Goal: Task Accomplishment & Management: Complete application form

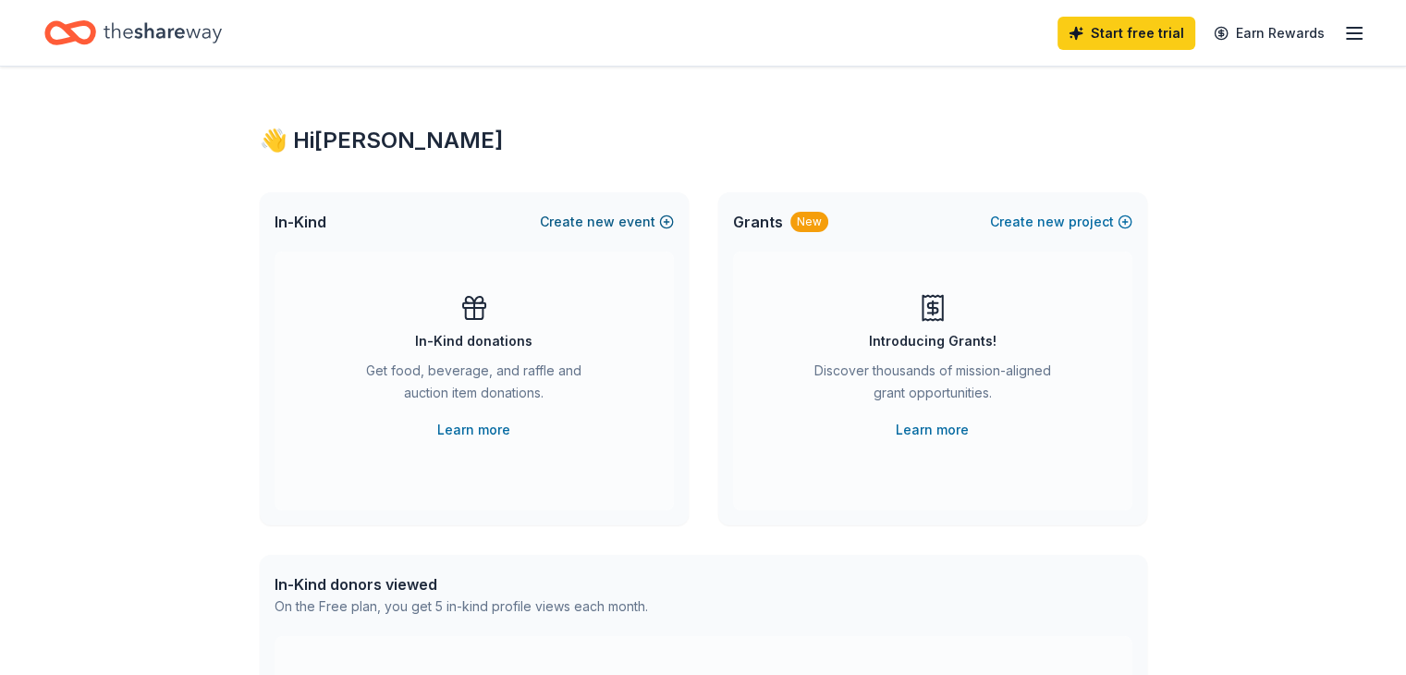
click at [638, 223] on button "Create new event" at bounding box center [607, 222] width 134 height 22
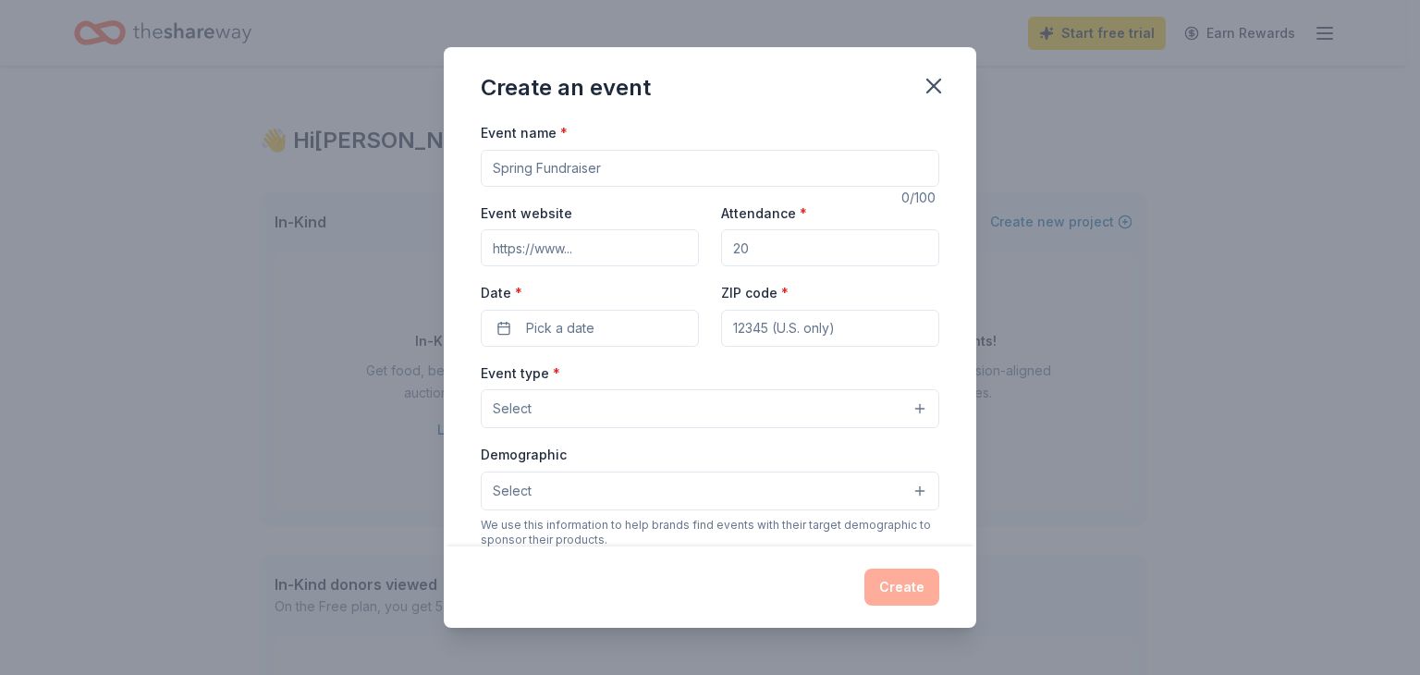
click at [609, 171] on input "Event name *" at bounding box center [710, 168] width 458 height 37
type input "Autumn Luncheon and Basket Raffle"
type input "50"
click at [595, 354] on div "Event name * Autumn Luncheon and Basket Raffle 33 /100 Event website Attendance…" at bounding box center [710, 548] width 458 height 854
click at [594, 337] on button "Pick a date" at bounding box center [590, 328] width 218 height 37
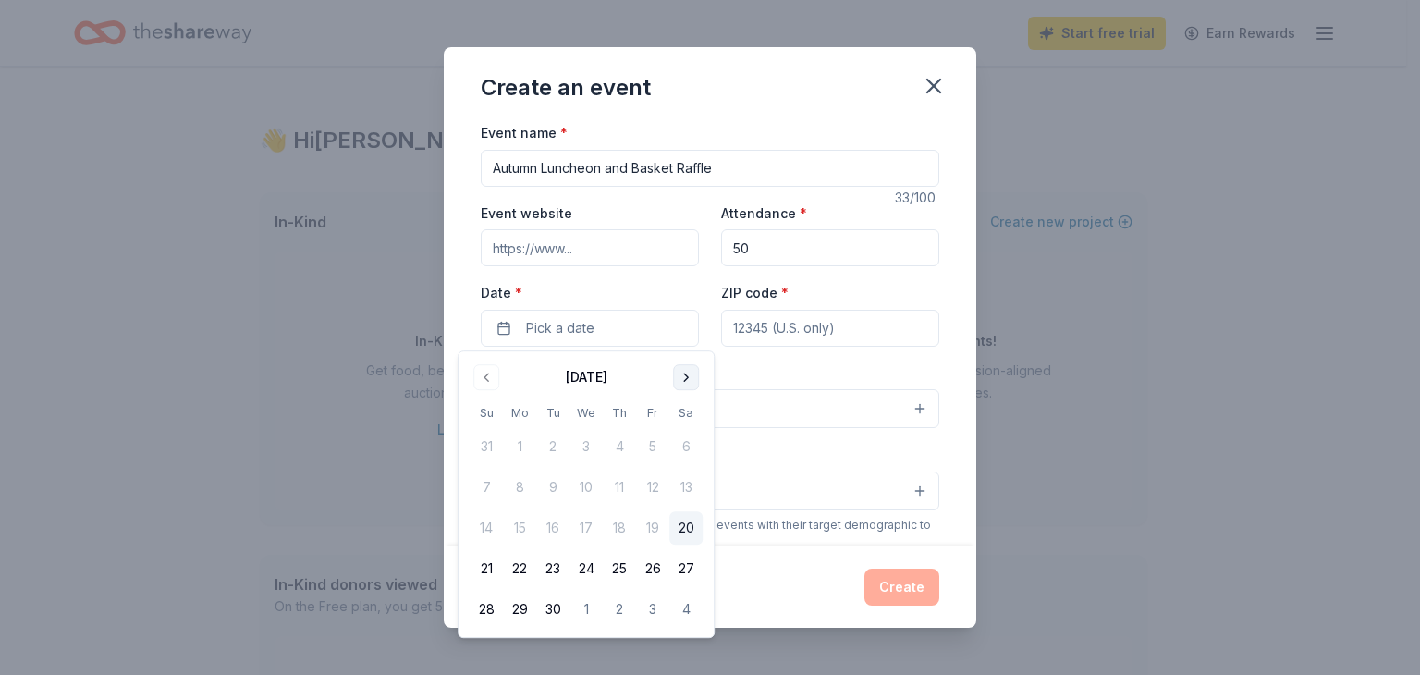
click at [680, 372] on button "Go to next month" at bounding box center [686, 377] width 26 height 26
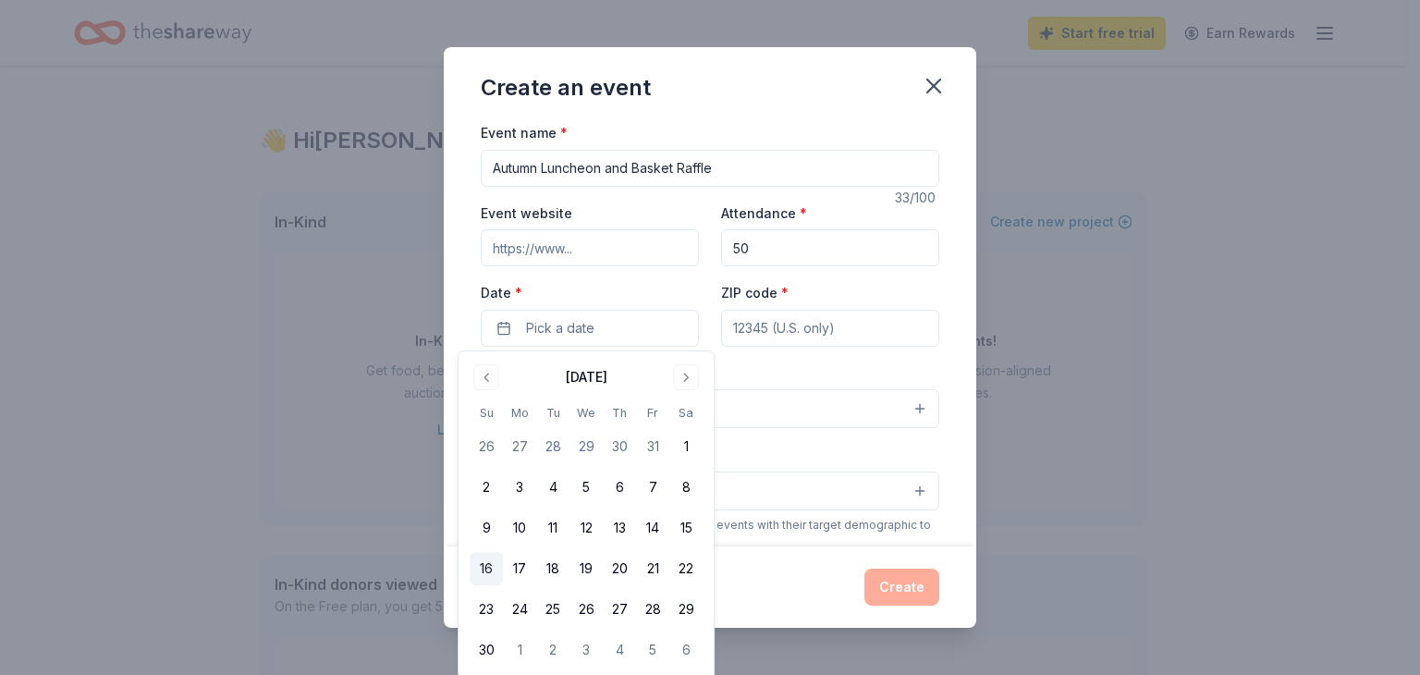
click at [481, 567] on button "16" at bounding box center [485, 568] width 33 height 33
click at [832, 331] on input "ZIP code *" at bounding box center [830, 328] width 218 height 37
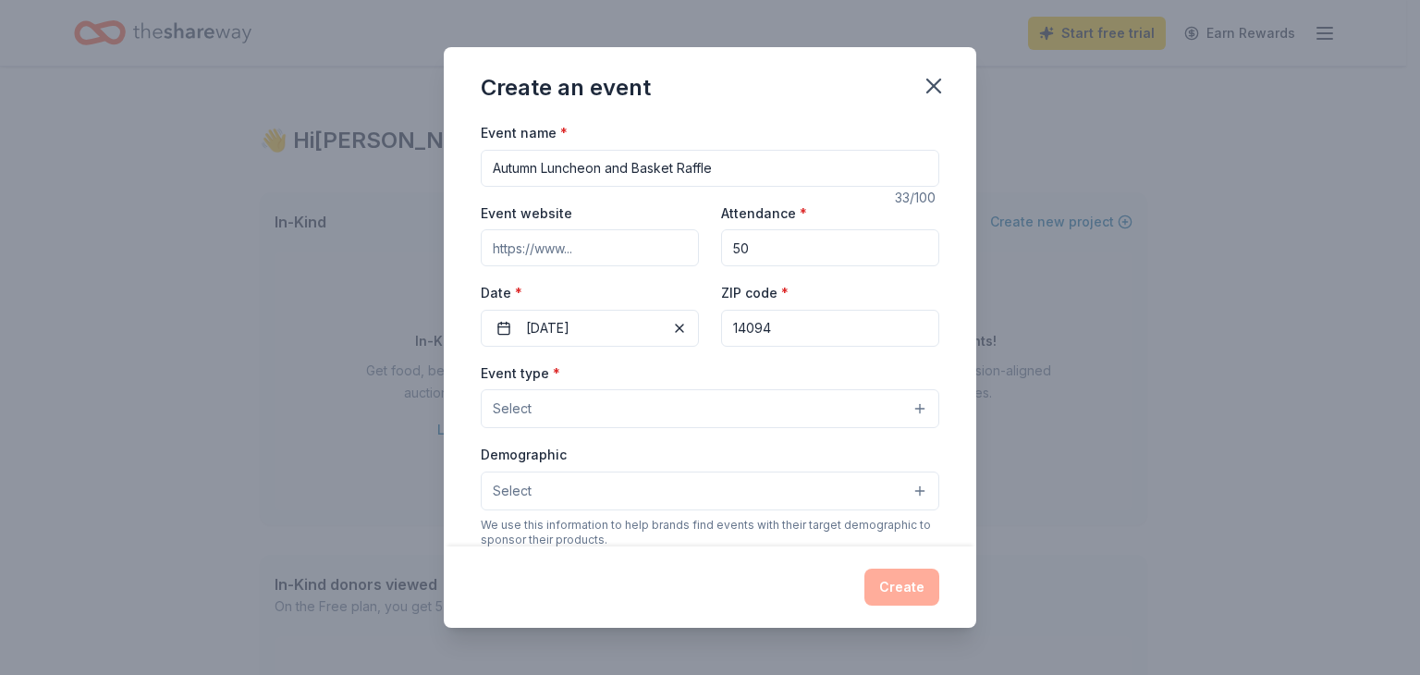
type input "14094"
click at [681, 398] on button "Select" at bounding box center [710, 408] width 458 height 39
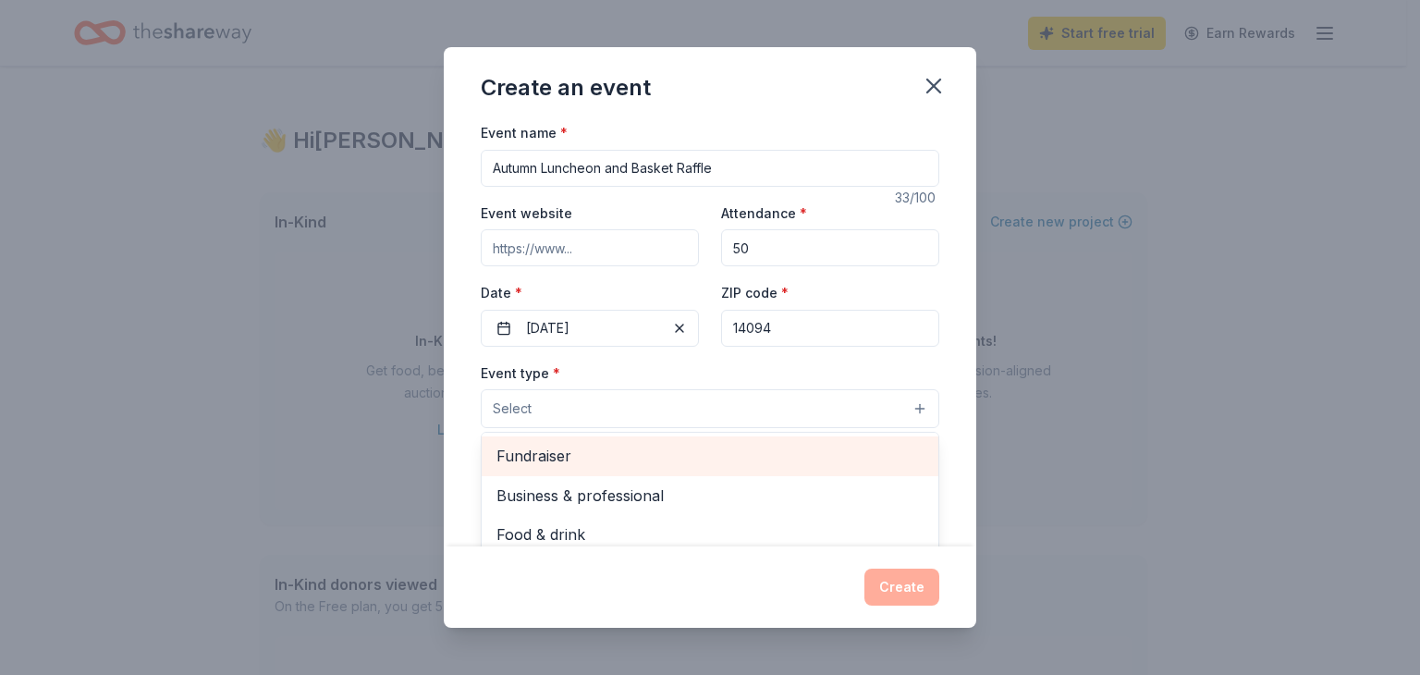
click at [652, 461] on span "Fundraiser" at bounding box center [709, 456] width 427 height 24
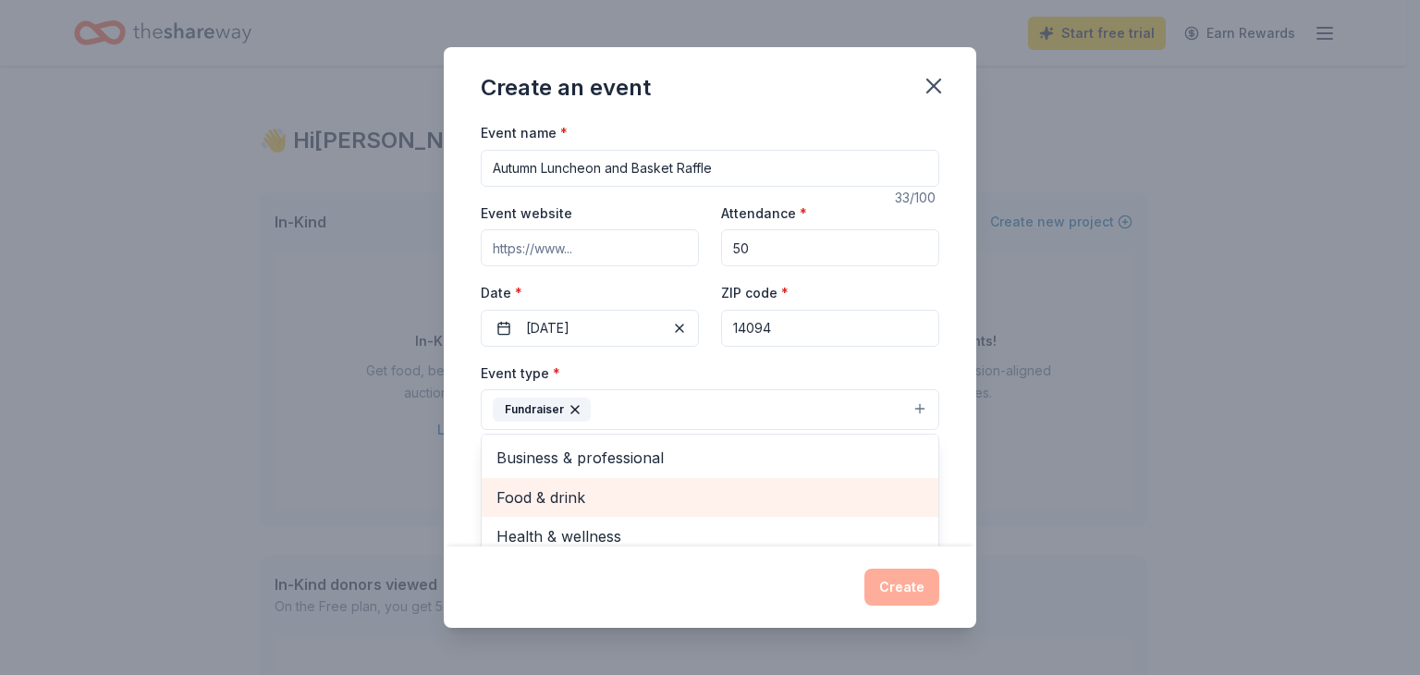
click at [591, 495] on span "Food & drink" at bounding box center [709, 497] width 427 height 24
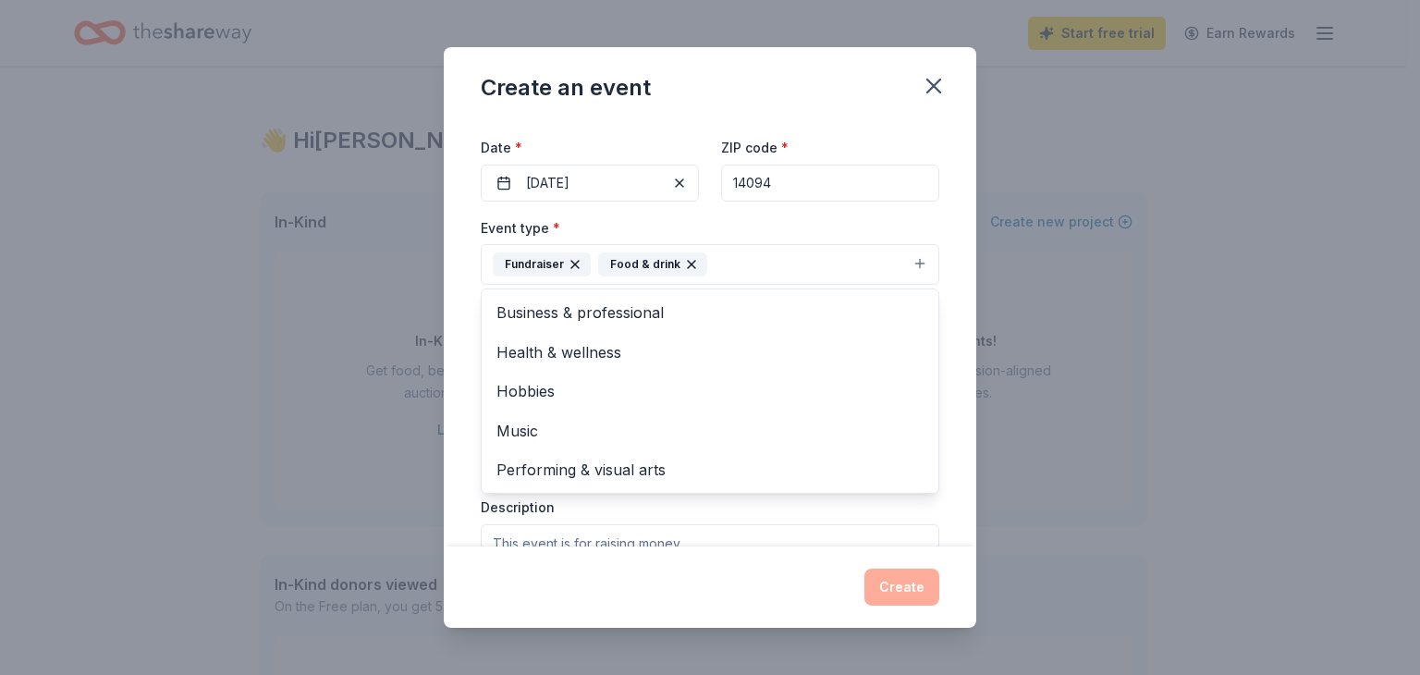
scroll to position [159, 0]
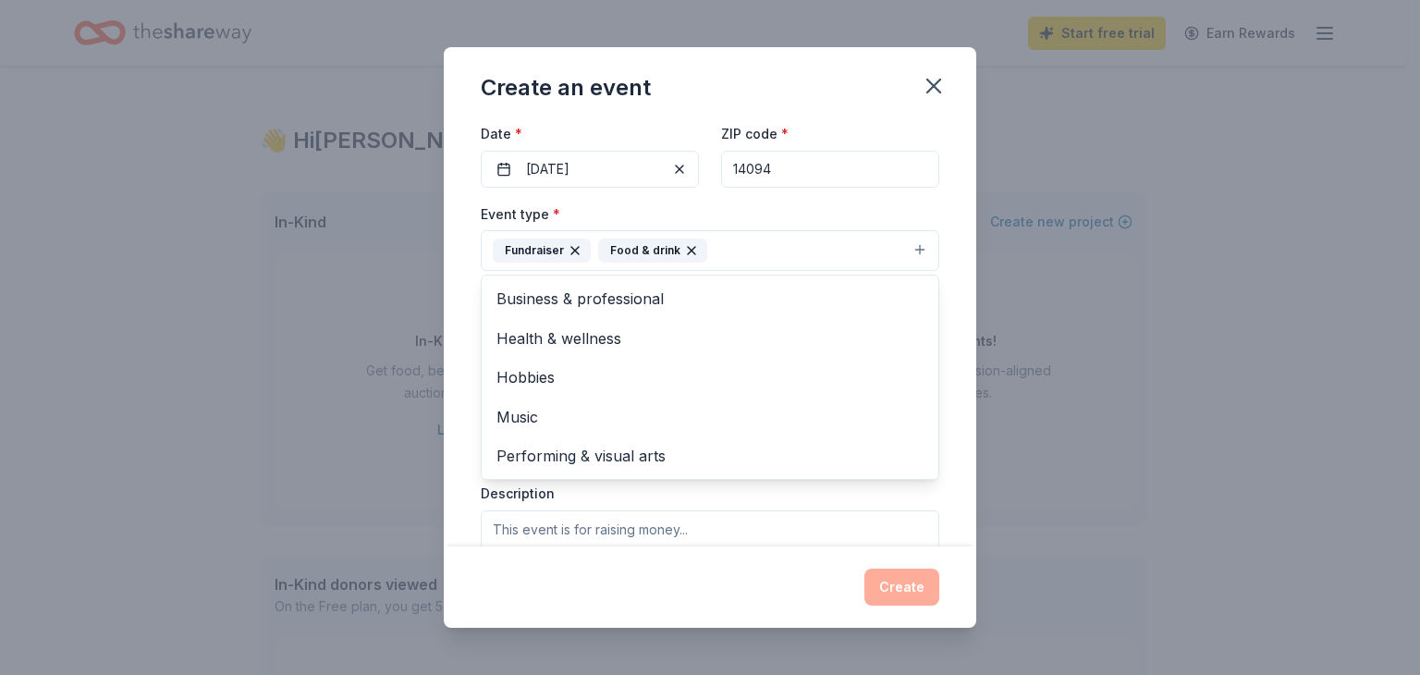
click at [899, 218] on div "Event type * Fundraiser Food & drink Business & professional Health & wellness …" at bounding box center [710, 236] width 458 height 69
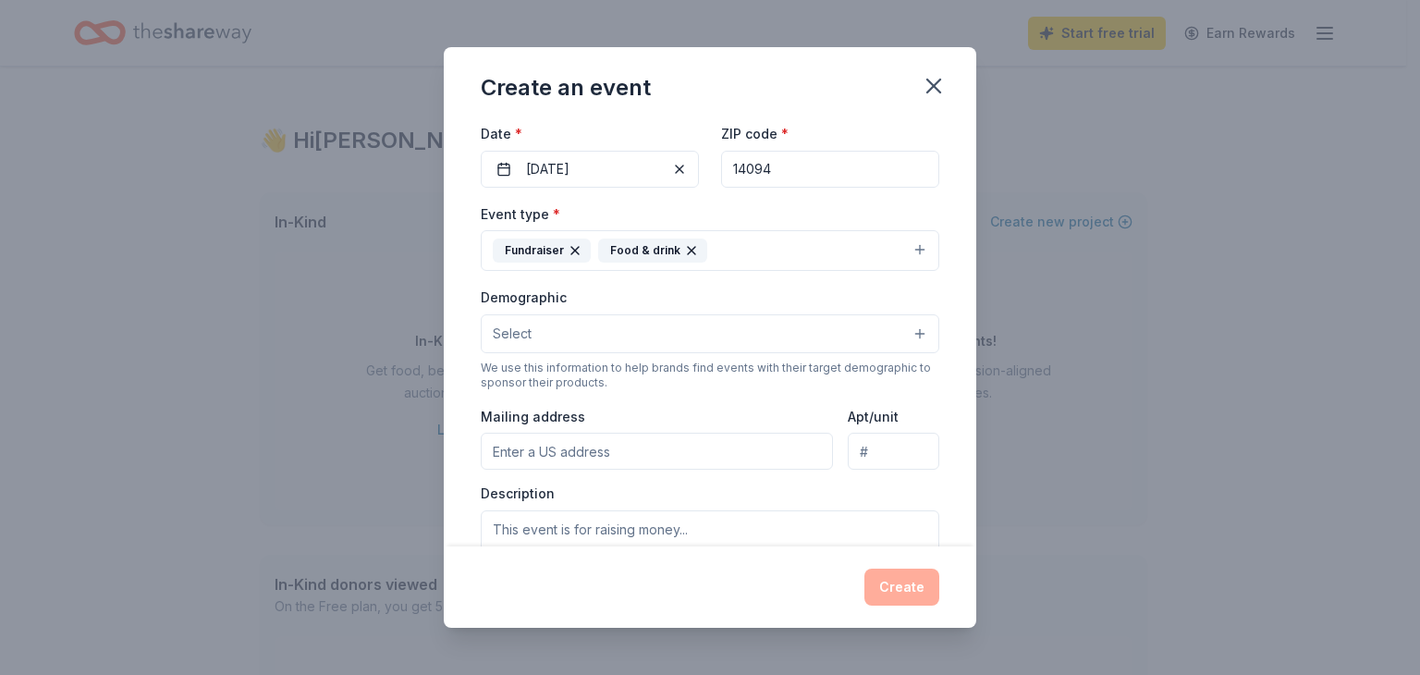
click at [815, 328] on button "Select" at bounding box center [710, 333] width 458 height 39
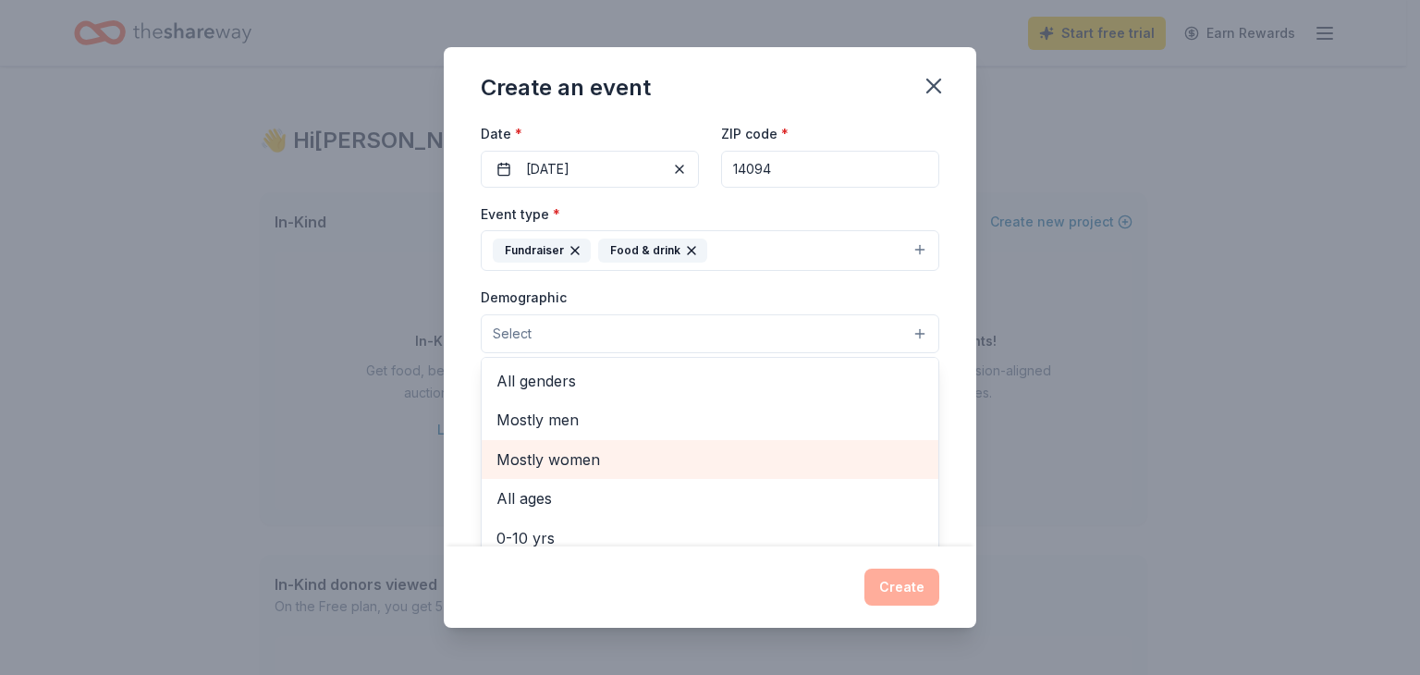
click at [612, 459] on span "Mostly women" at bounding box center [709, 459] width 427 height 24
click at [646, 463] on span "All ages" at bounding box center [709, 461] width 427 height 24
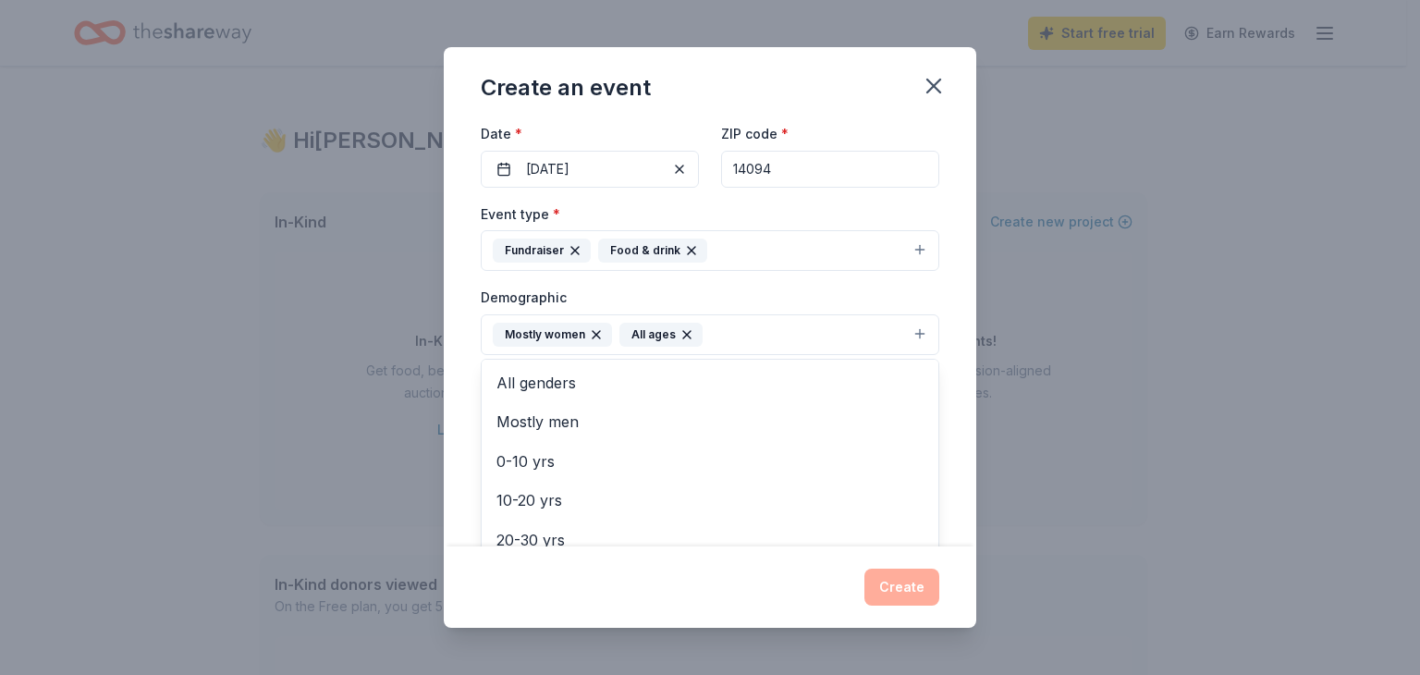
click at [940, 293] on div "Event name * Autumn Luncheon and Basket Raffle 33 /100 Event website Attendance…" at bounding box center [710, 333] width 532 height 425
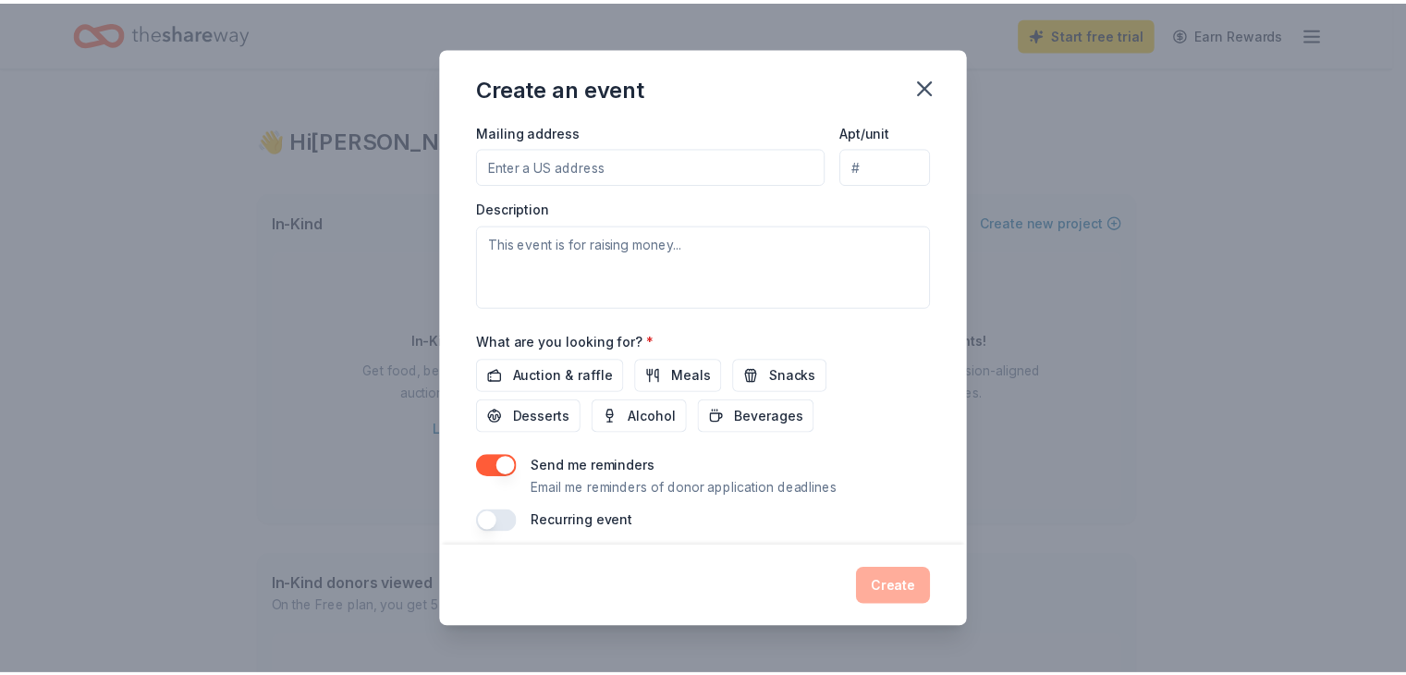
scroll to position [453, 0]
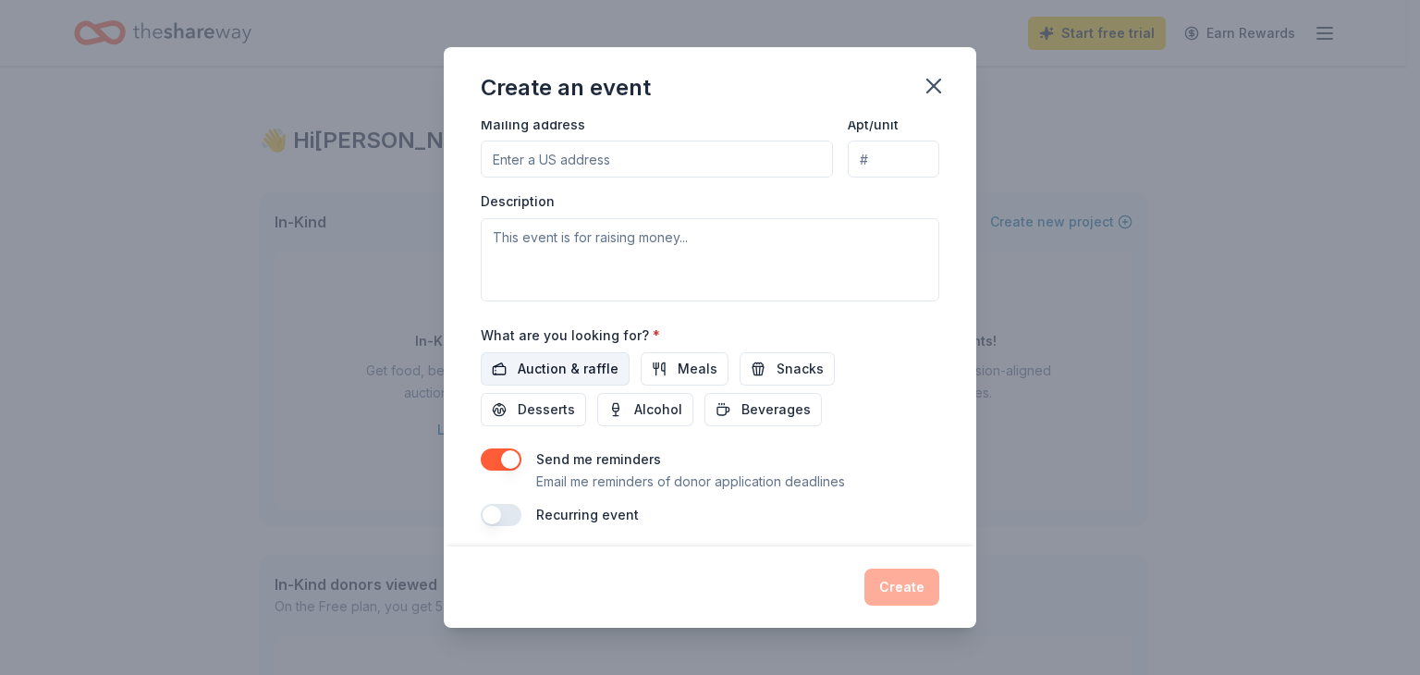
click at [591, 378] on button "Auction & raffle" at bounding box center [555, 368] width 149 height 33
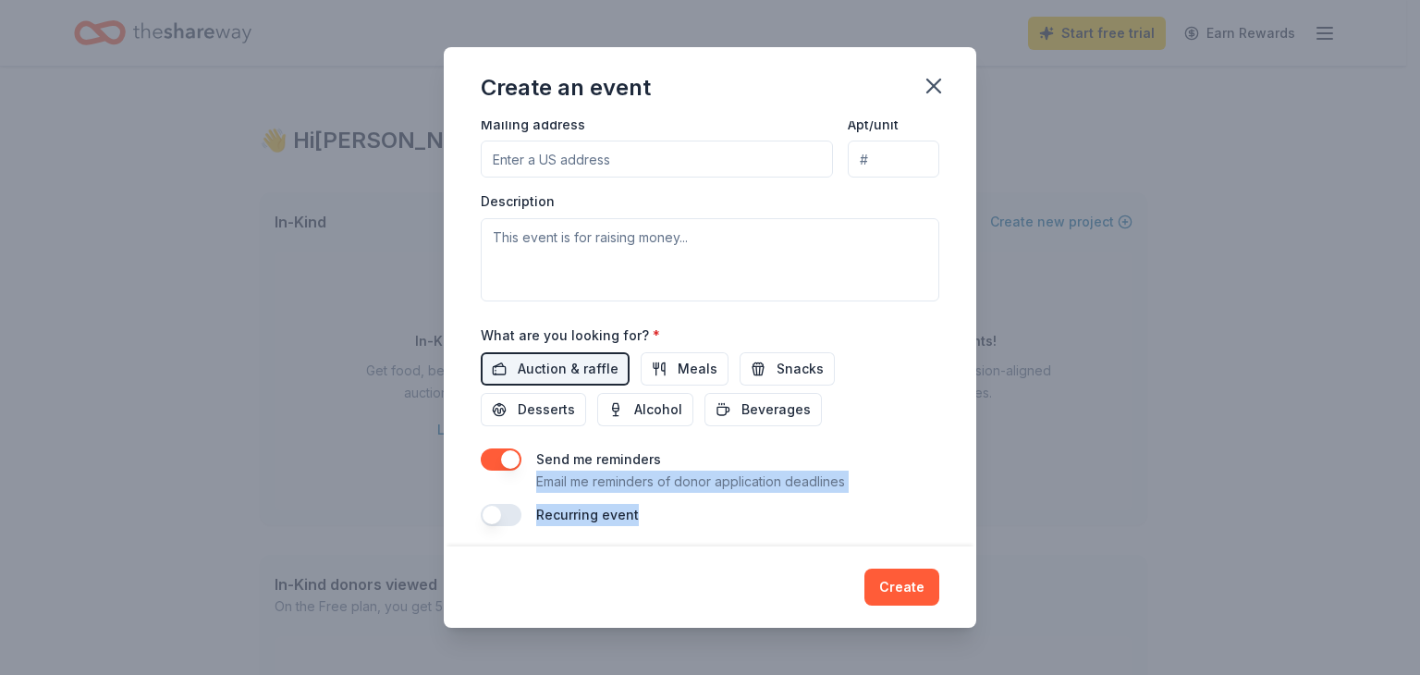
drag, startPoint x: 954, startPoint y: 440, endPoint x: 946, endPoint y: 507, distance: 67.9
click at [946, 507] on div "Event name * Autumn Luncheon and Basket Raffle 33 /100 Event website Attendance…" at bounding box center [710, 333] width 532 height 425
click at [914, 585] on button "Create" at bounding box center [901, 586] width 75 height 37
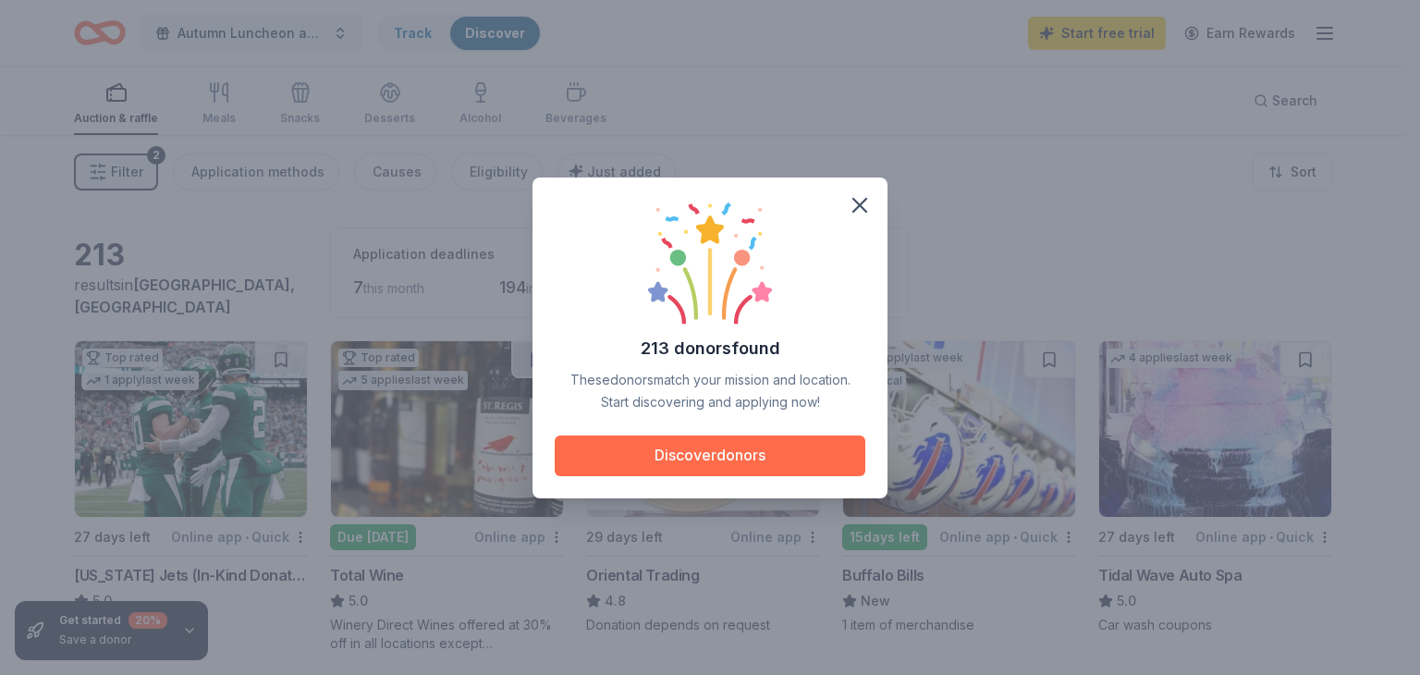
click at [756, 459] on button "Discover donors" at bounding box center [710, 455] width 311 height 41
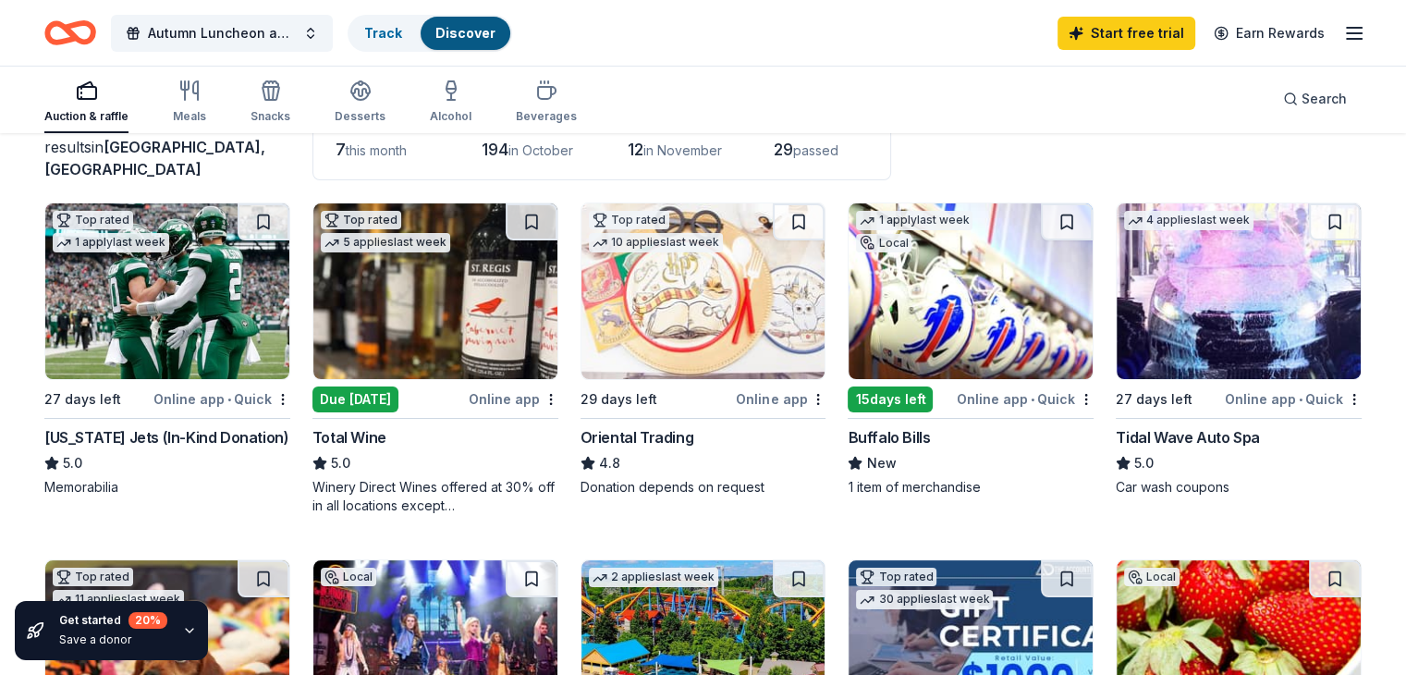
scroll to position [144, 0]
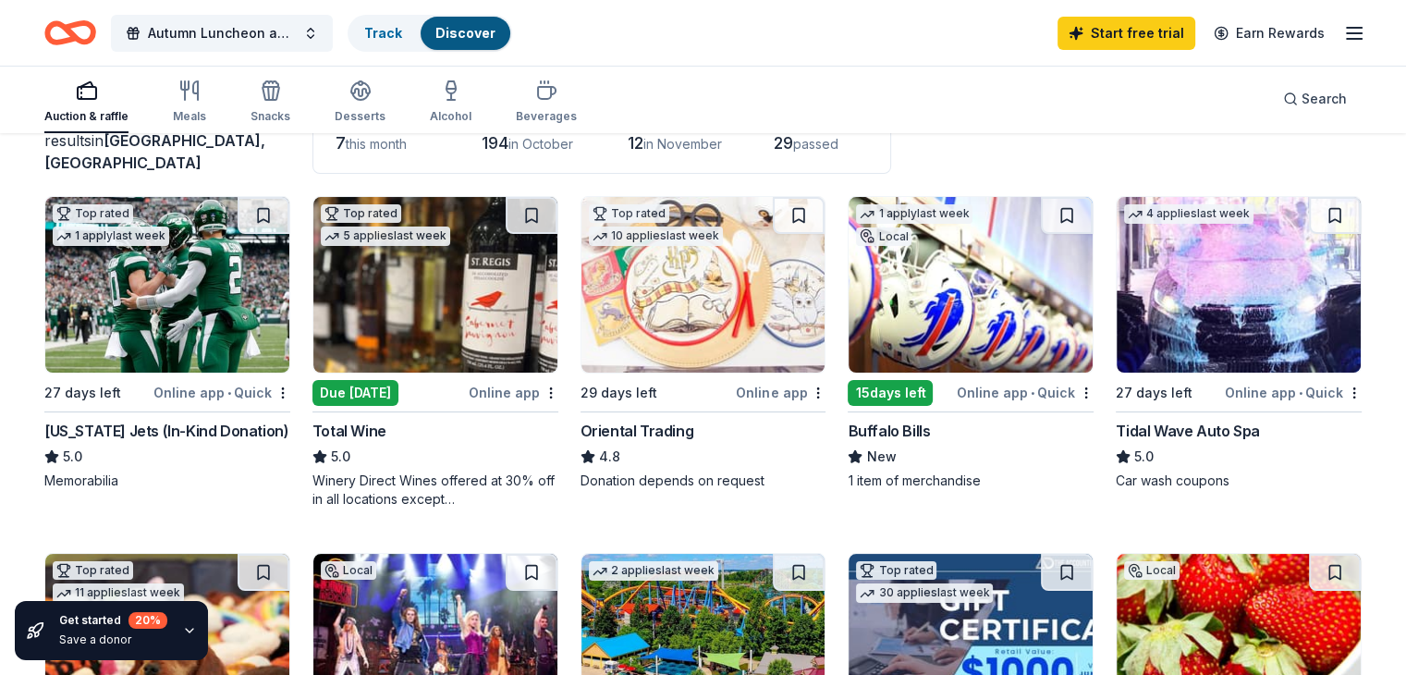
click at [987, 389] on div "Online app • Quick" at bounding box center [1025, 392] width 137 height 23
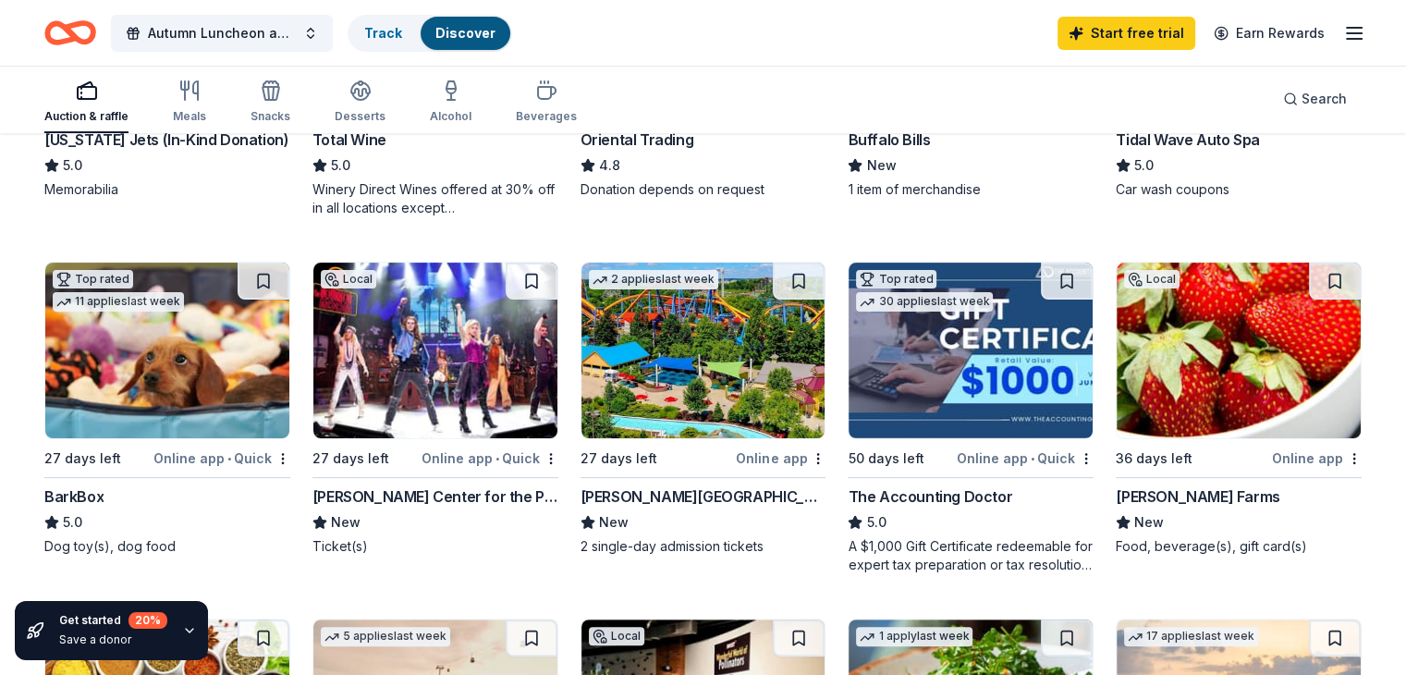
scroll to position [444, 0]
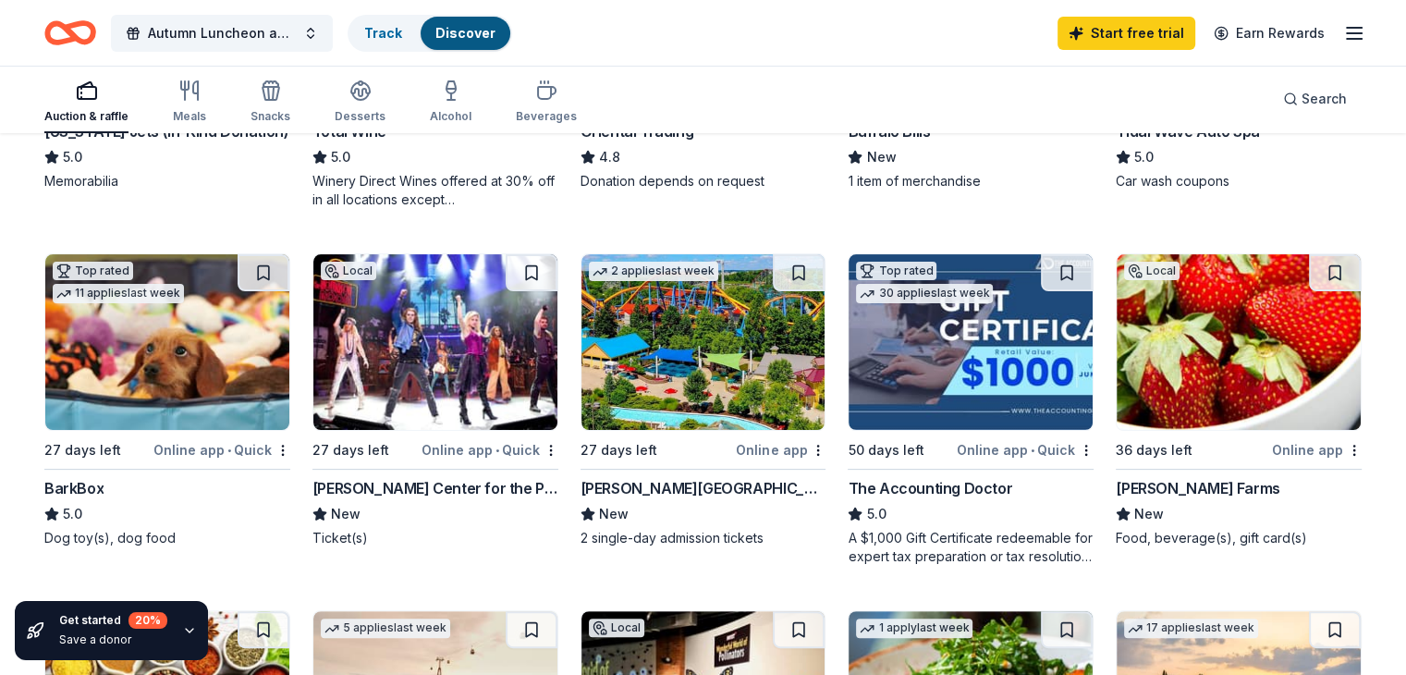
click at [970, 445] on div "Online app • Quick" at bounding box center [1025, 449] width 137 height 23
click at [944, 545] on div "A $1,000 Gift Certificate redeemable for expert tax preparation or tax resoluti…" at bounding box center [970, 547] width 246 height 37
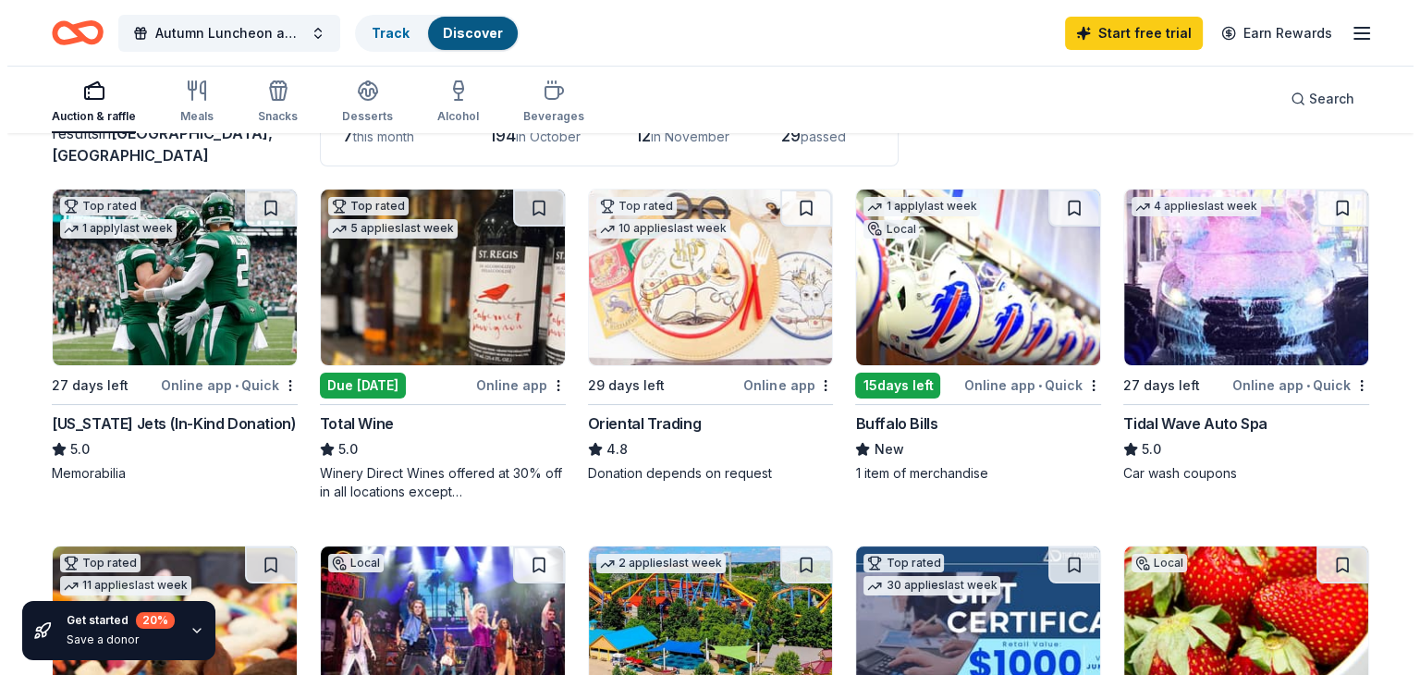
scroll to position [0, 0]
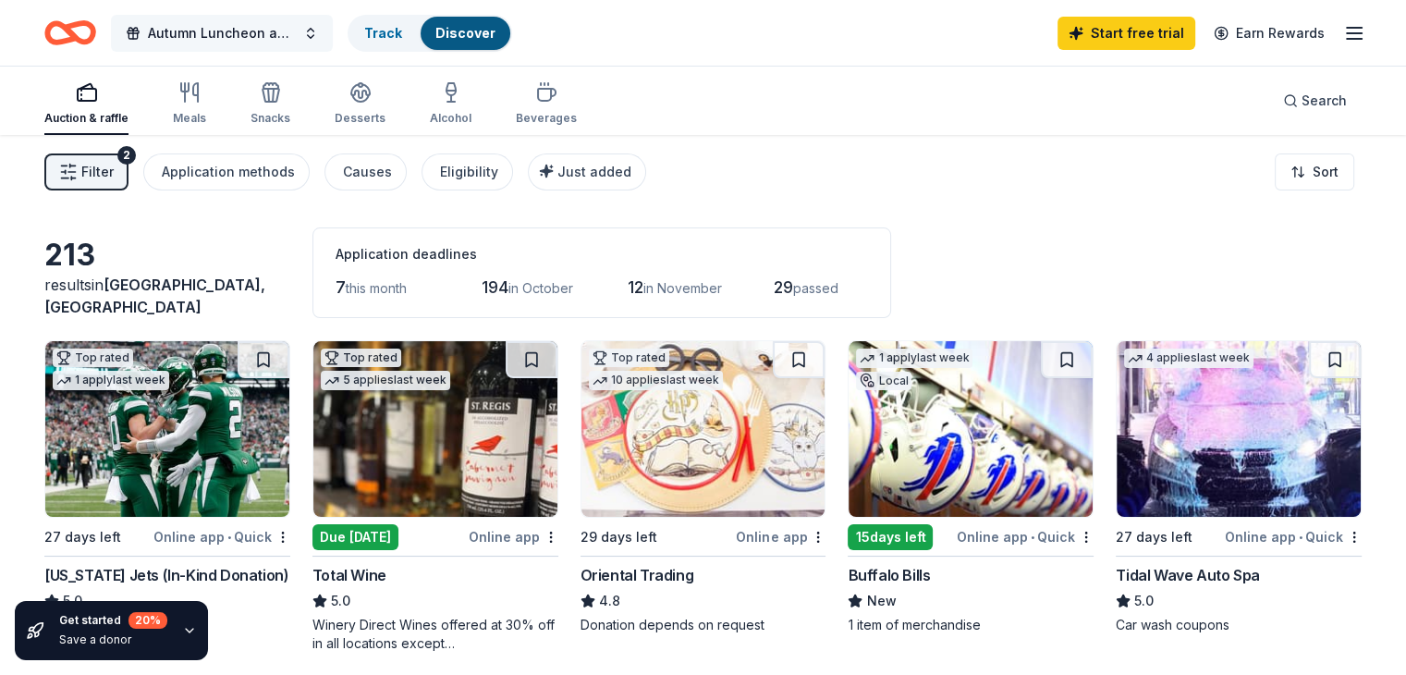
click at [296, 32] on span "Autumn Luncheon and Basket Raffle" at bounding box center [222, 33] width 148 height 22
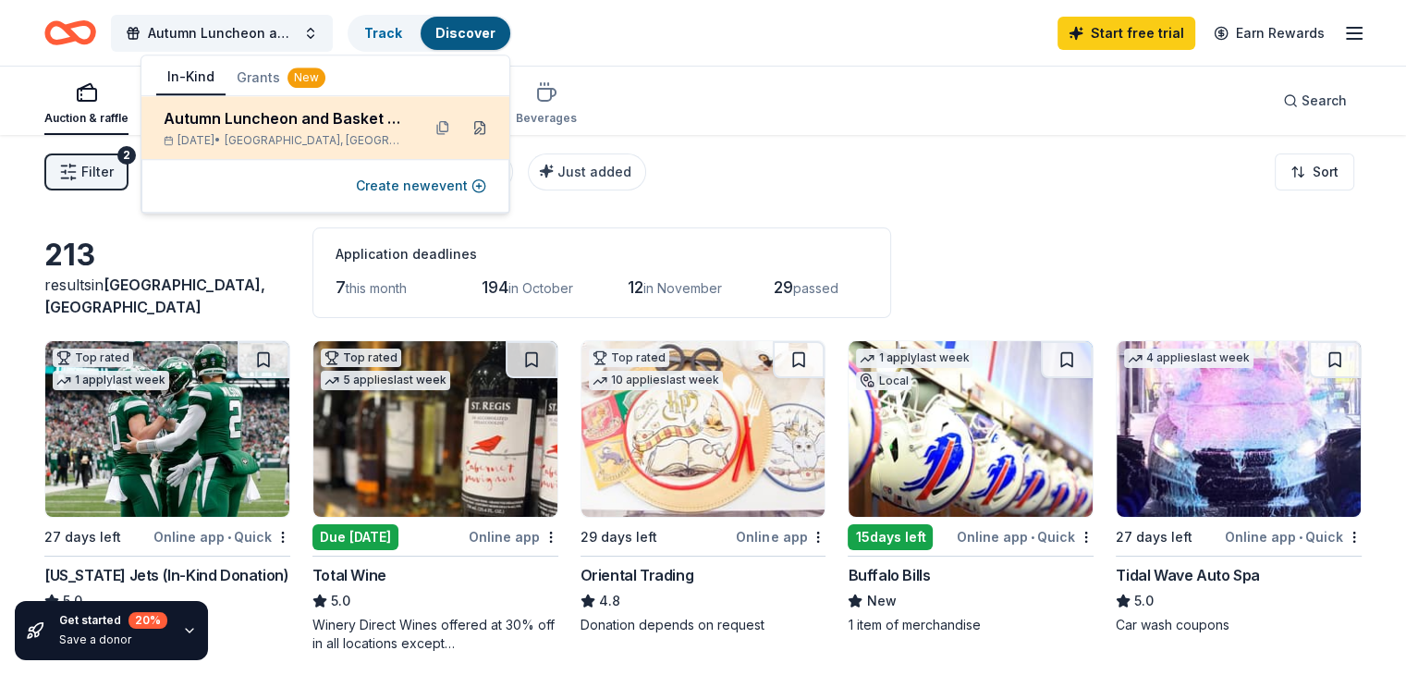
click at [482, 134] on button at bounding box center [480, 128] width 30 height 30
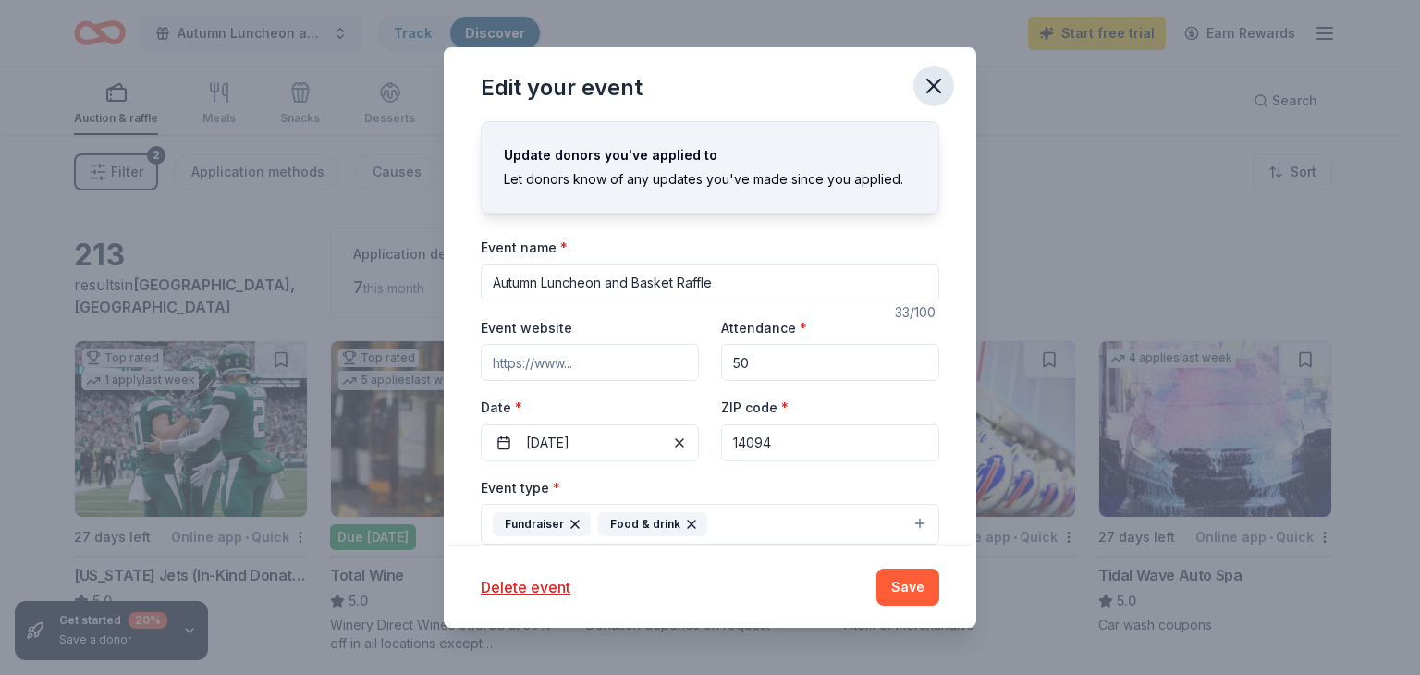
click at [935, 92] on icon "button" at bounding box center [933, 86] width 26 height 26
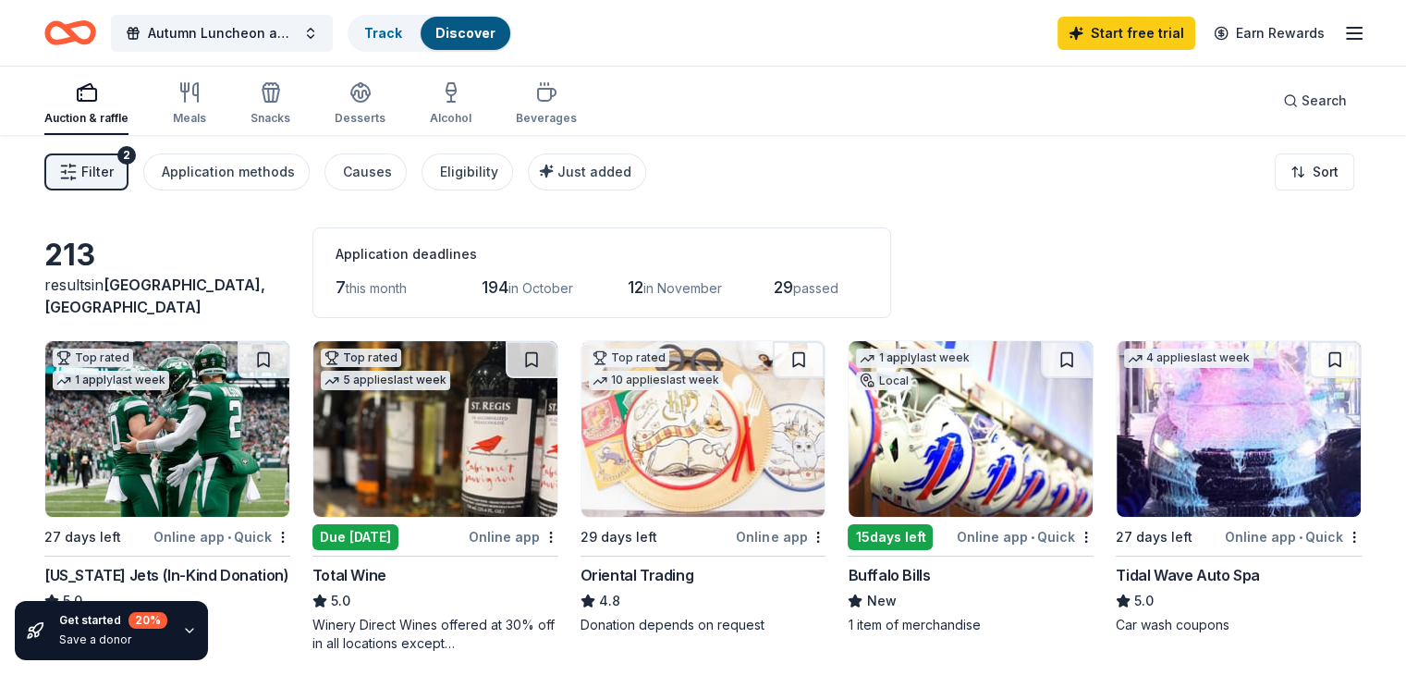
click at [1347, 39] on line "button" at bounding box center [1354, 39] width 15 height 0
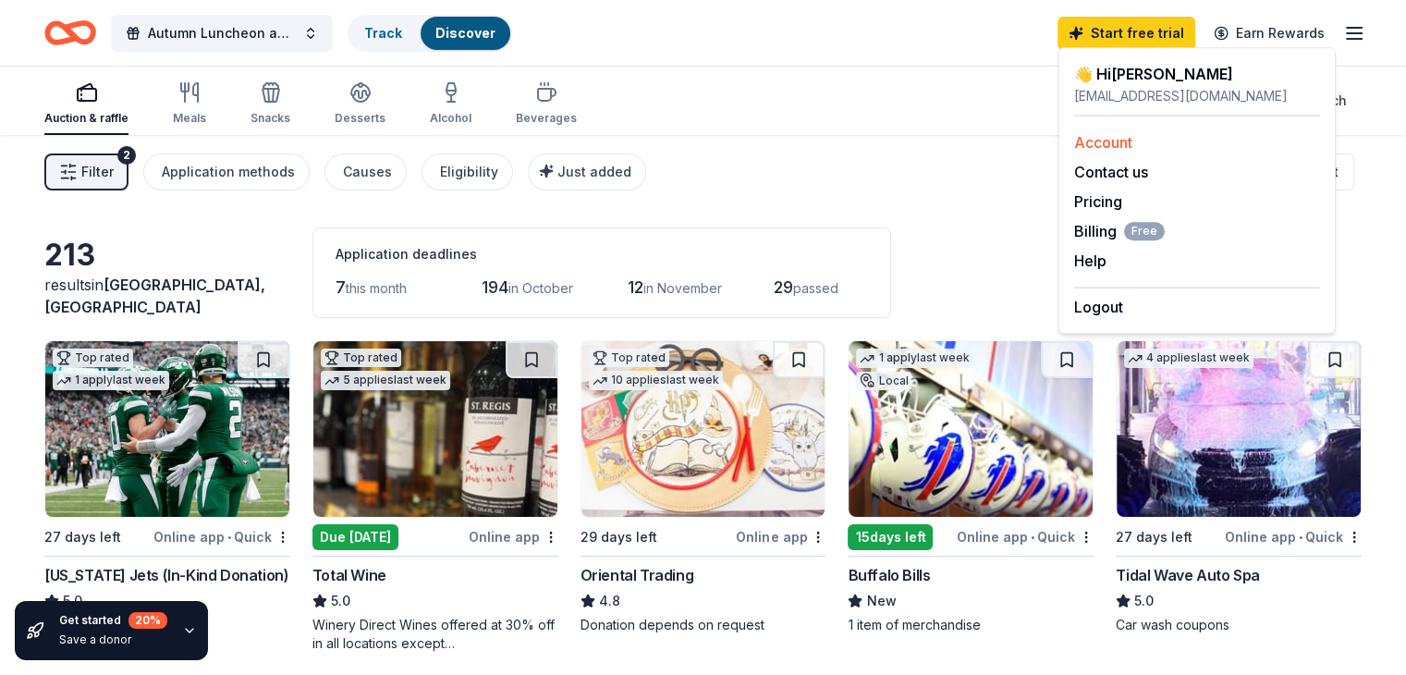
click at [1124, 147] on link "Account" at bounding box center [1103, 142] width 58 height 18
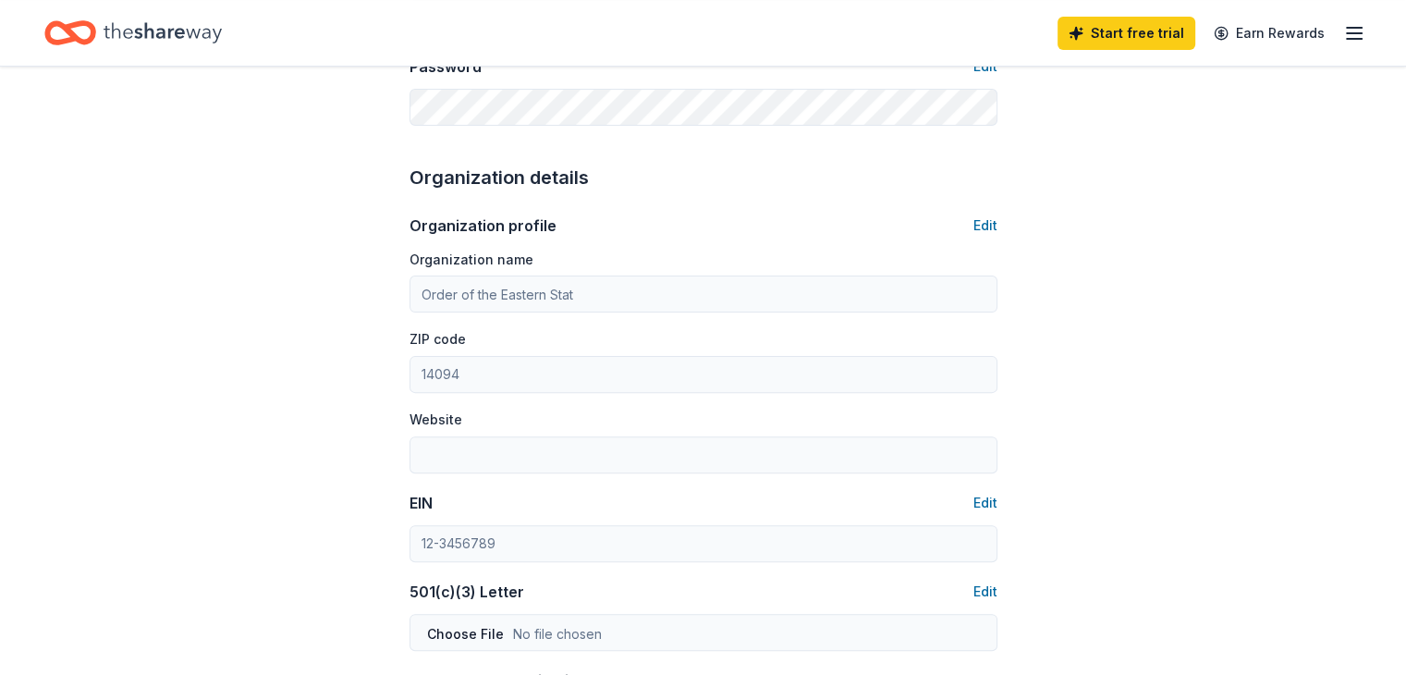
scroll to position [508, 0]
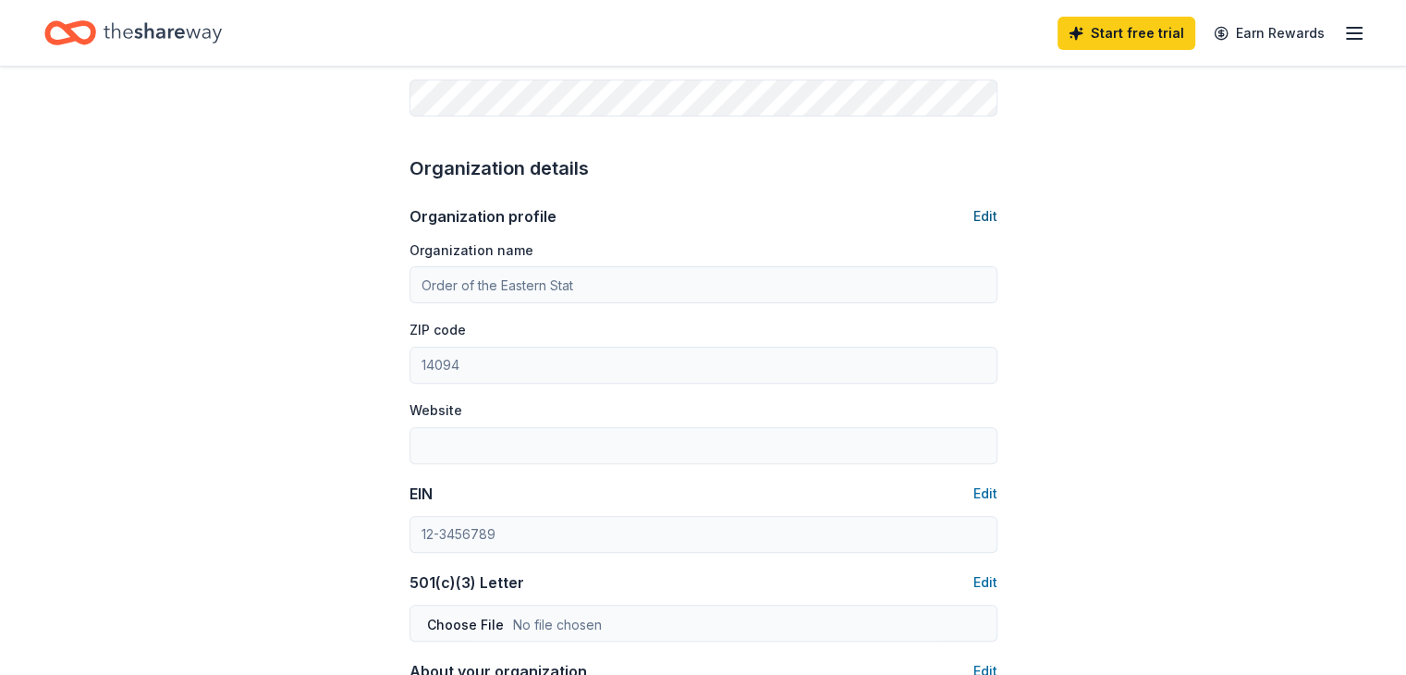
click at [978, 215] on button "Edit" at bounding box center [985, 216] width 24 height 22
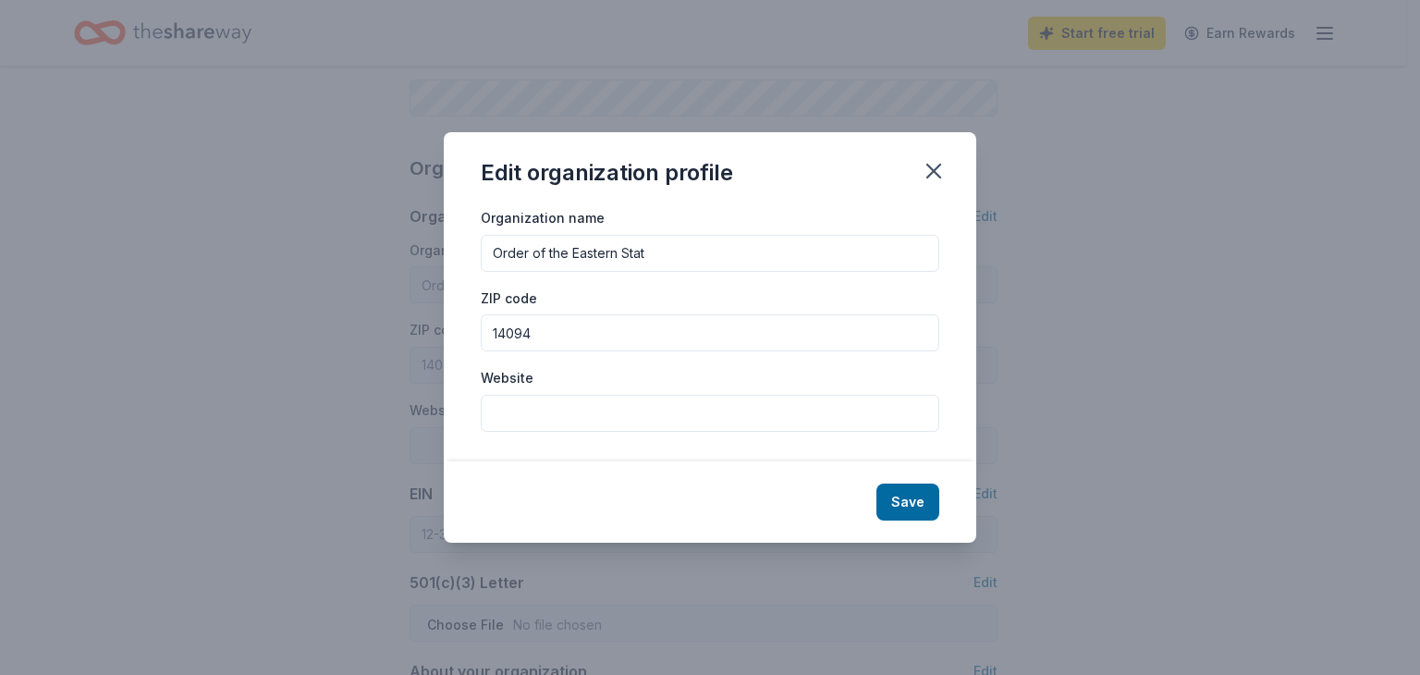
click at [690, 245] on input "Order of the Eastern Stat" at bounding box center [710, 253] width 458 height 37
type input "Order of the Eastern Star"
click at [945, 507] on div "Save" at bounding box center [710, 501] width 532 height 81
click at [917, 506] on button "Save" at bounding box center [907, 501] width 63 height 37
type input "Order of the Eastern Star"
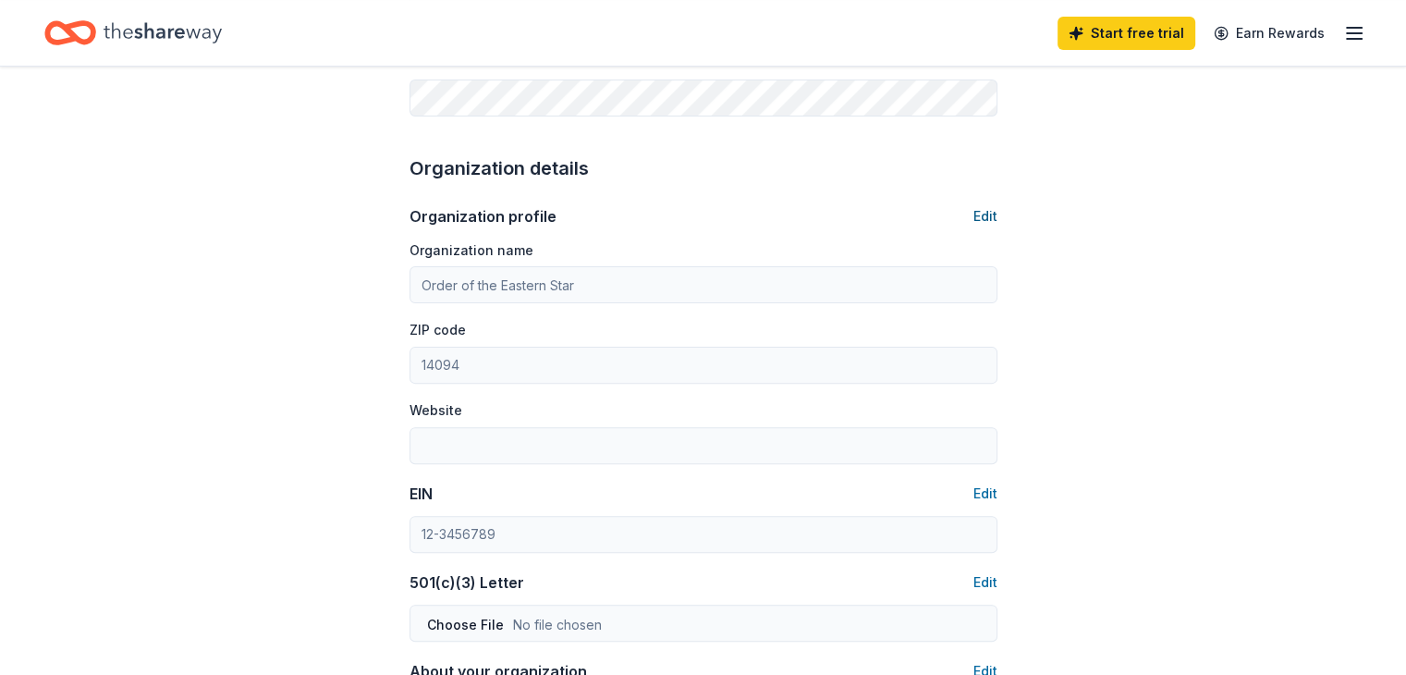
click at [984, 219] on button "Edit" at bounding box center [985, 216] width 24 height 22
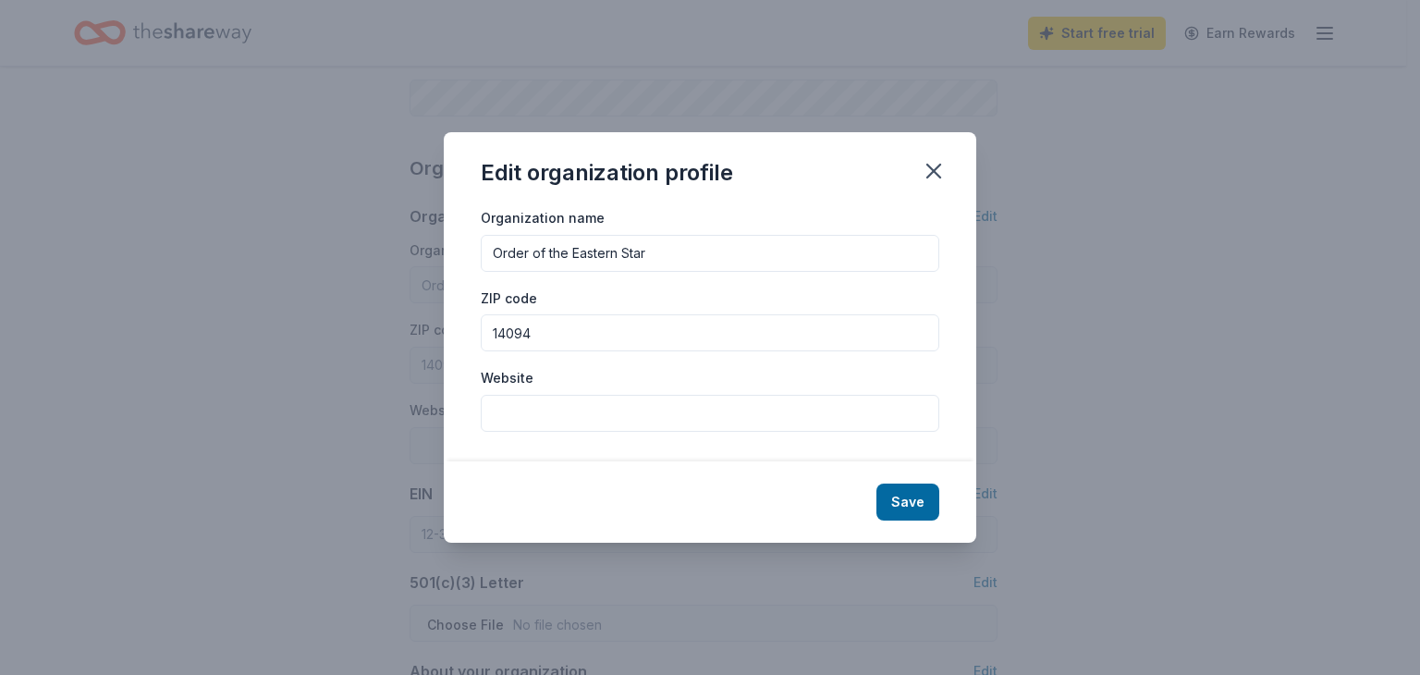
click at [629, 420] on input "Website" at bounding box center [710, 413] width 458 height 37
paste input "[URL][DOMAIN_NAME]"
type input "[URL][DOMAIN_NAME]"
click at [917, 512] on button "Save" at bounding box center [907, 501] width 63 height 37
type input "[URL][DOMAIN_NAME]"
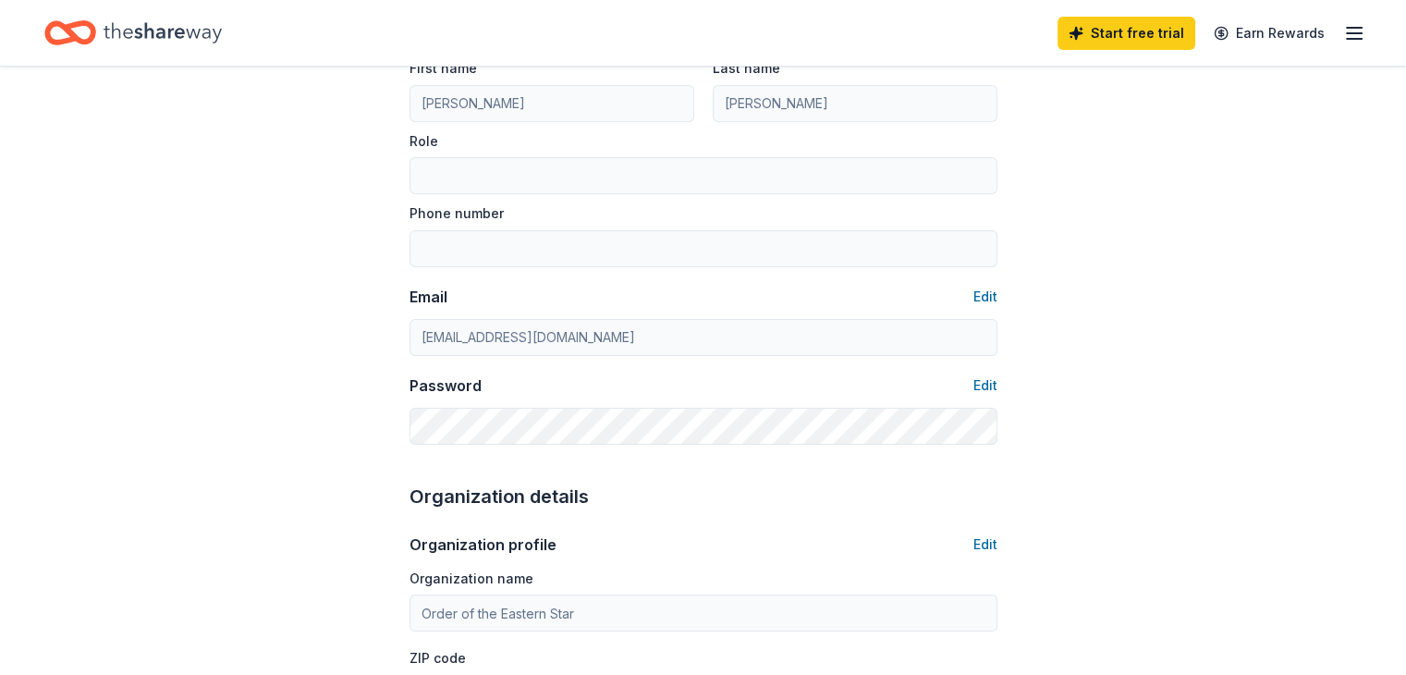
scroll to position [0, 0]
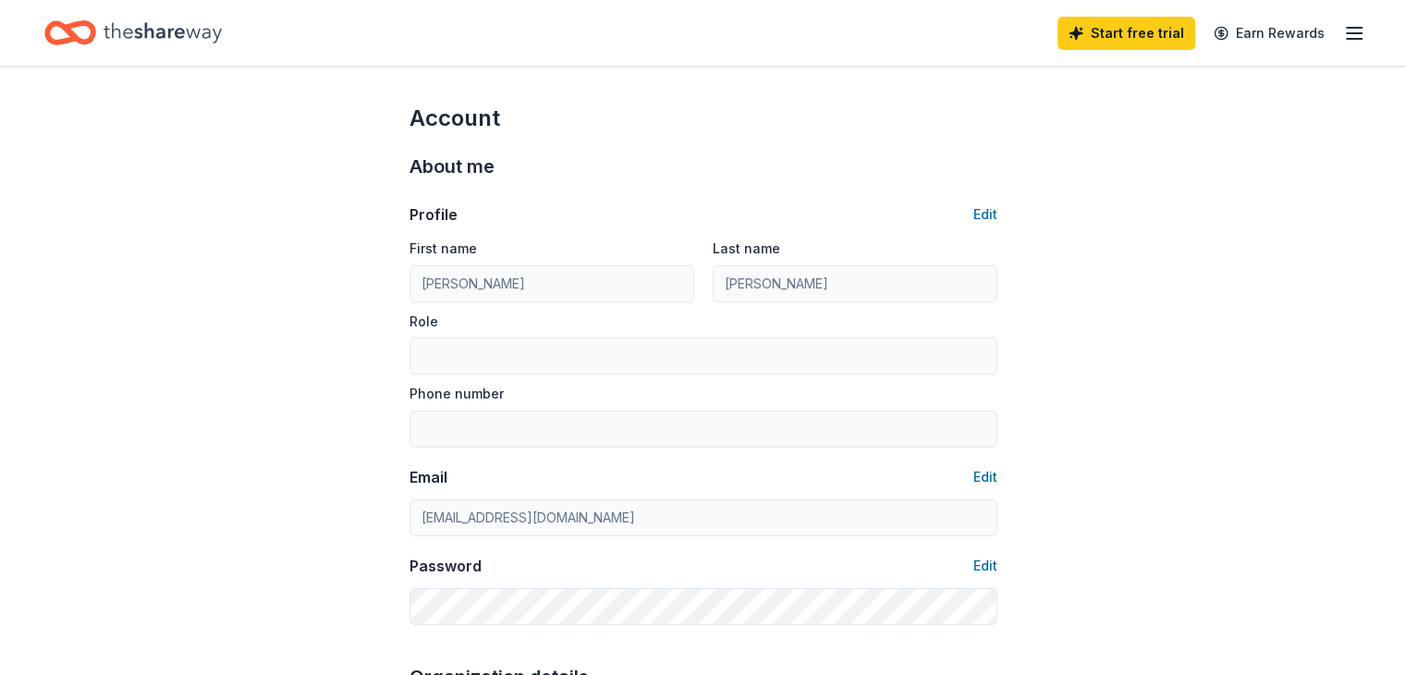
click at [197, 38] on icon "Home" at bounding box center [163, 33] width 118 height 38
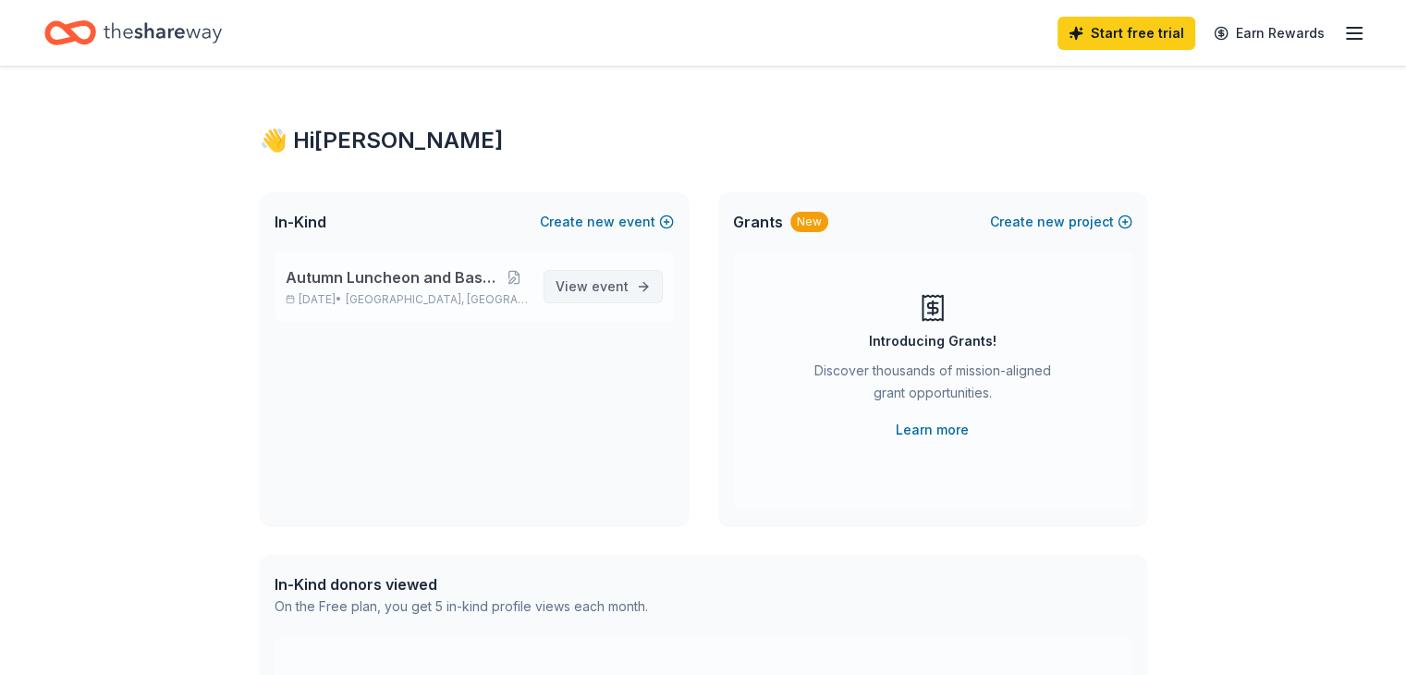
click at [632, 296] on link "View event" at bounding box center [602, 286] width 119 height 33
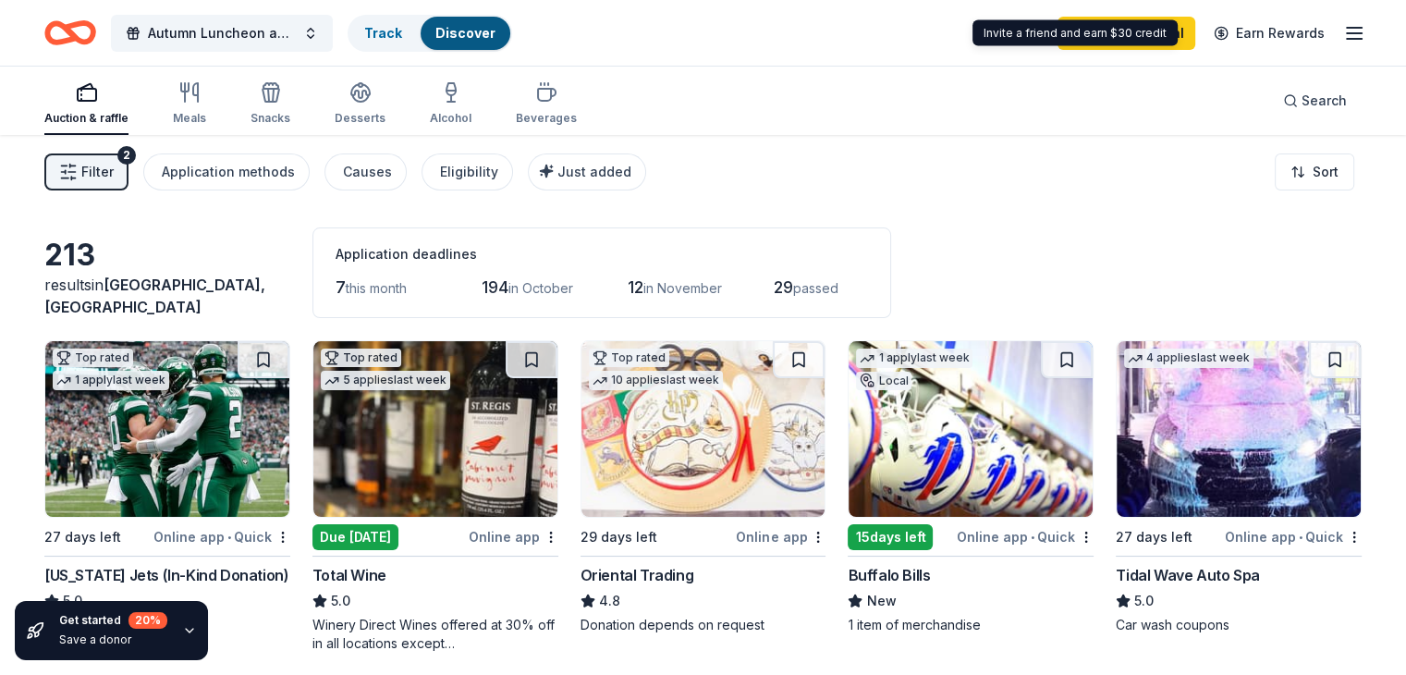
click at [1139, 27] on div "Invite a friend and earn $30 credit Invite a friend and earn $30 credit" at bounding box center [1074, 33] width 205 height 26
click at [1079, 34] on link "Start free trial" at bounding box center [1126, 33] width 138 height 33
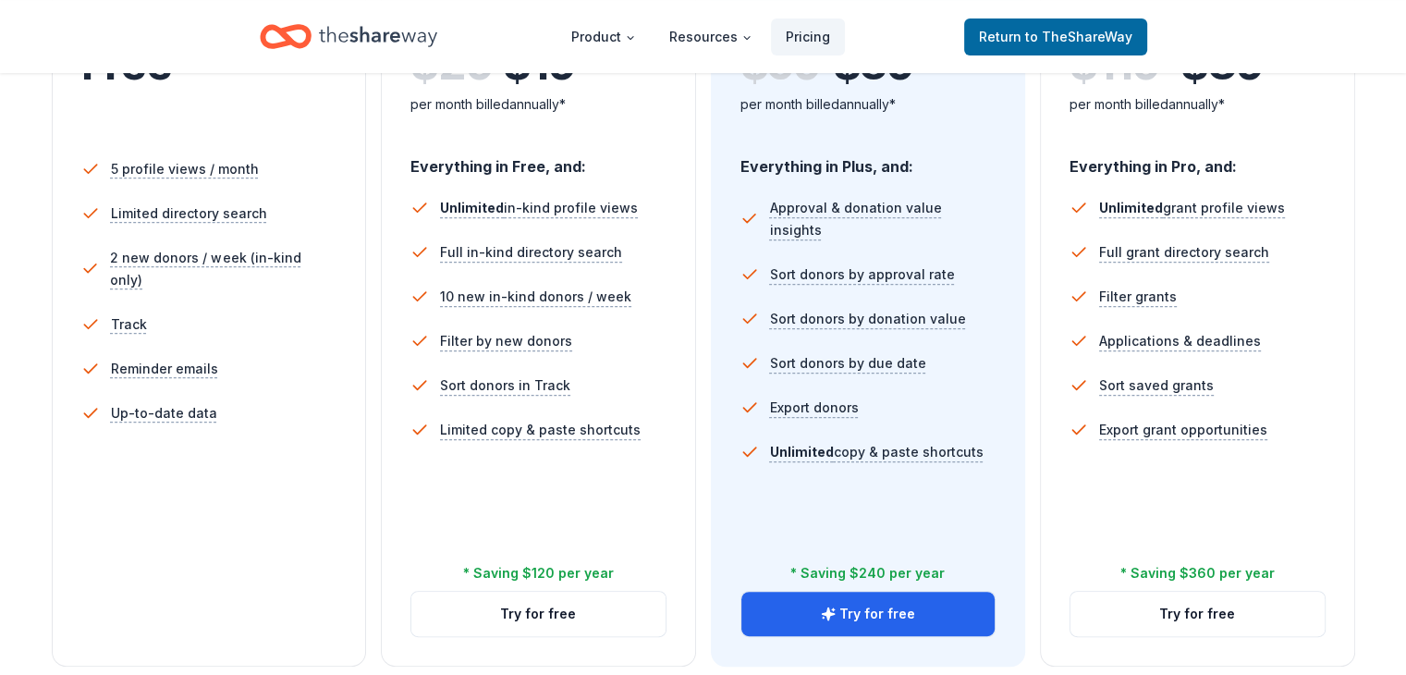
scroll to position [494, 0]
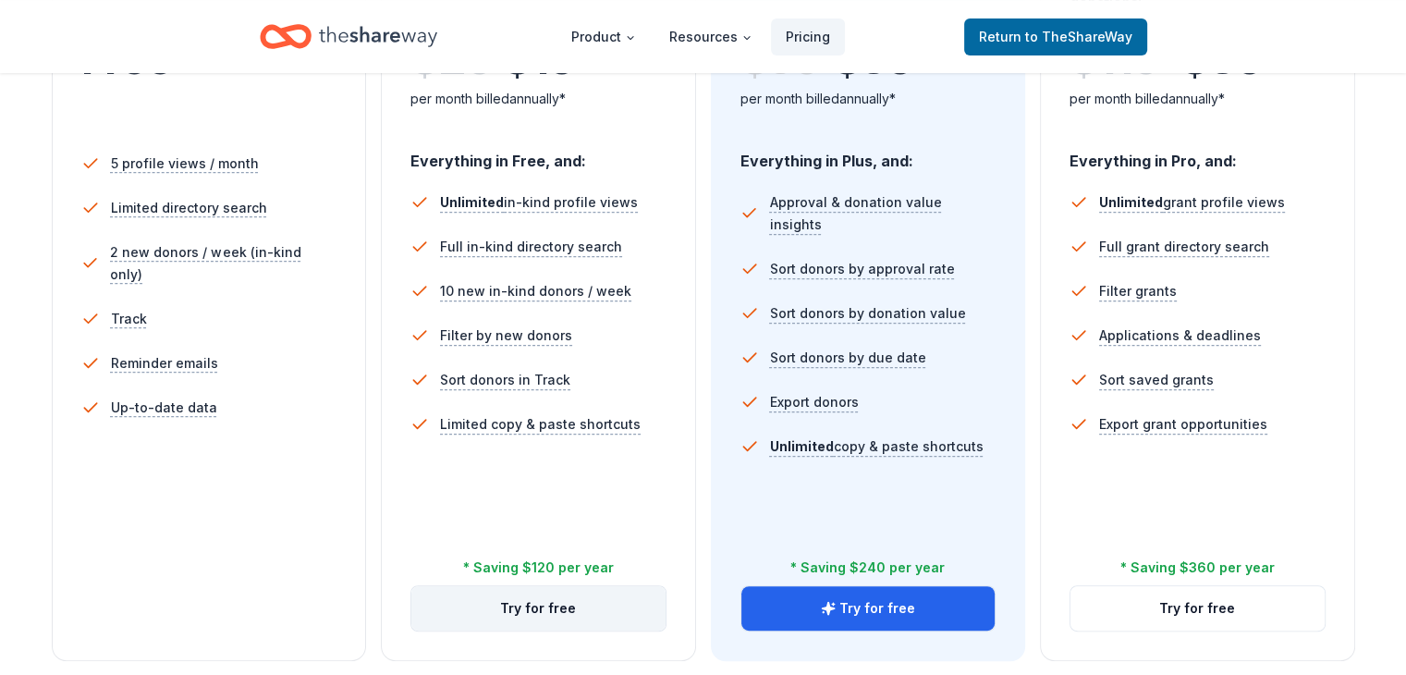
click at [548, 586] on button "Try for free" at bounding box center [538, 608] width 254 height 44
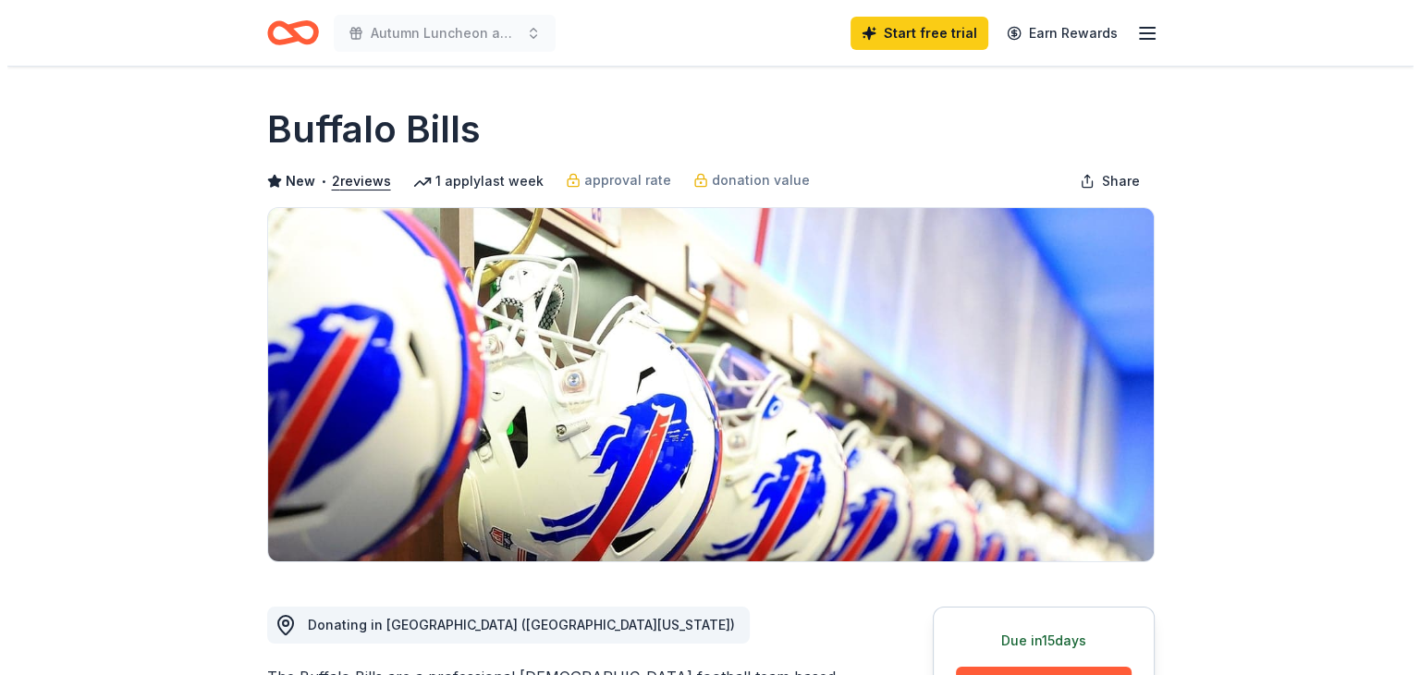
scroll to position [590, 0]
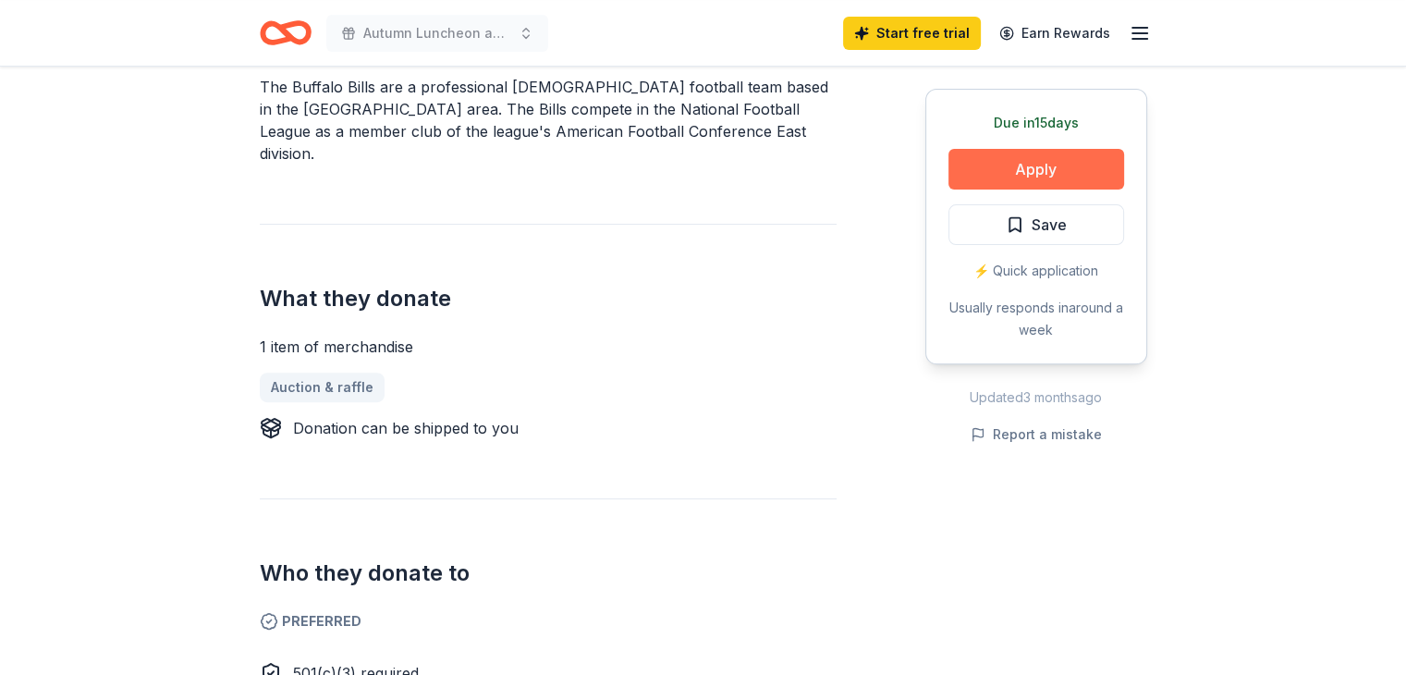
click at [1039, 156] on button "Apply" at bounding box center [1036, 169] width 176 height 41
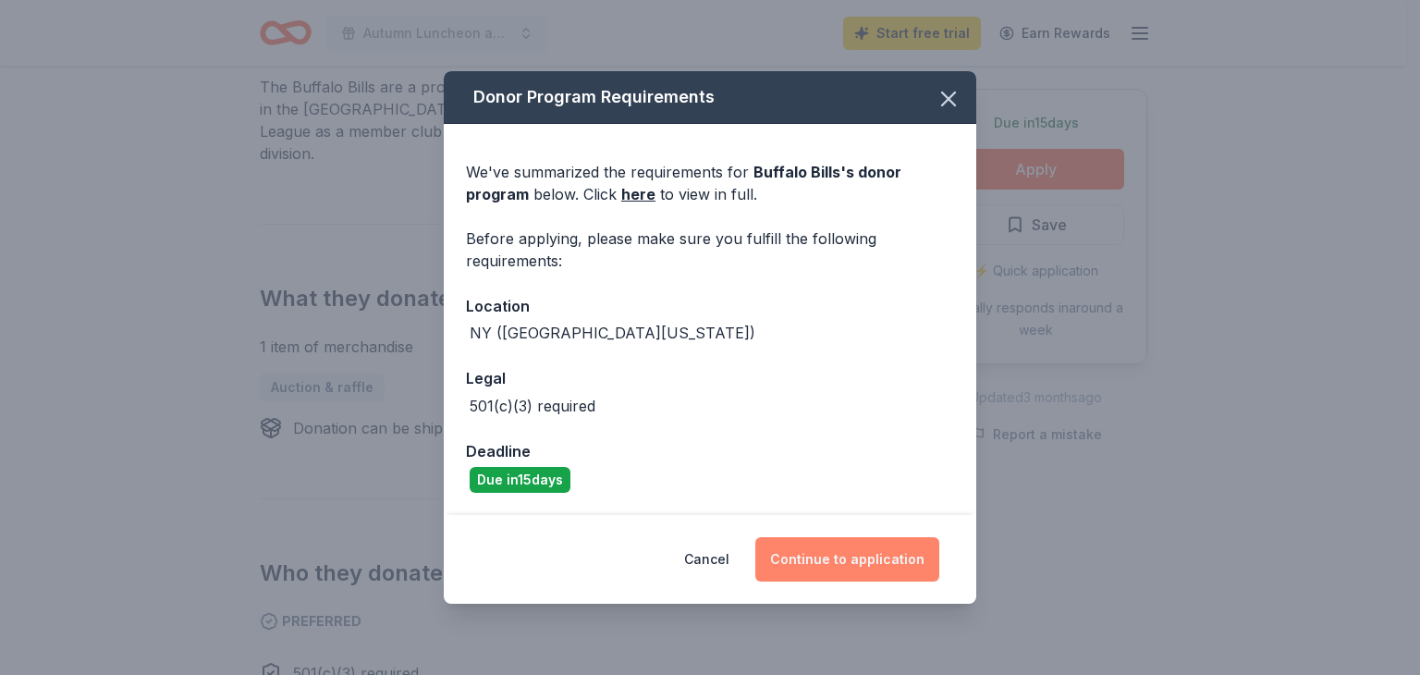
click at [892, 574] on button "Continue to application" at bounding box center [847, 559] width 184 height 44
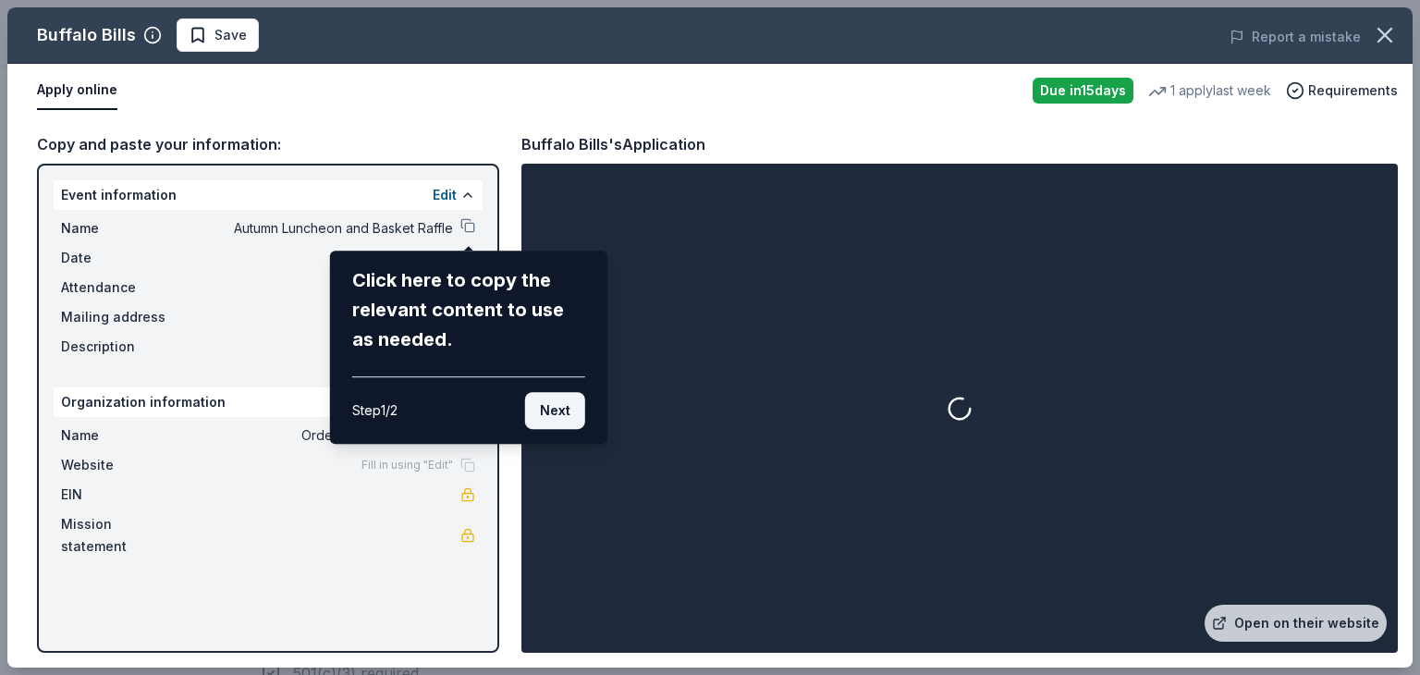
click at [553, 415] on button "Next" at bounding box center [555, 410] width 60 height 37
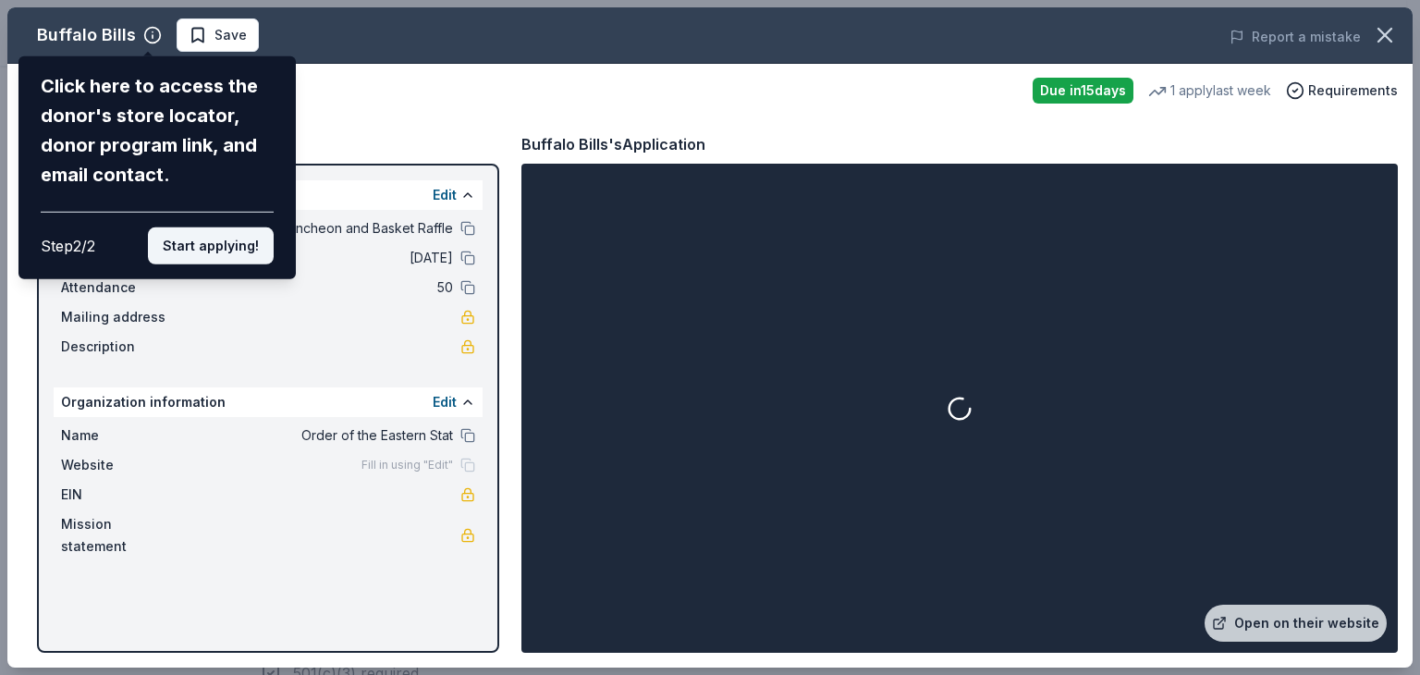
click at [240, 245] on button "Start applying!" at bounding box center [211, 245] width 126 height 37
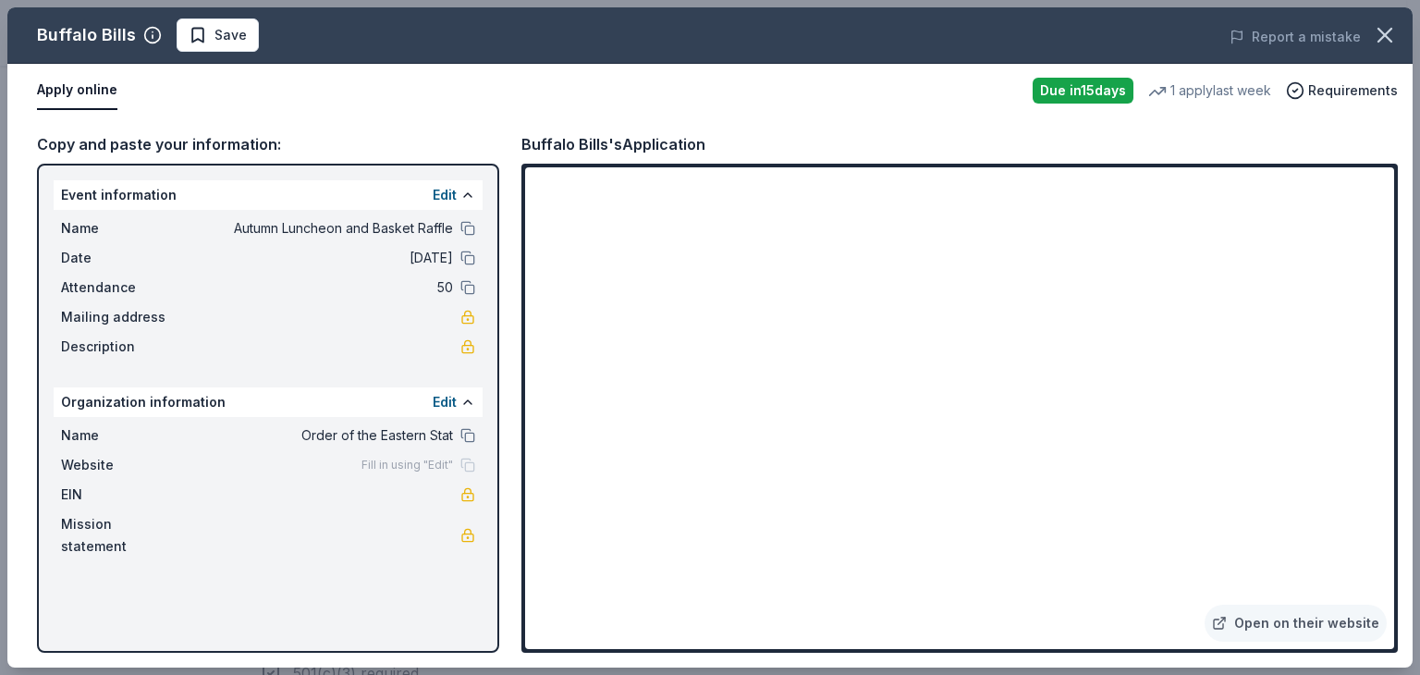
click at [1394, 323] on div "Open on their website" at bounding box center [959, 408] width 876 height 489
click at [1394, 495] on div "Open on their website" at bounding box center [959, 408] width 876 height 489
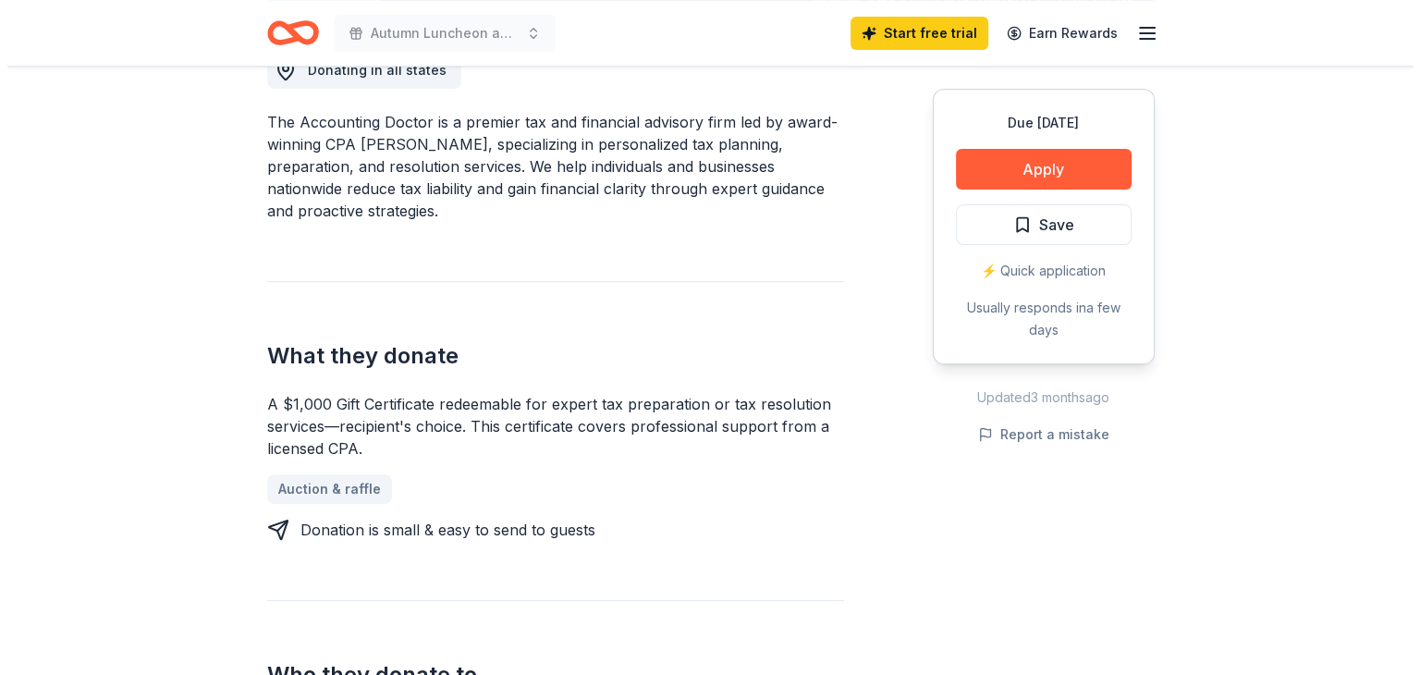
scroll to position [543, 0]
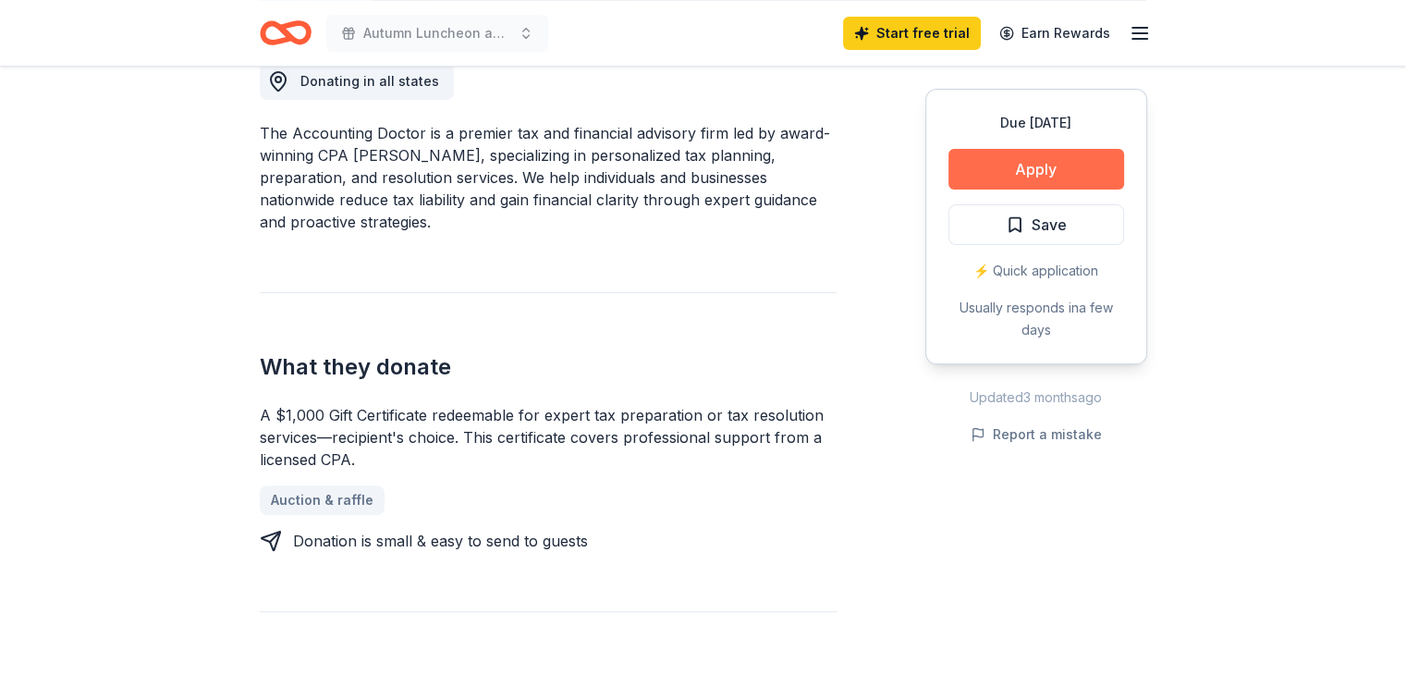
click at [1072, 166] on button "Apply" at bounding box center [1036, 169] width 176 height 41
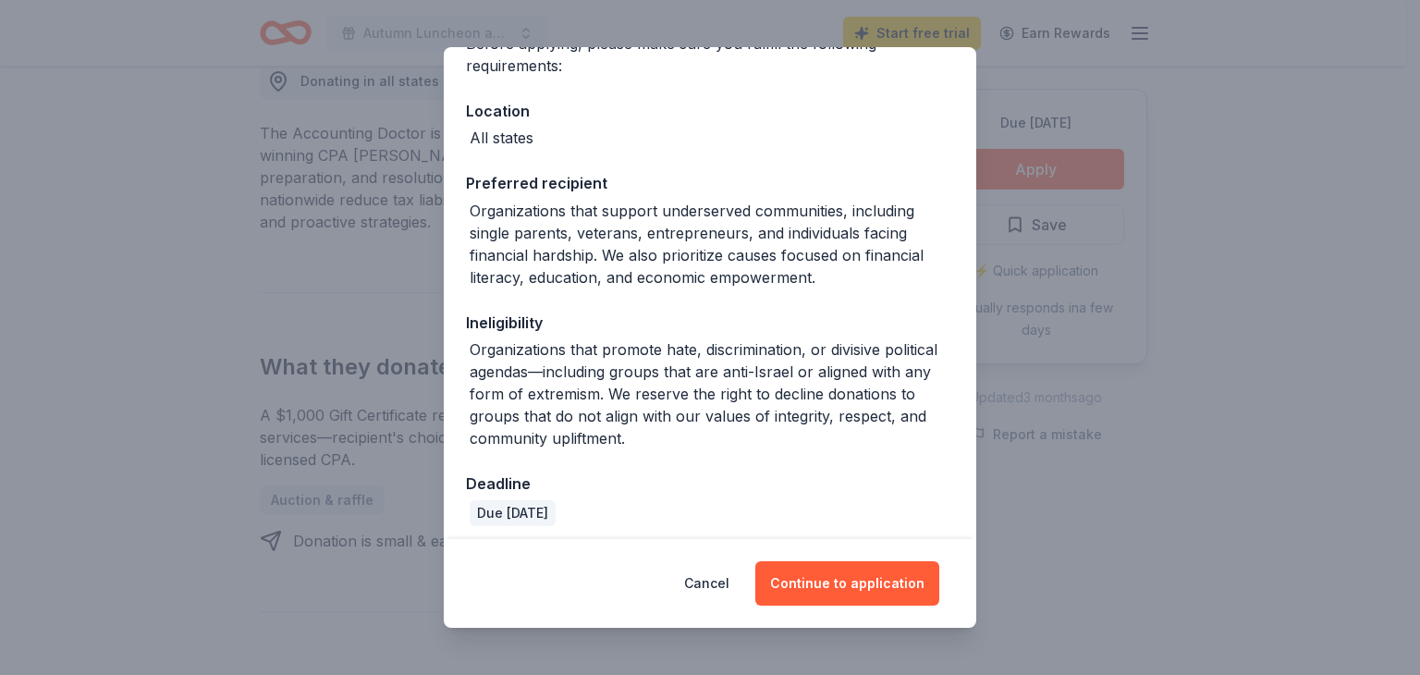
scroll to position [179, 0]
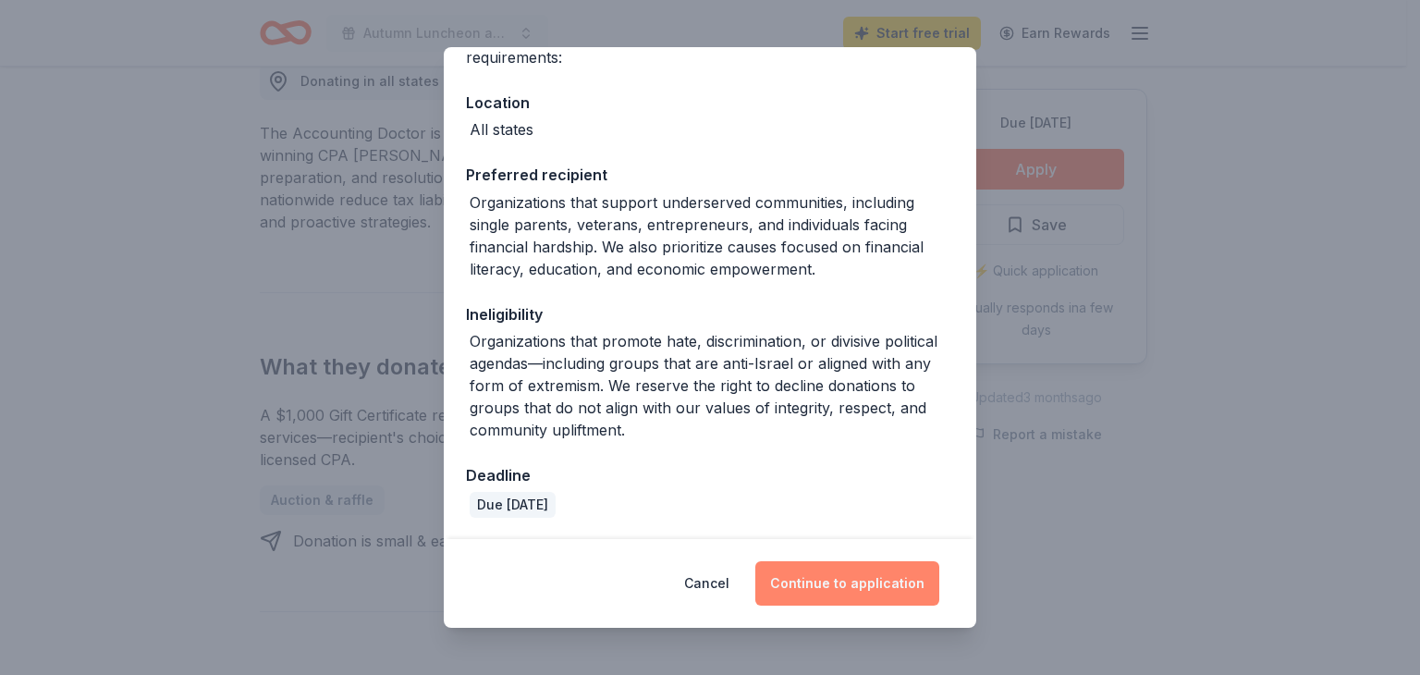
click at [847, 575] on button "Continue to application" at bounding box center [847, 583] width 184 height 44
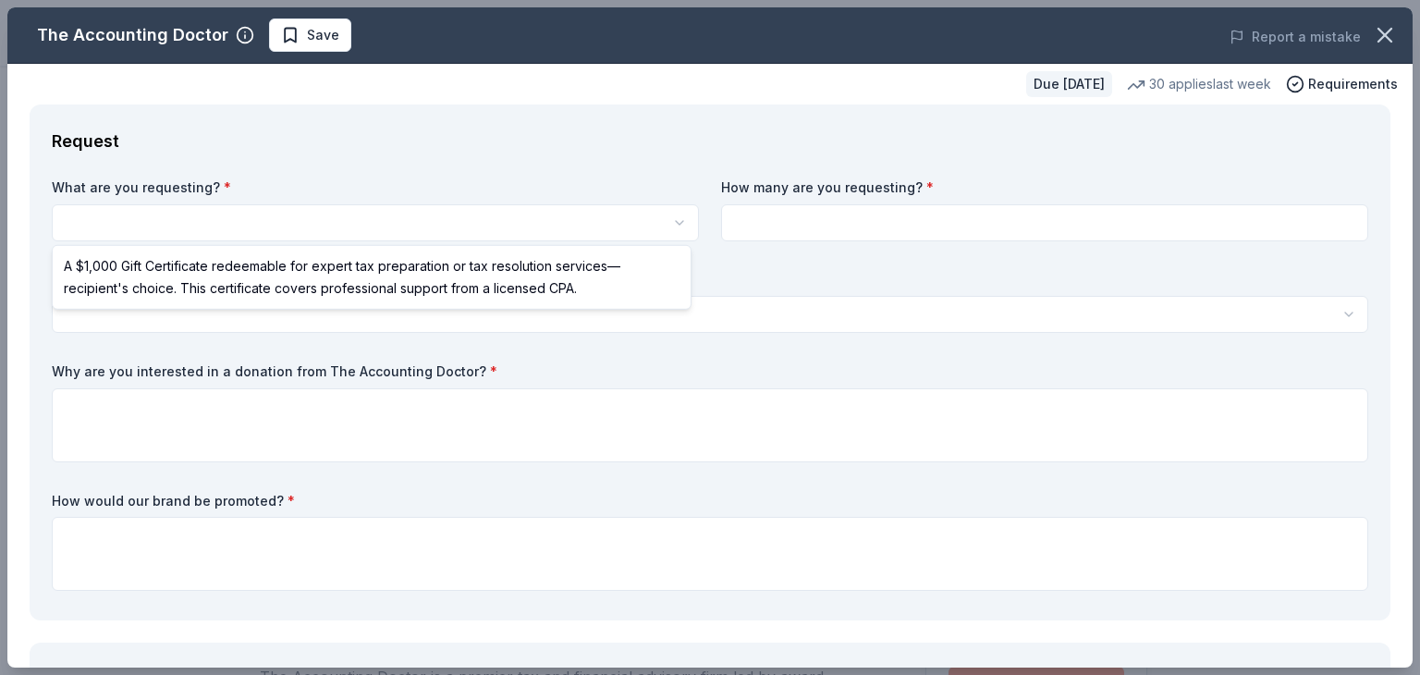
scroll to position [0, 0]
click at [462, 226] on html "Autumn Luncheon and Basket Raffle Save Apply Due in 50 days Share The Accountin…" at bounding box center [710, 337] width 1420 height 675
select select "A $1,000 Gift Certificate redeemable for expert tax preparation or tax resoluti…"
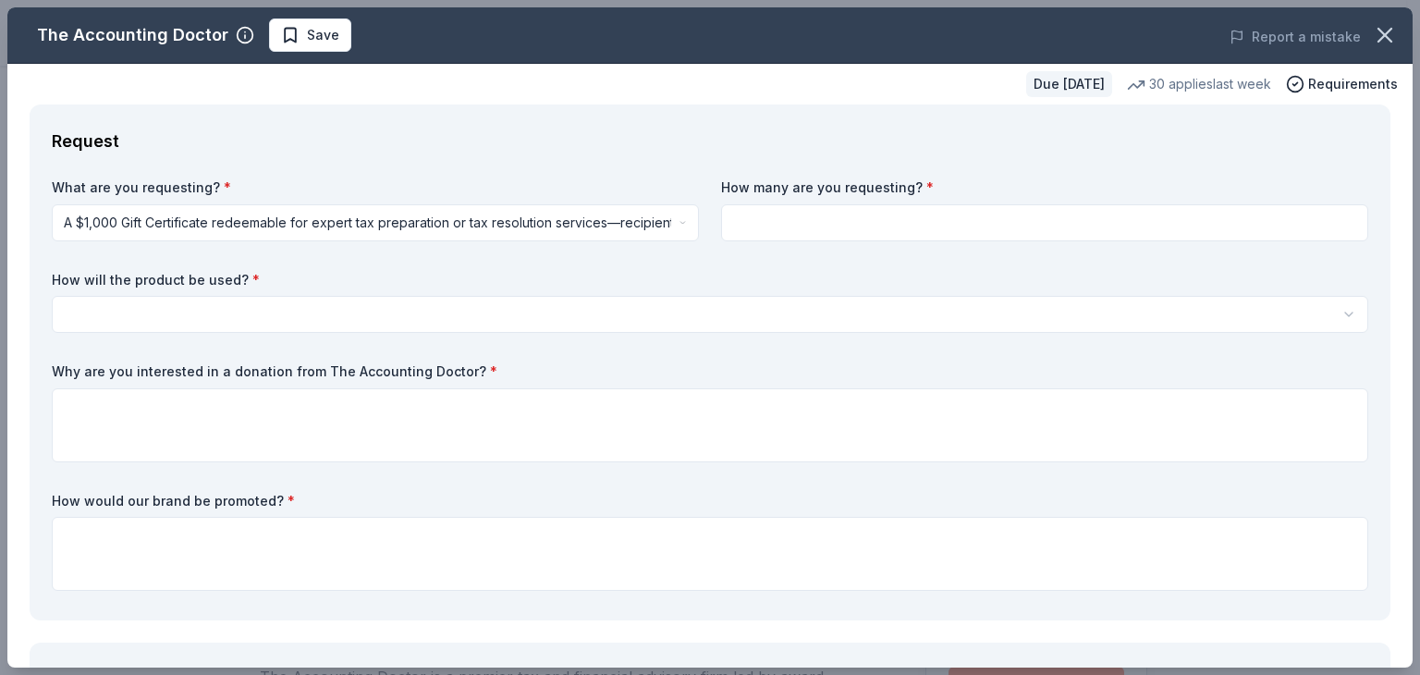
click at [804, 219] on input at bounding box center [1044, 222] width 647 height 37
type input "1"
click at [1294, 86] on icon "button" at bounding box center [1295, 84] width 18 height 18
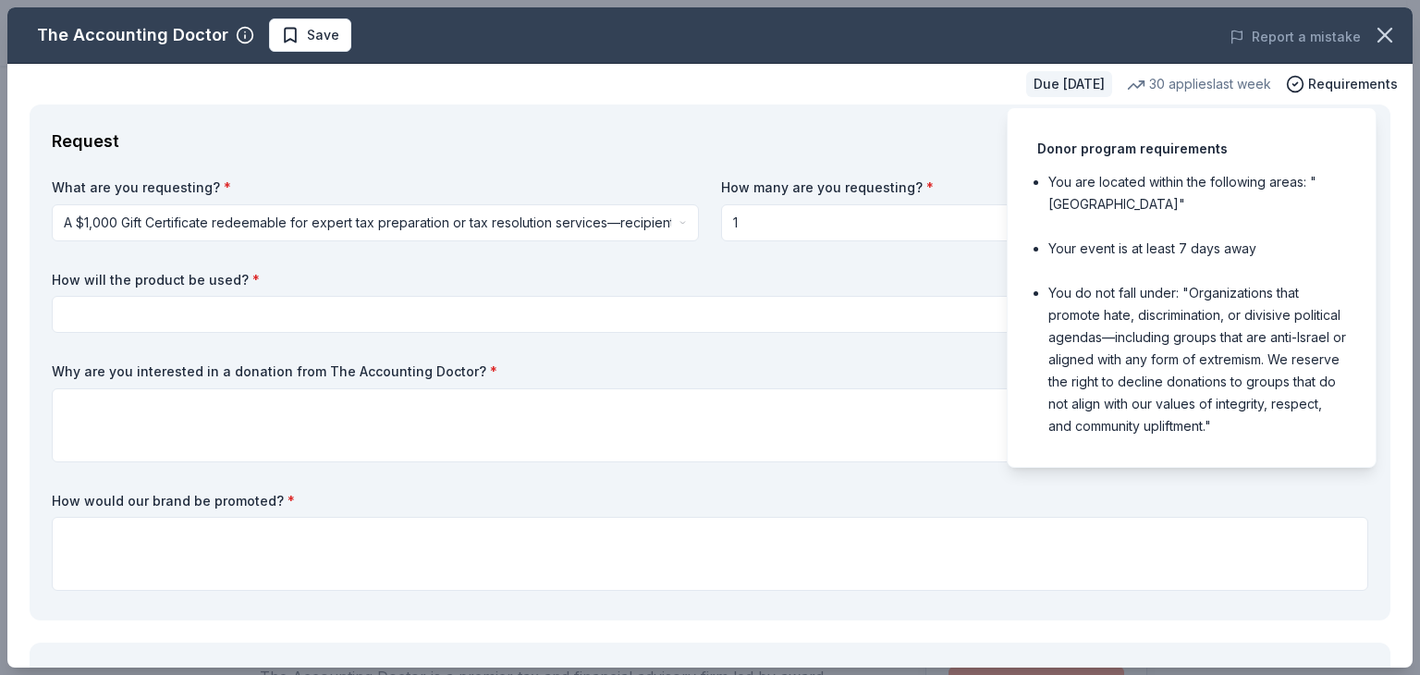
click at [583, 297] on html "Autumn Luncheon and Basket Raffle Save Apply Due in 50 days Share The Accountin…" at bounding box center [710, 337] width 1420 height 675
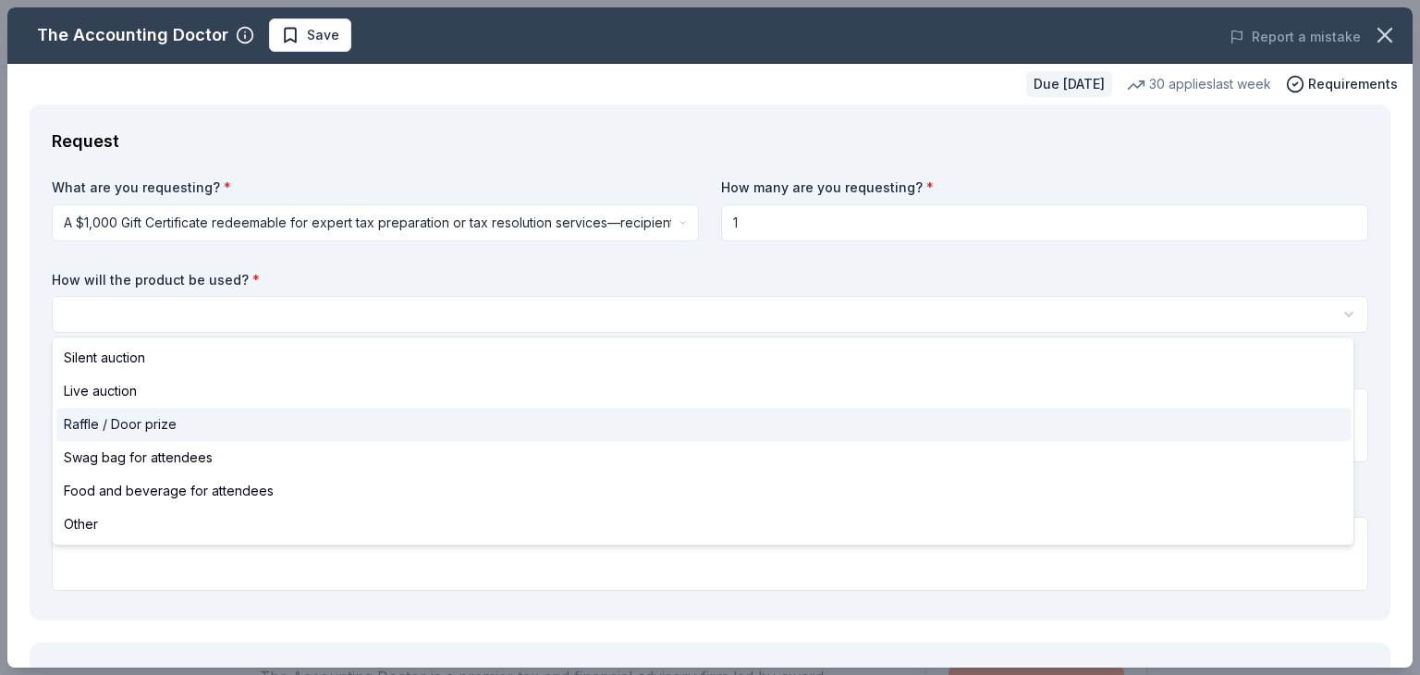
select select "raffleDoorPrize"
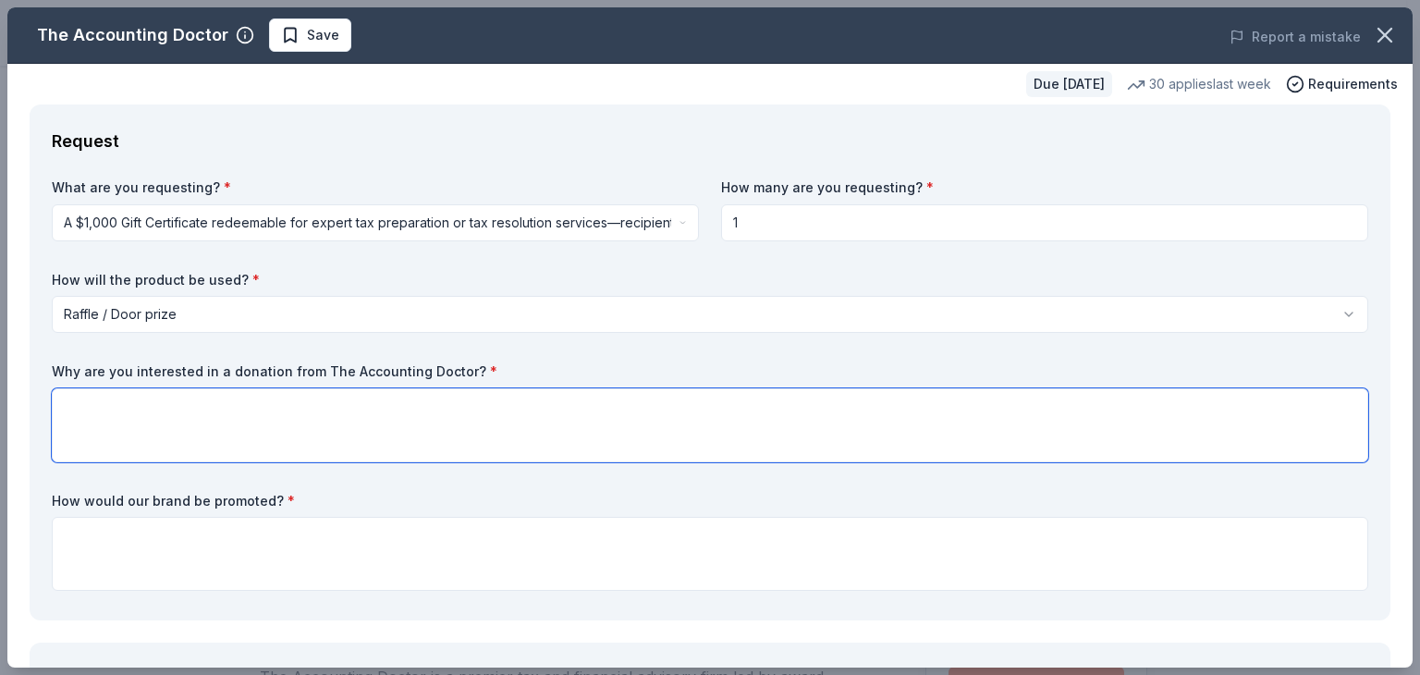
click at [452, 435] on textarea at bounding box center [710, 425] width 1316 height 74
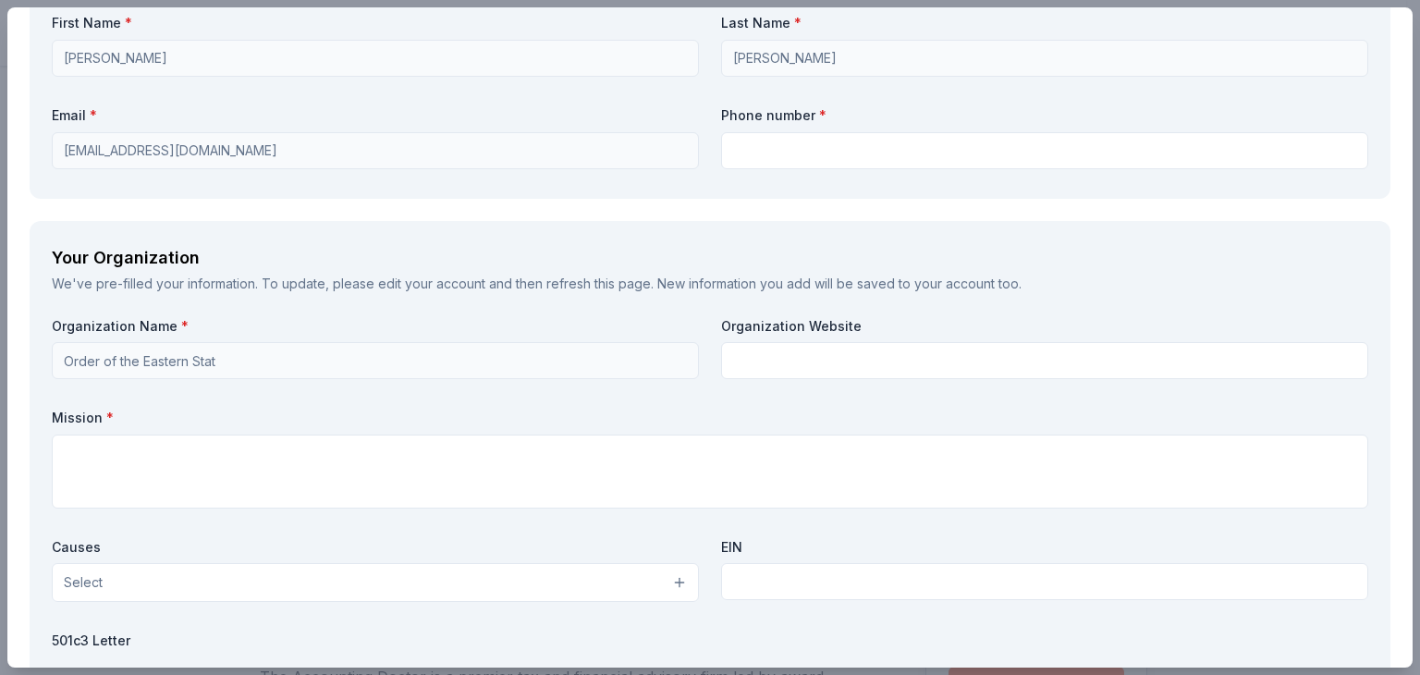
scroll to position [1360, 0]
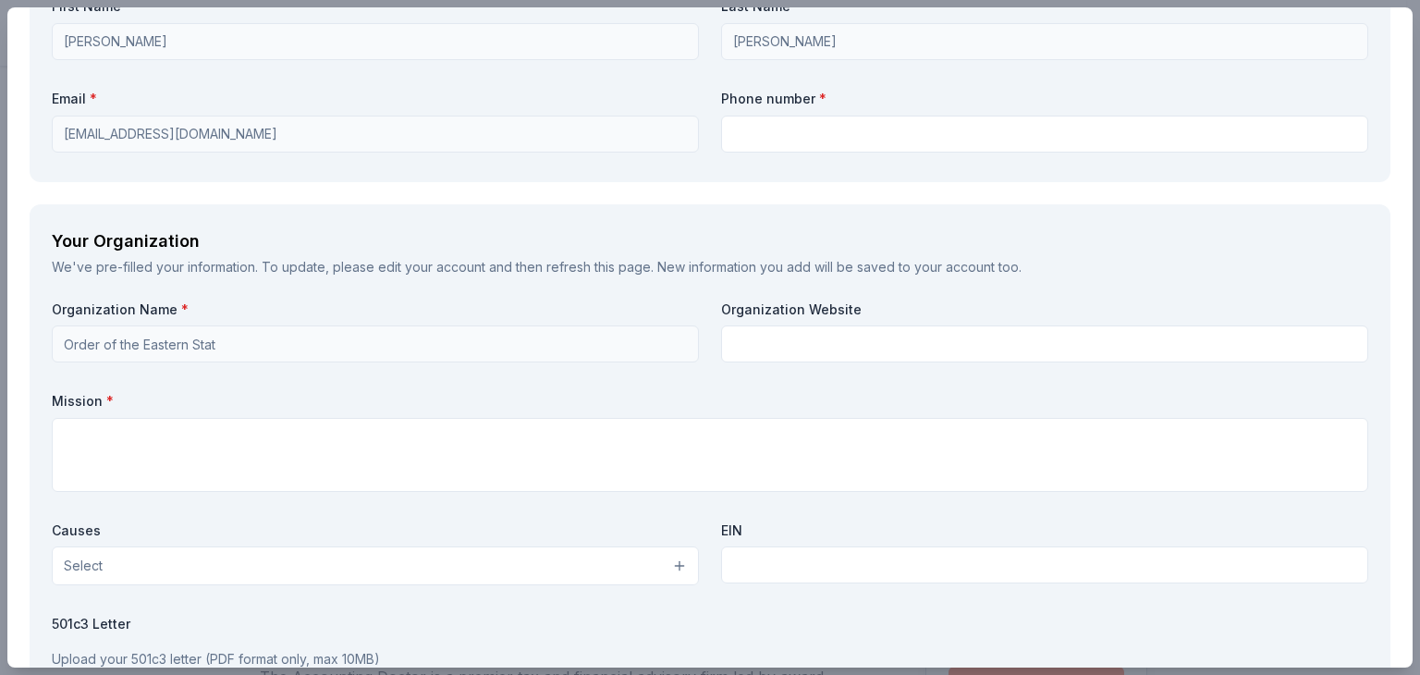
drag, startPoint x: 1413, startPoint y: 419, endPoint x: 1419, endPoint y: 71, distance: 347.5
click at [1405, 71] on div "The Accounting Doctor Save Report a mistake Due in 50 days 30 applies last week…" at bounding box center [710, 337] width 1420 height 675
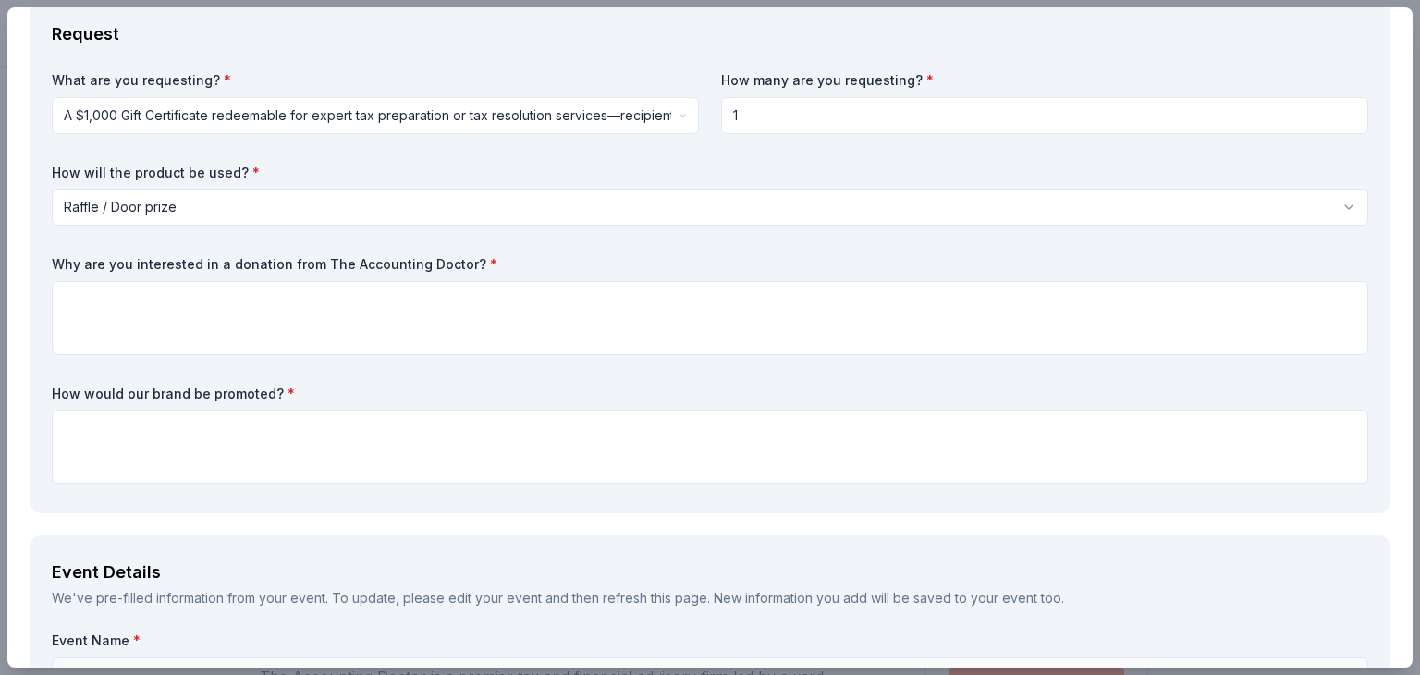
scroll to position [0, 0]
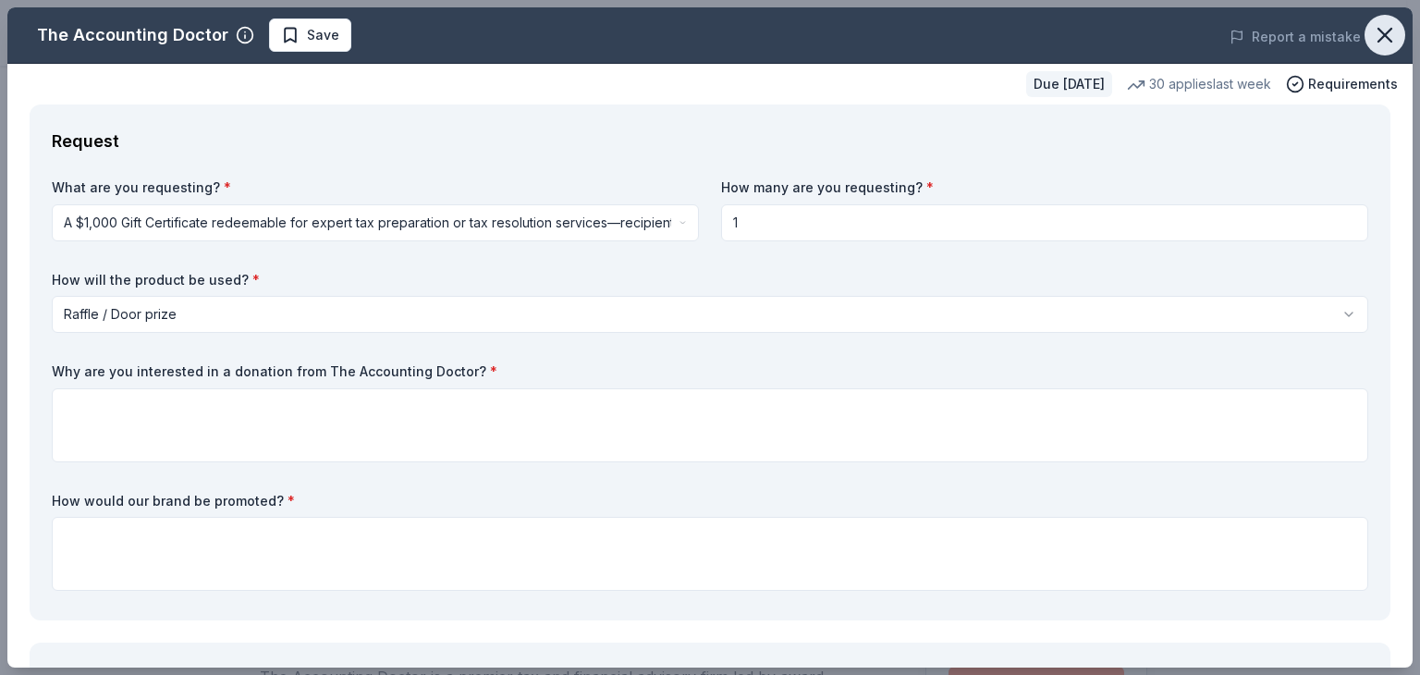
click at [1372, 30] on icon "button" at bounding box center [1385, 35] width 26 height 26
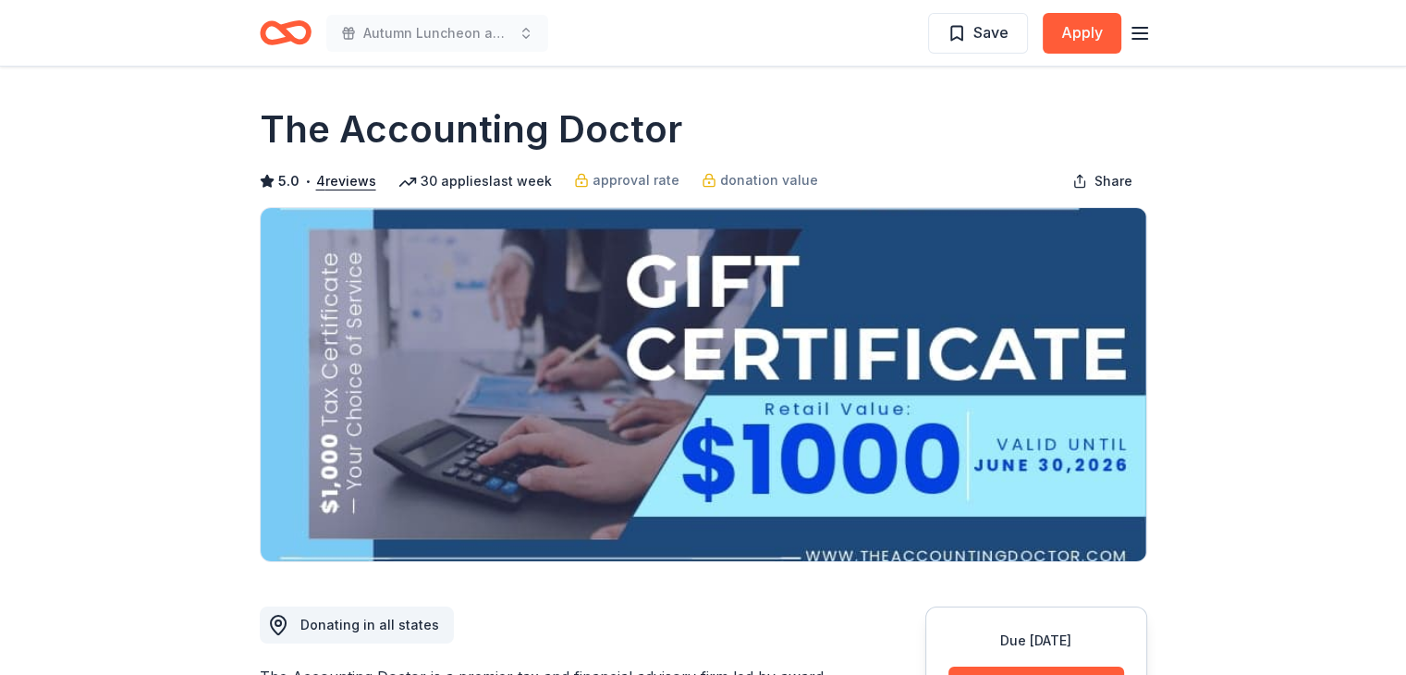
click at [1087, 54] on div "Save Apply" at bounding box center [1039, 32] width 223 height 43
click at [1081, 42] on button "Apply" at bounding box center [1081, 33] width 79 height 41
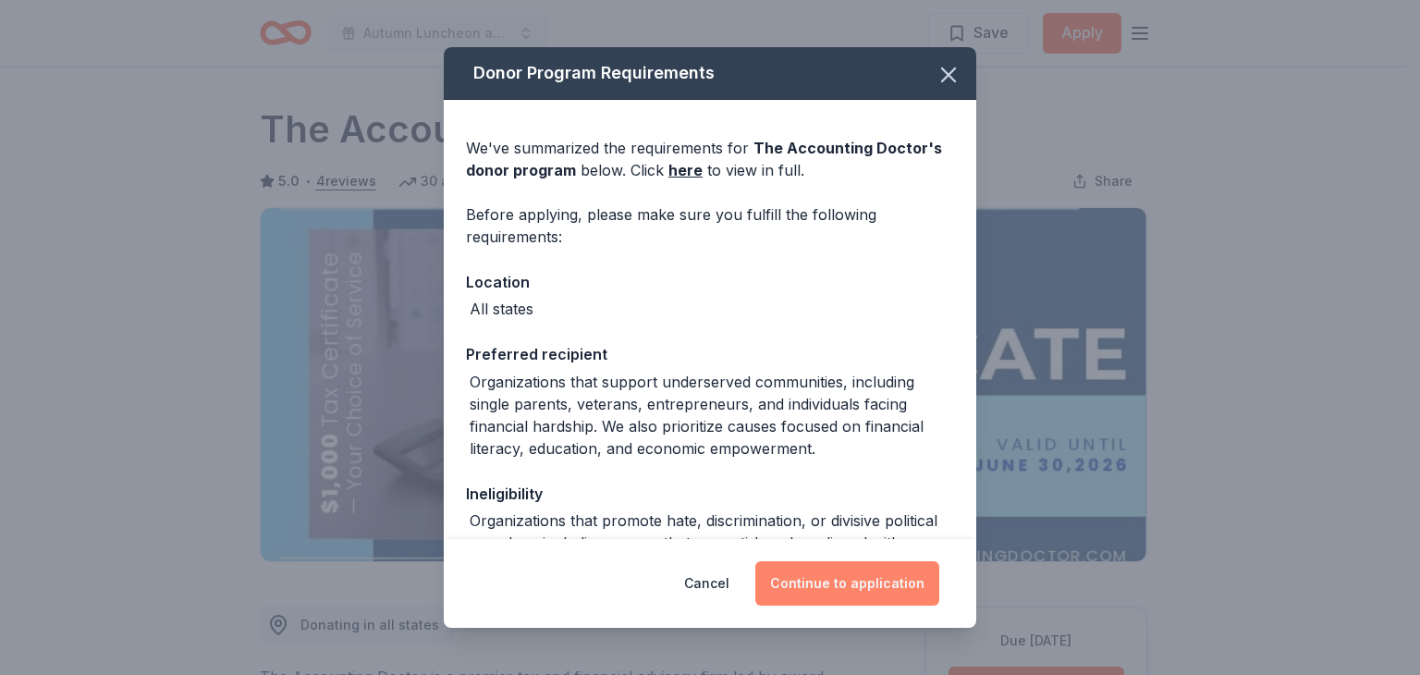
click at [844, 578] on button "Continue to application" at bounding box center [847, 583] width 184 height 44
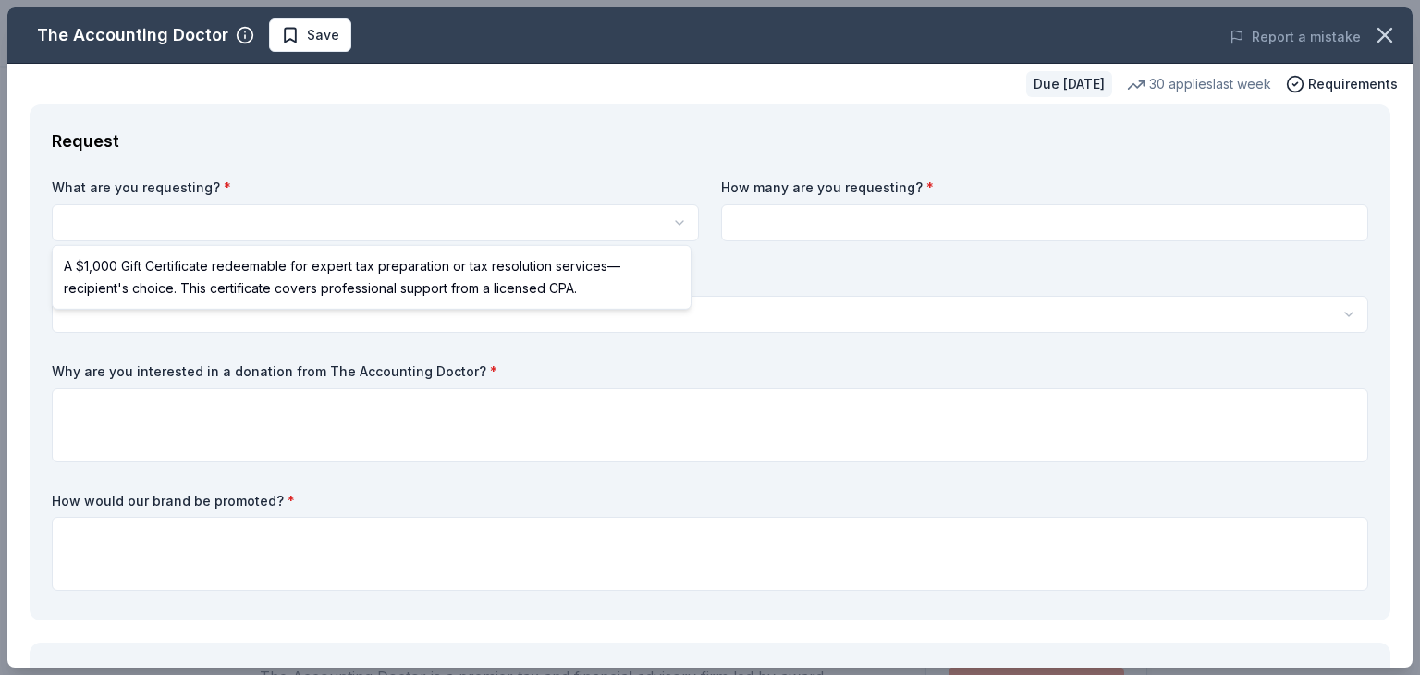
click at [366, 219] on html "Autumn Luncheon and Basket Raffle Save Apply Due in 50 days Share The Accountin…" at bounding box center [710, 337] width 1420 height 675
select select "A $1,000 Gift Certificate redeemable for expert tax preparation or tax resoluti…"
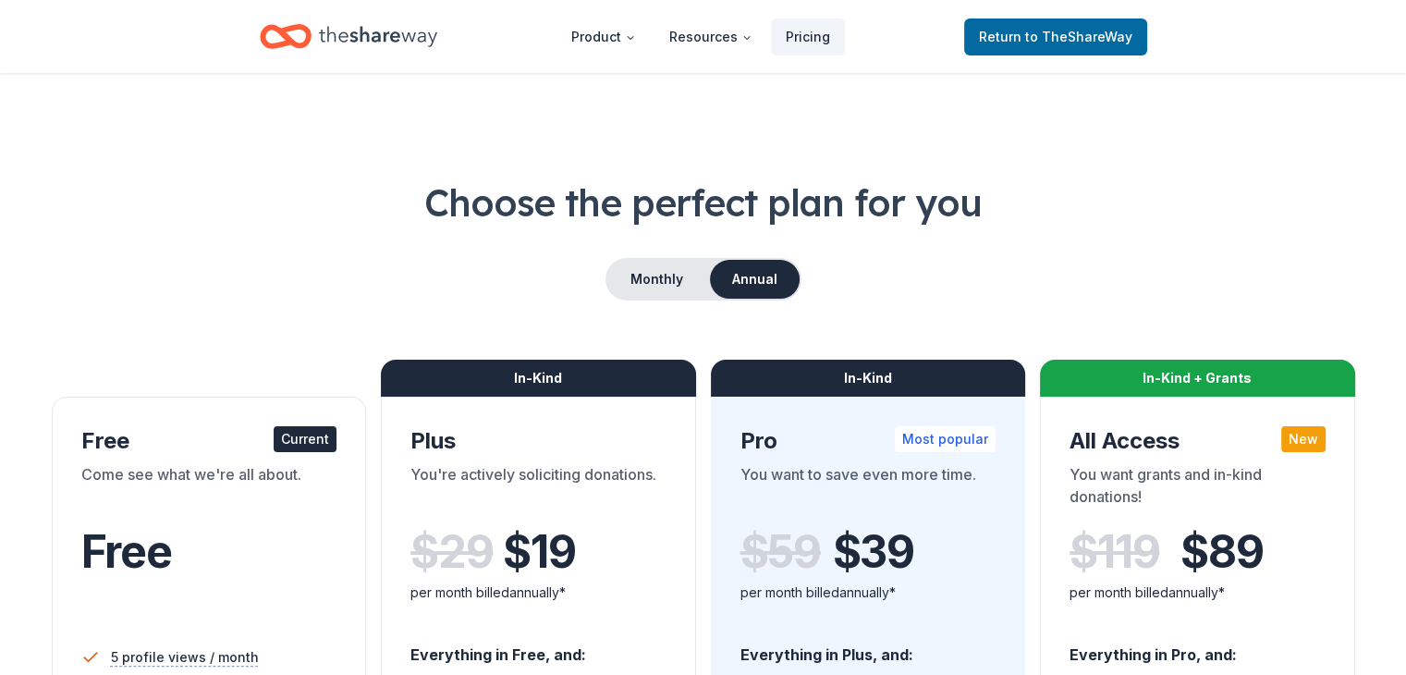
click at [316, 58] on header "Product Resources Pricing Return to TheShareWay" at bounding box center [703, 36] width 1406 height 73
click at [314, 43] on div "Home" at bounding box center [348, 36] width 177 height 43
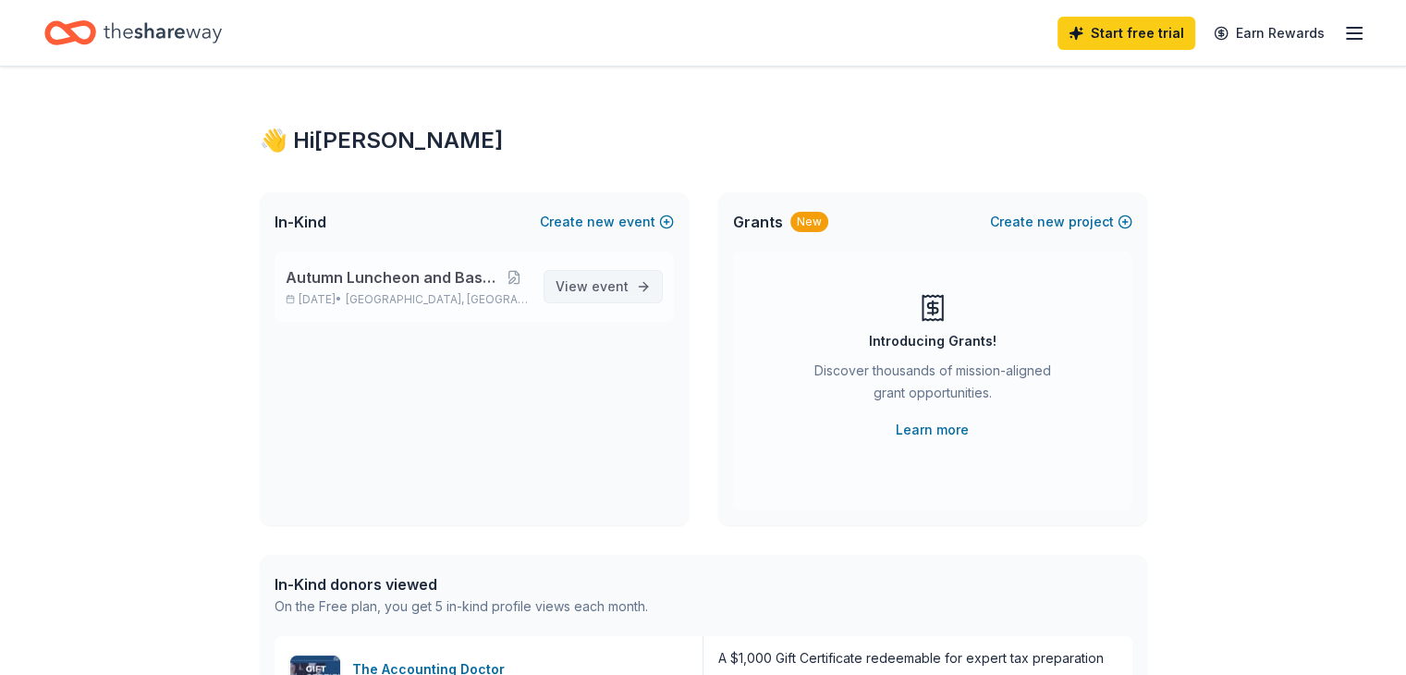
click at [628, 297] on link "View event" at bounding box center [602, 286] width 119 height 33
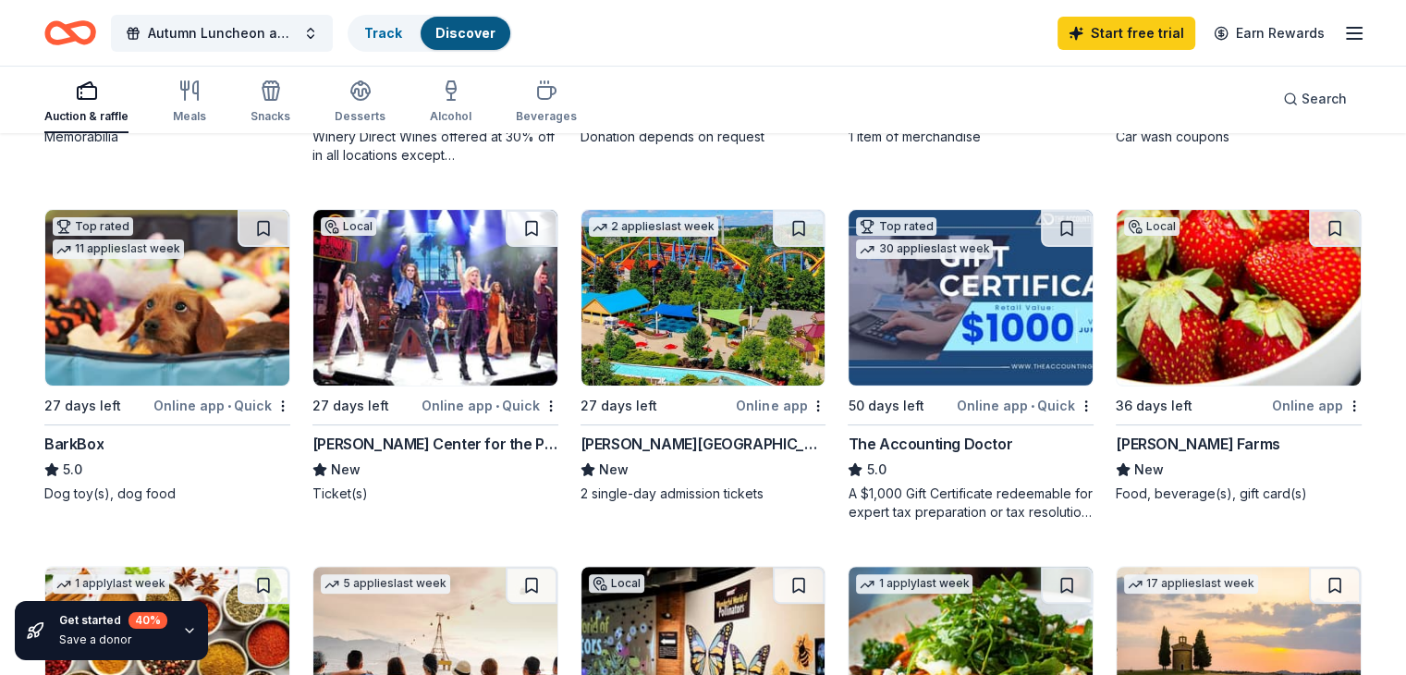
scroll to position [468, 0]
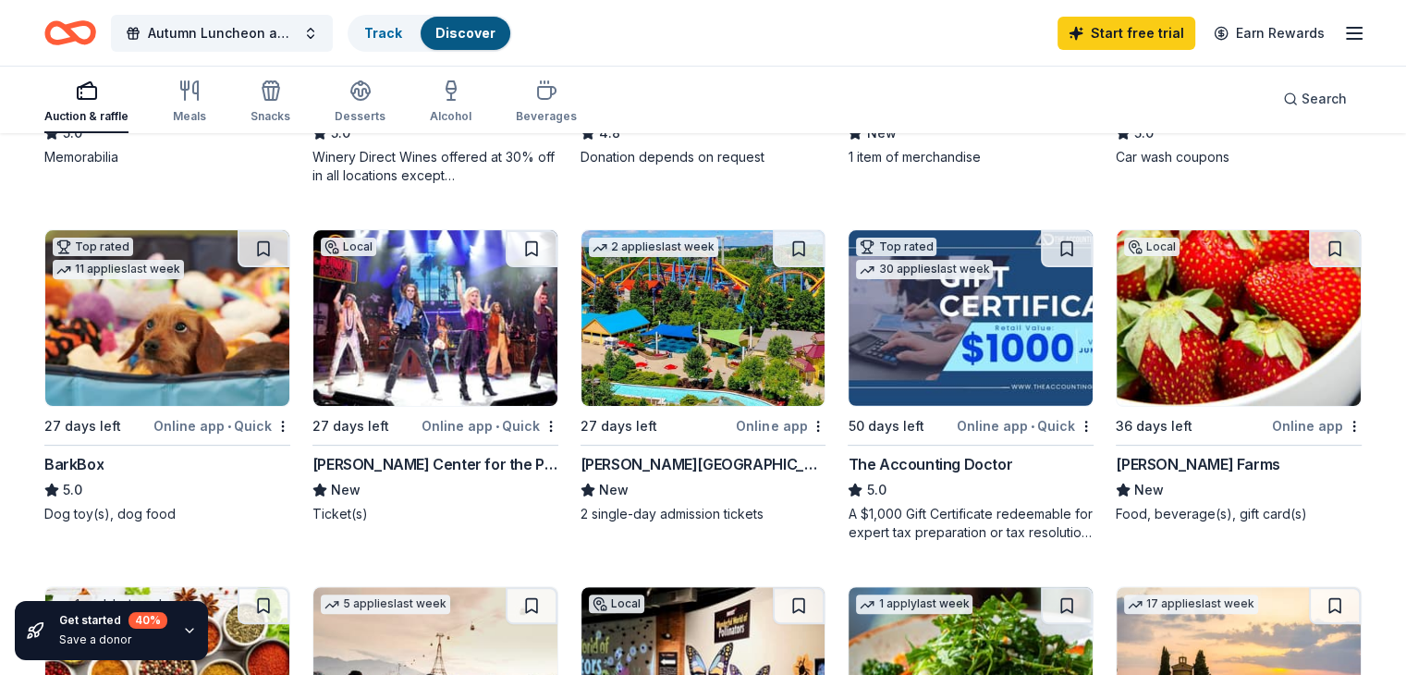
click at [1272, 421] on div "Online app" at bounding box center [1317, 425] width 90 height 23
click at [1312, 238] on button at bounding box center [1335, 248] width 52 height 37
click at [1312, 245] on button at bounding box center [1336, 248] width 48 height 37
click at [413, 29] on link "Track · 1" at bounding box center [388, 33] width 49 height 16
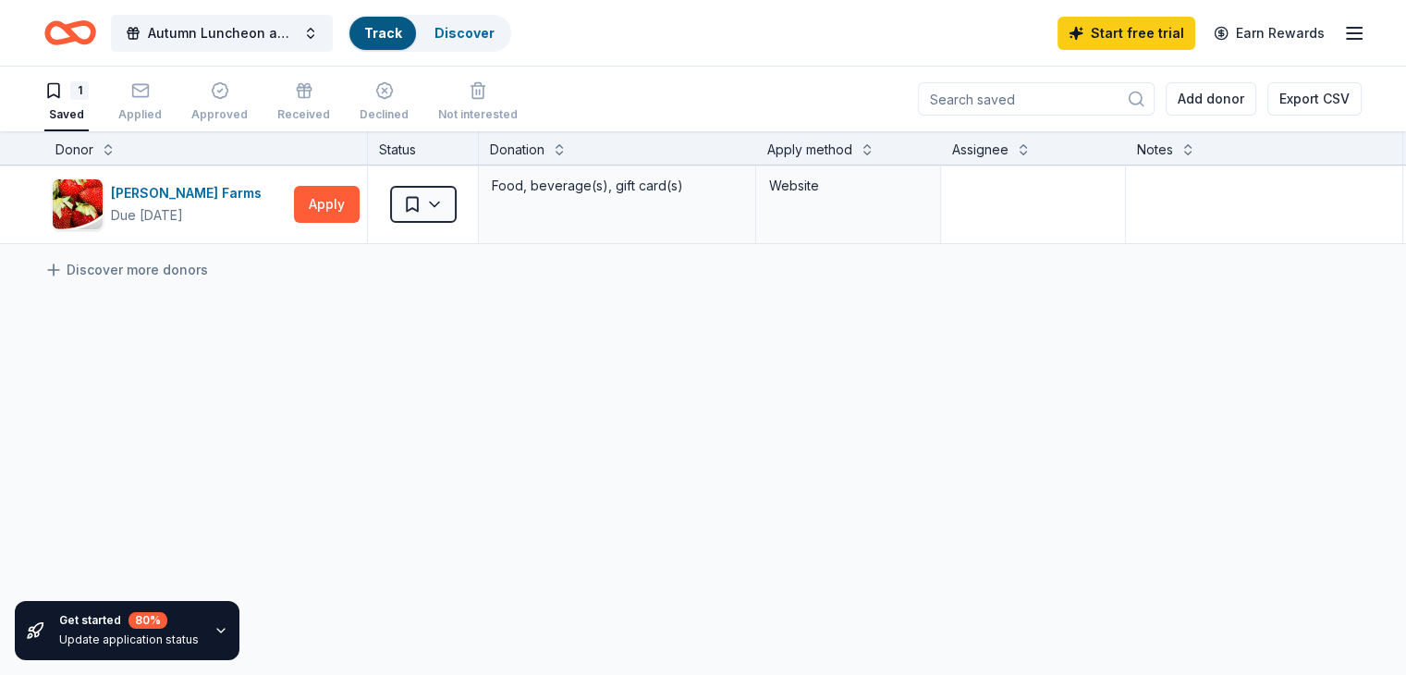
click at [373, 273] on div "Discover more donors" at bounding box center [723, 270] width 1447 height 52
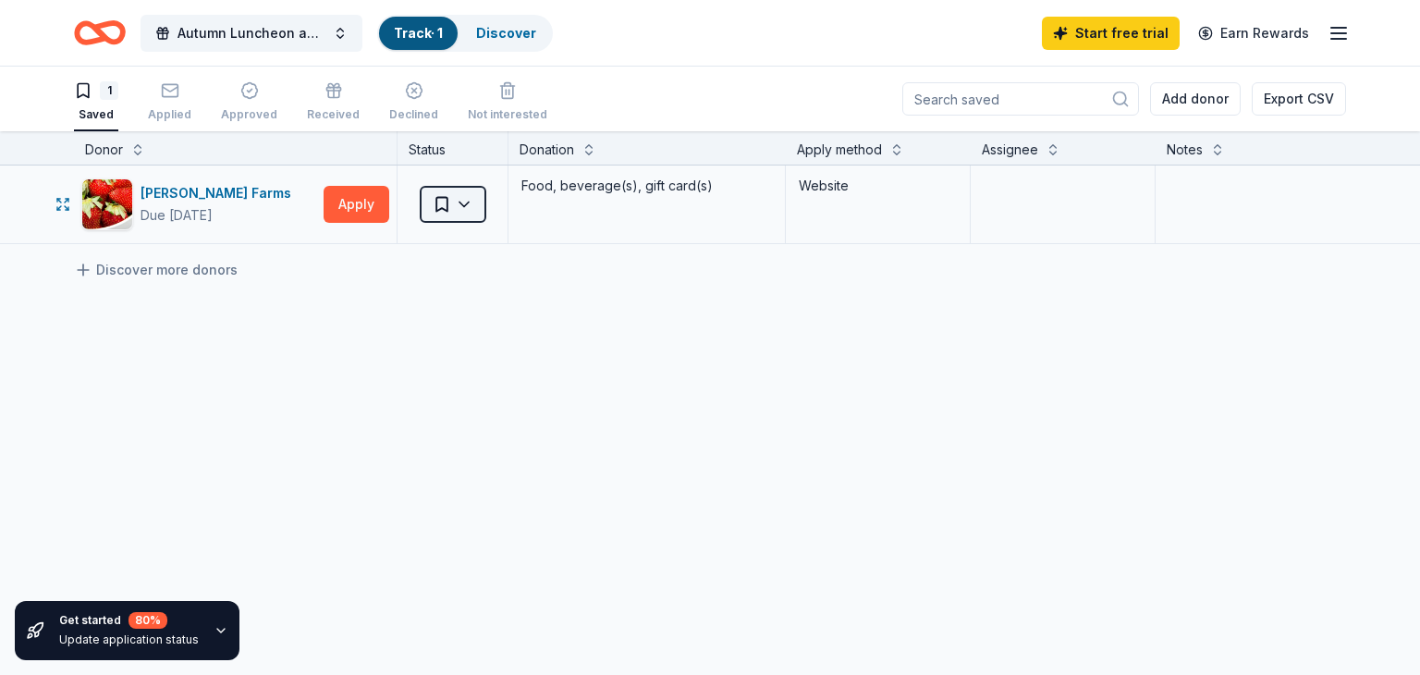
click at [466, 206] on html "Autumn Luncheon and Basket Raffle Track · 1 Discover Start free trial Earn Rewa…" at bounding box center [710, 337] width 1420 height 675
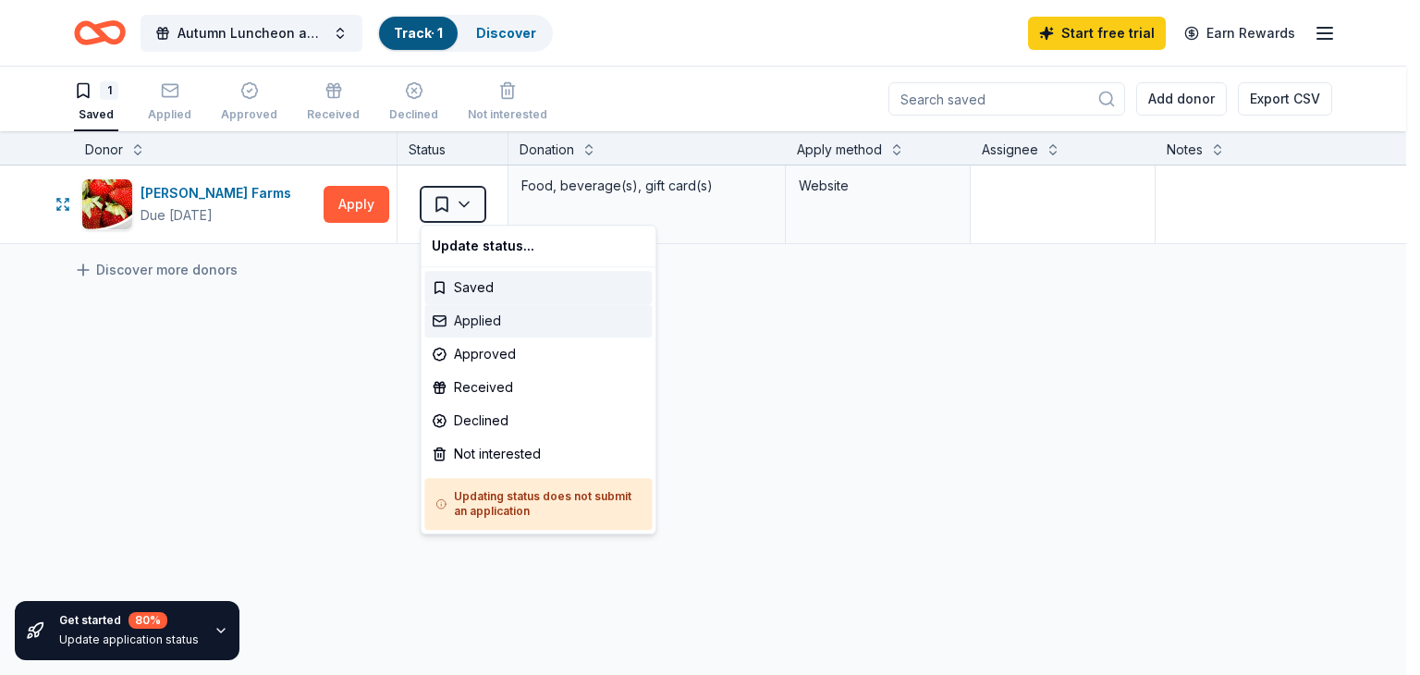
click at [490, 326] on div "Applied" at bounding box center [537, 320] width 227 height 33
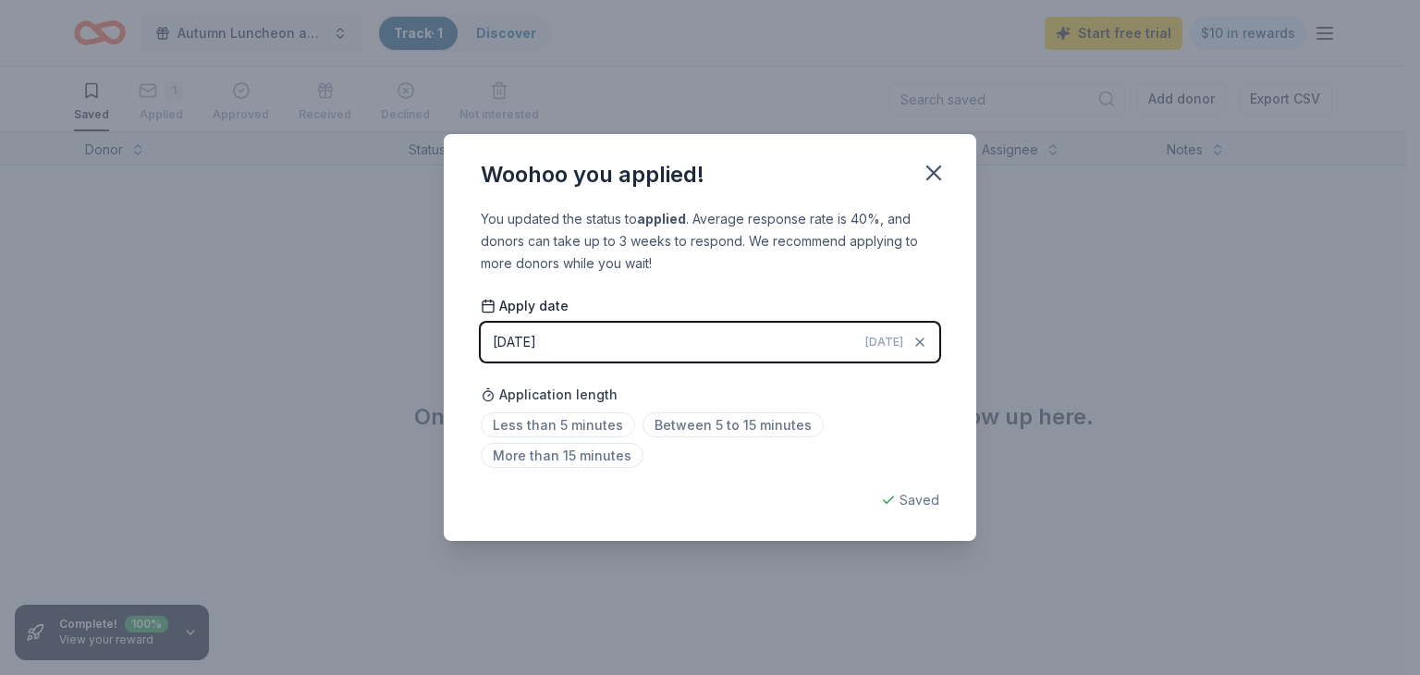
click at [682, 339] on button "09/20/2025 Today" at bounding box center [710, 342] width 458 height 39
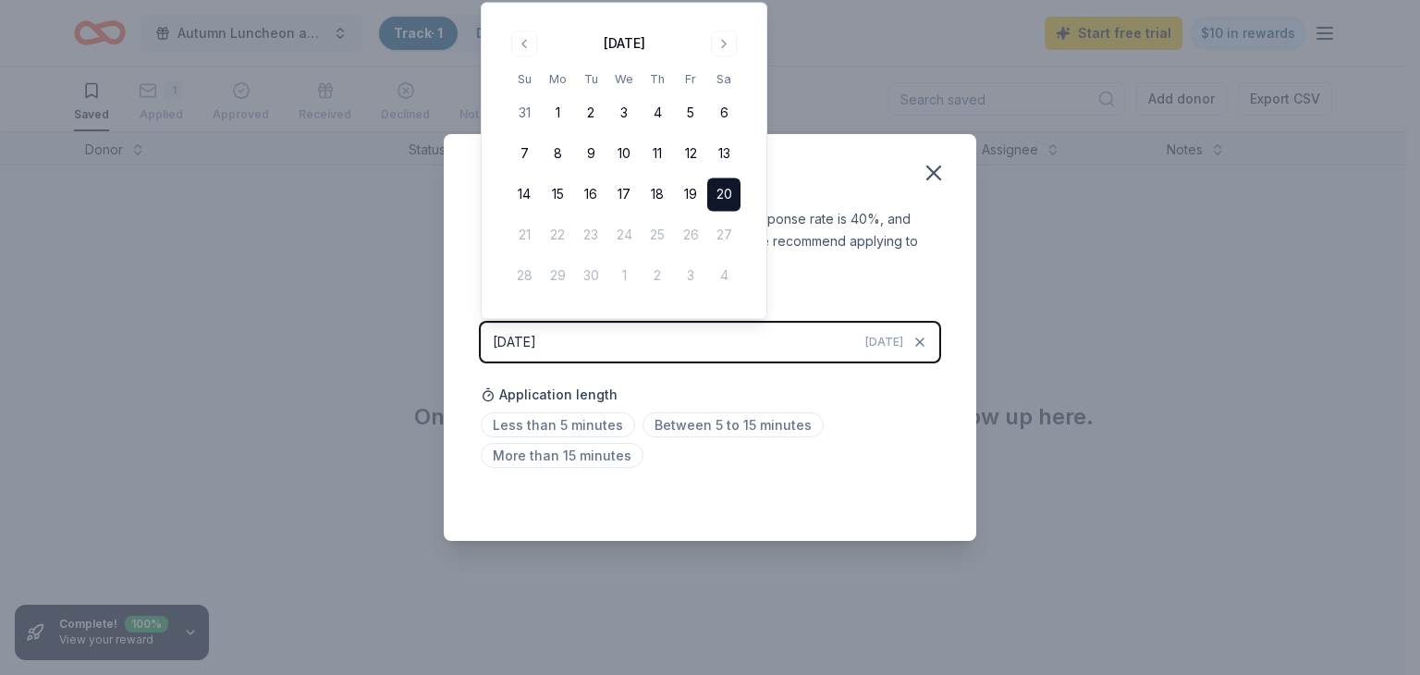
click at [723, 193] on button "20" at bounding box center [723, 194] width 33 height 33
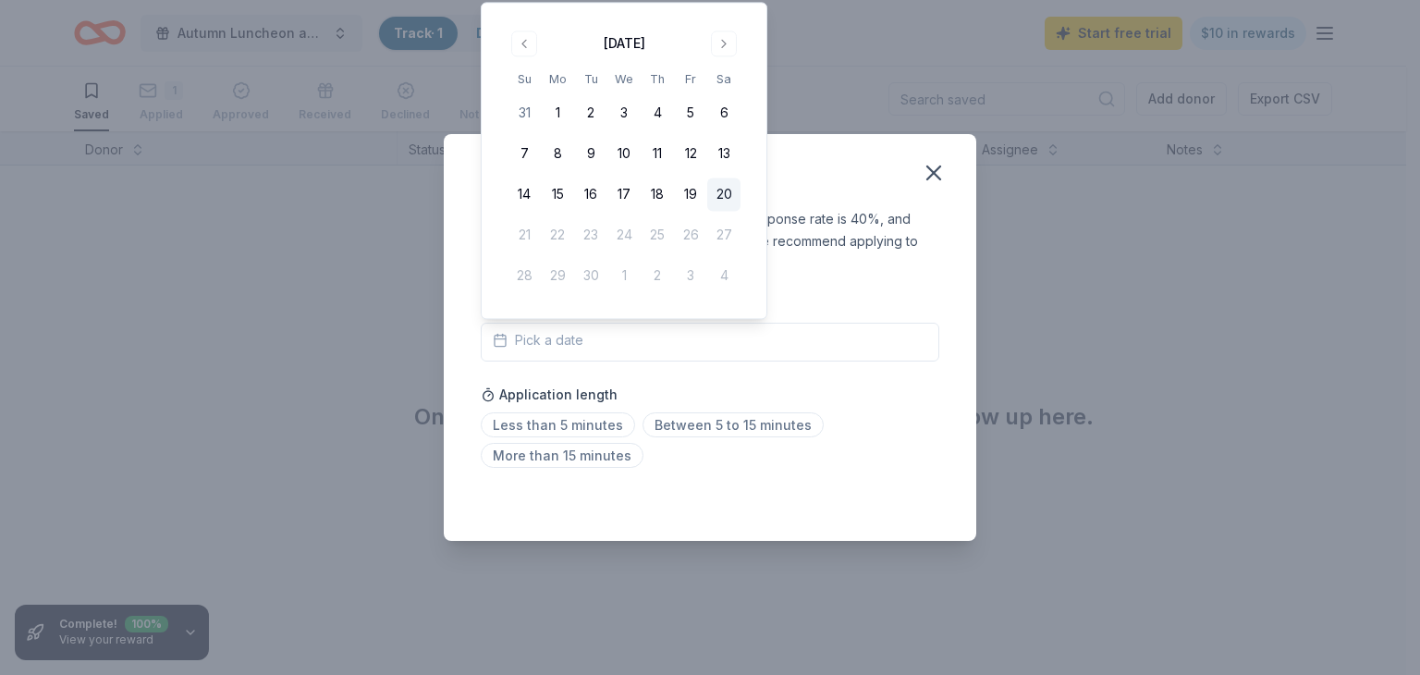
click at [714, 195] on button "20" at bounding box center [723, 194] width 33 height 33
click at [936, 177] on icon "button" at bounding box center [933, 172] width 13 height 13
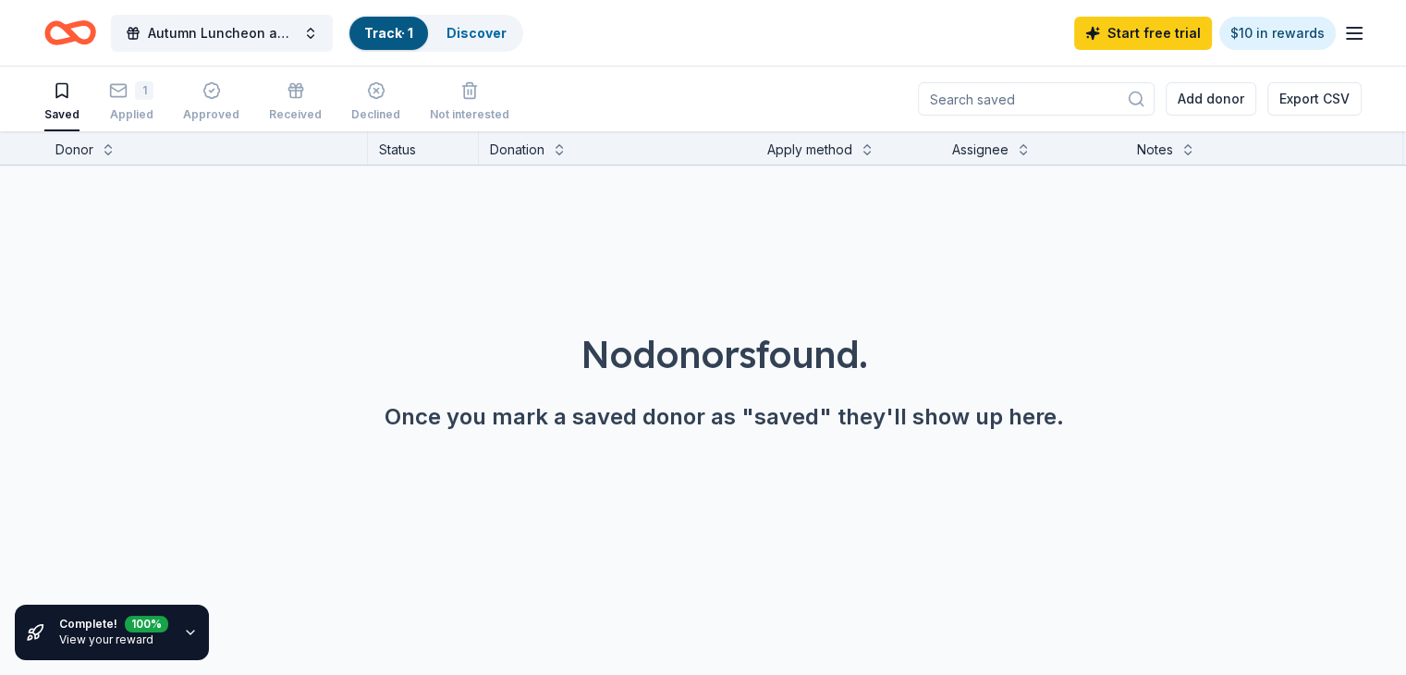
click at [131, 101] on div "Saved 1 Applied Approved Received Declined Not interested" at bounding box center [276, 102] width 465 height 57
click at [149, 104] on div "1 Applied" at bounding box center [131, 99] width 44 height 41
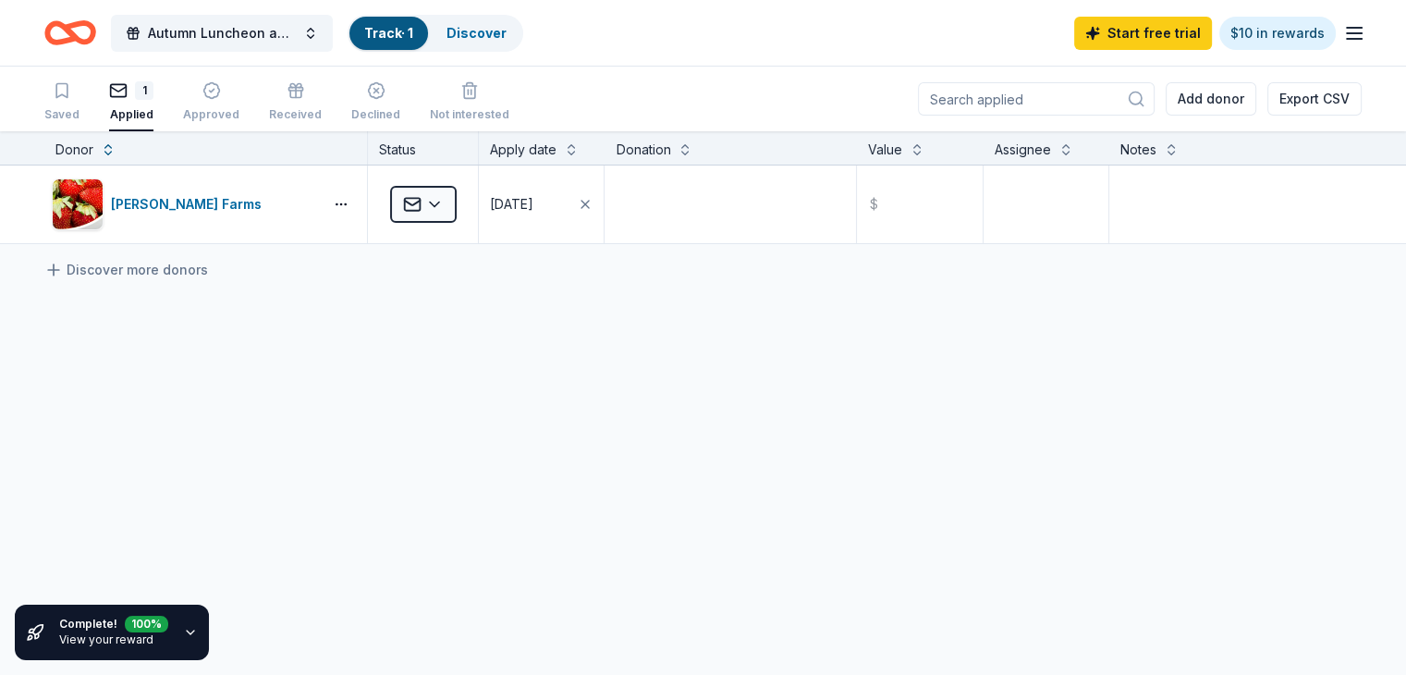
click at [96, 44] on icon "Home" at bounding box center [70, 32] width 52 height 43
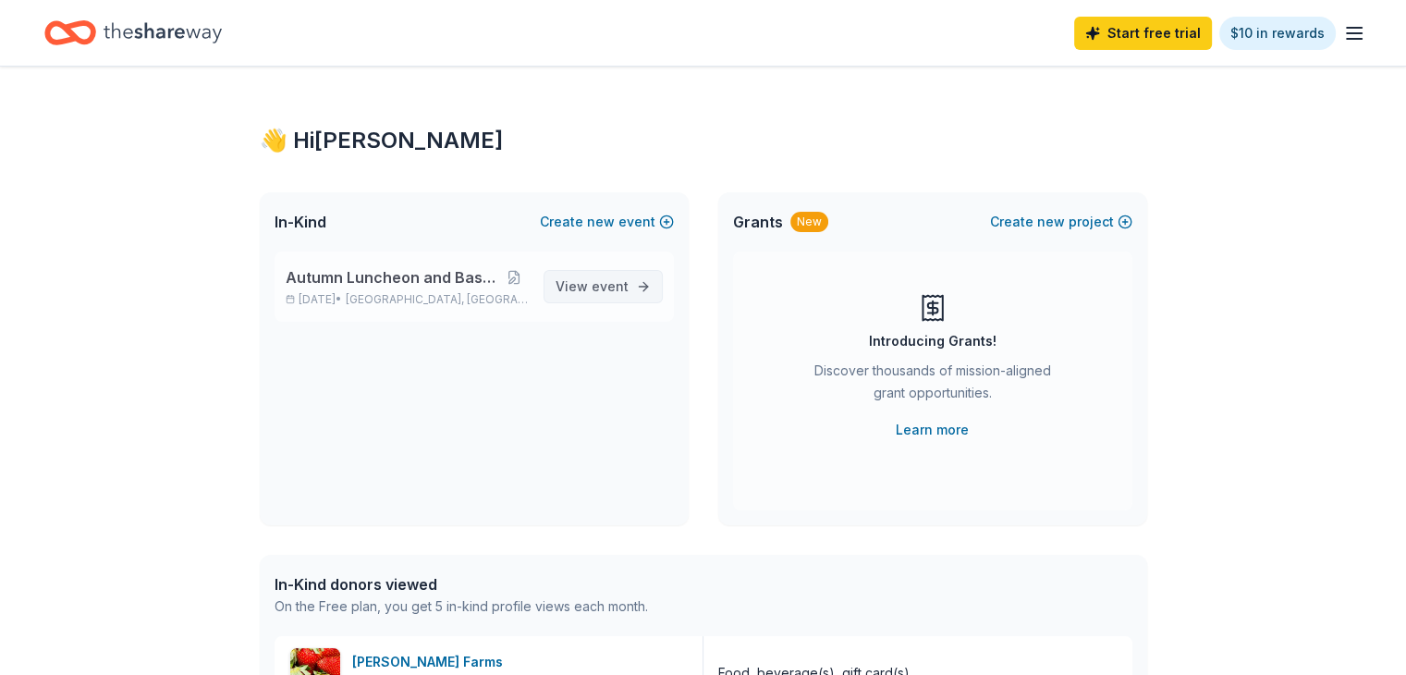
click at [623, 283] on span "event" at bounding box center [609, 286] width 37 height 16
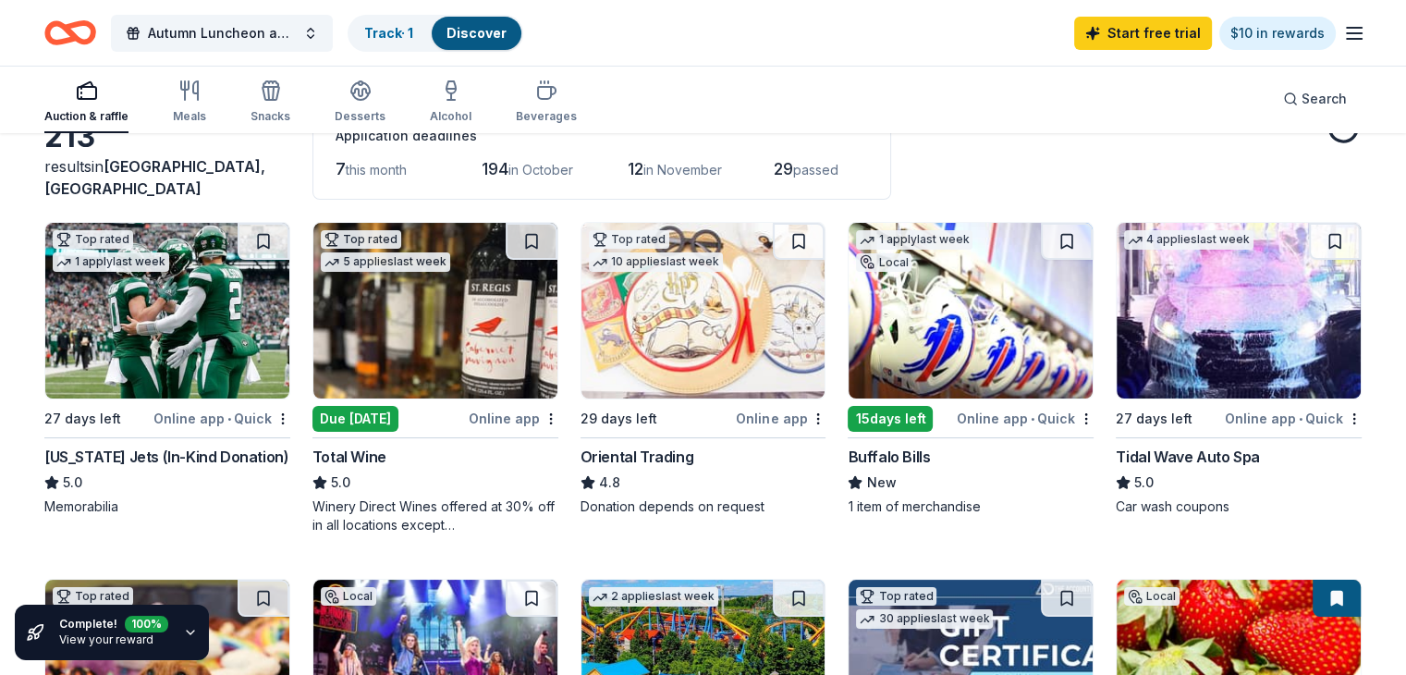
scroll to position [123, 0]
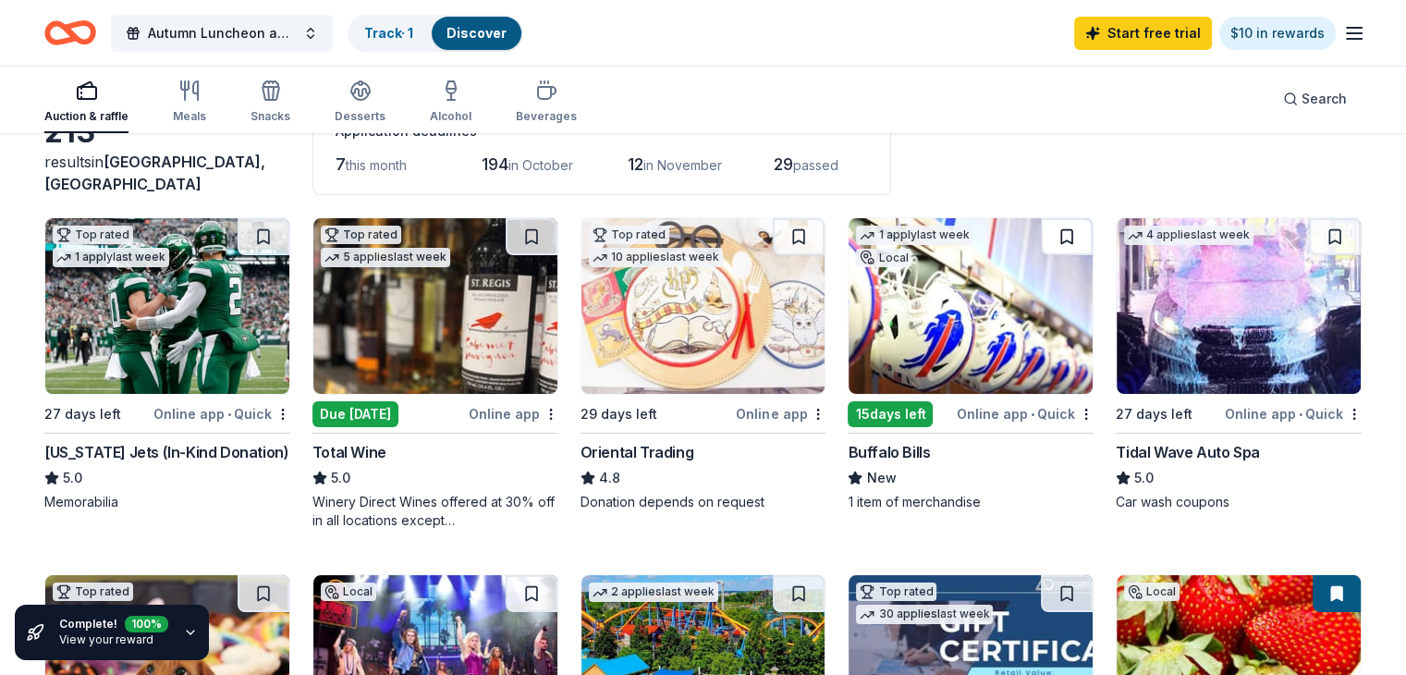
click at [1041, 241] on button at bounding box center [1067, 236] width 52 height 37
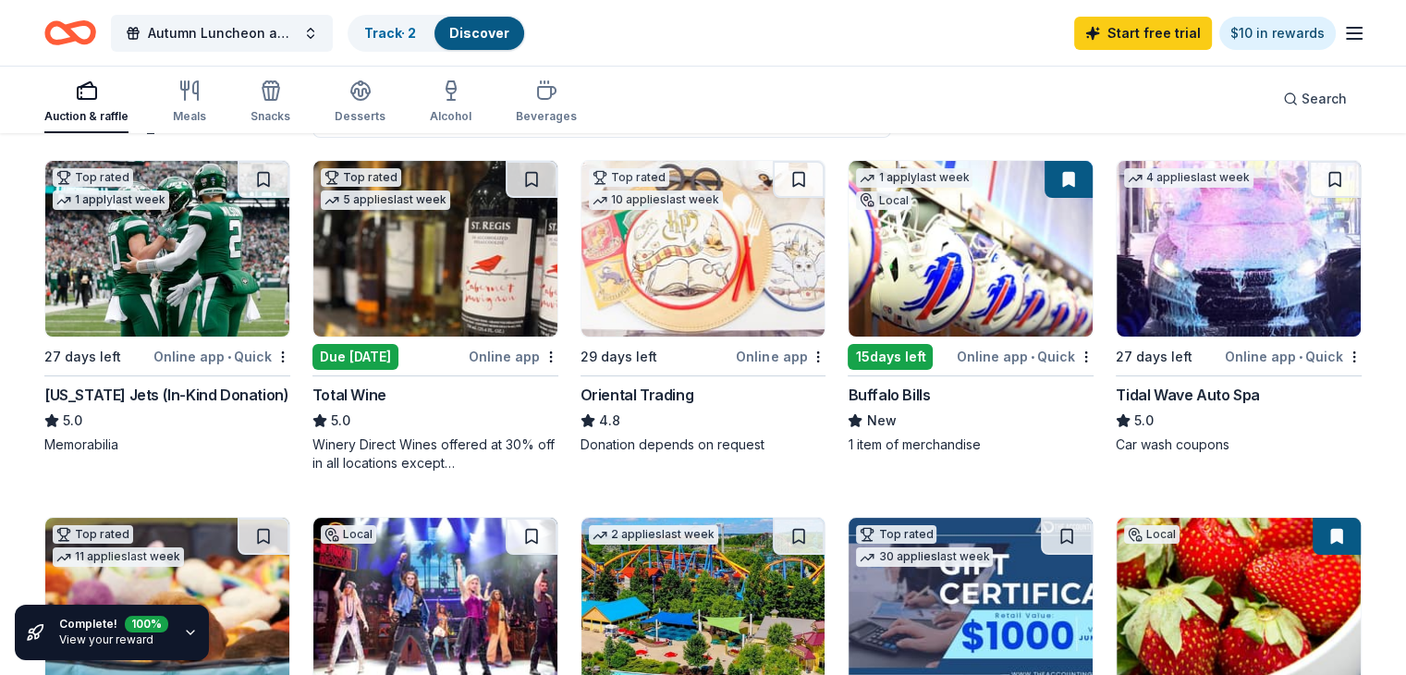
scroll to position [177, 0]
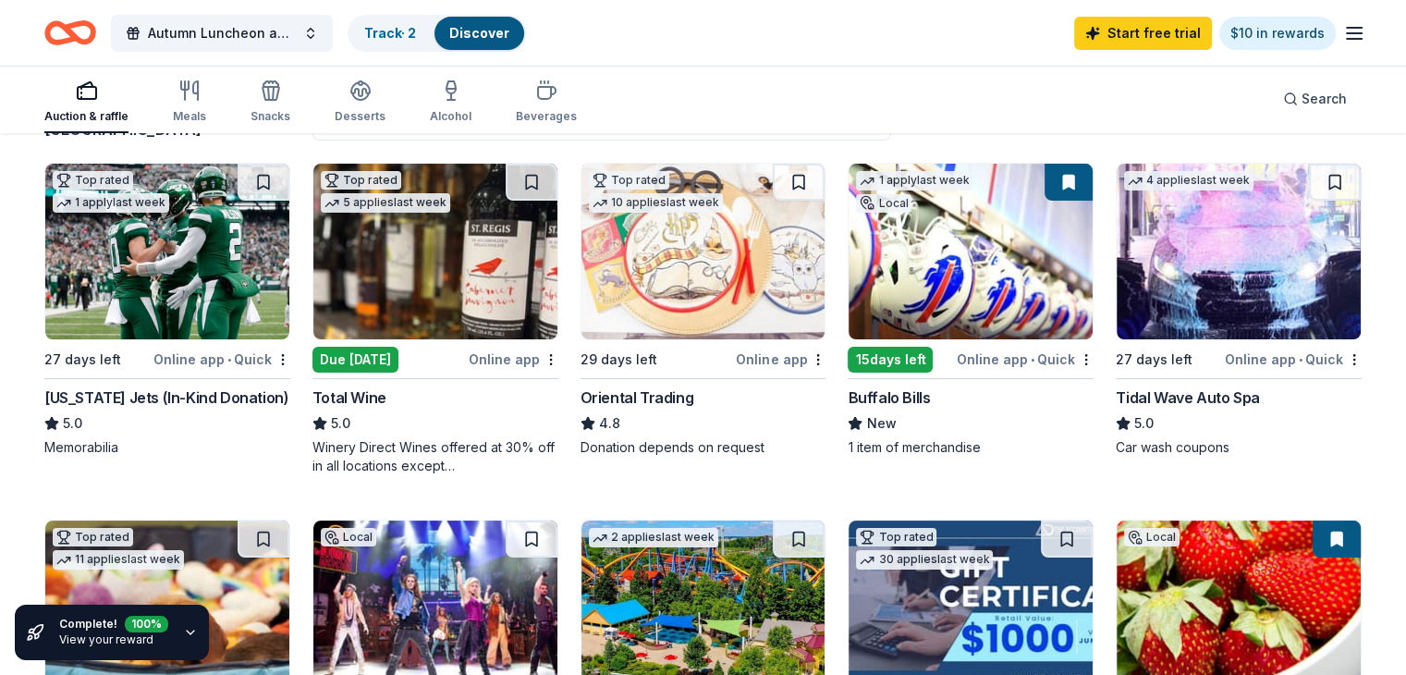
click at [754, 355] on div "Online app" at bounding box center [781, 358] width 90 height 23
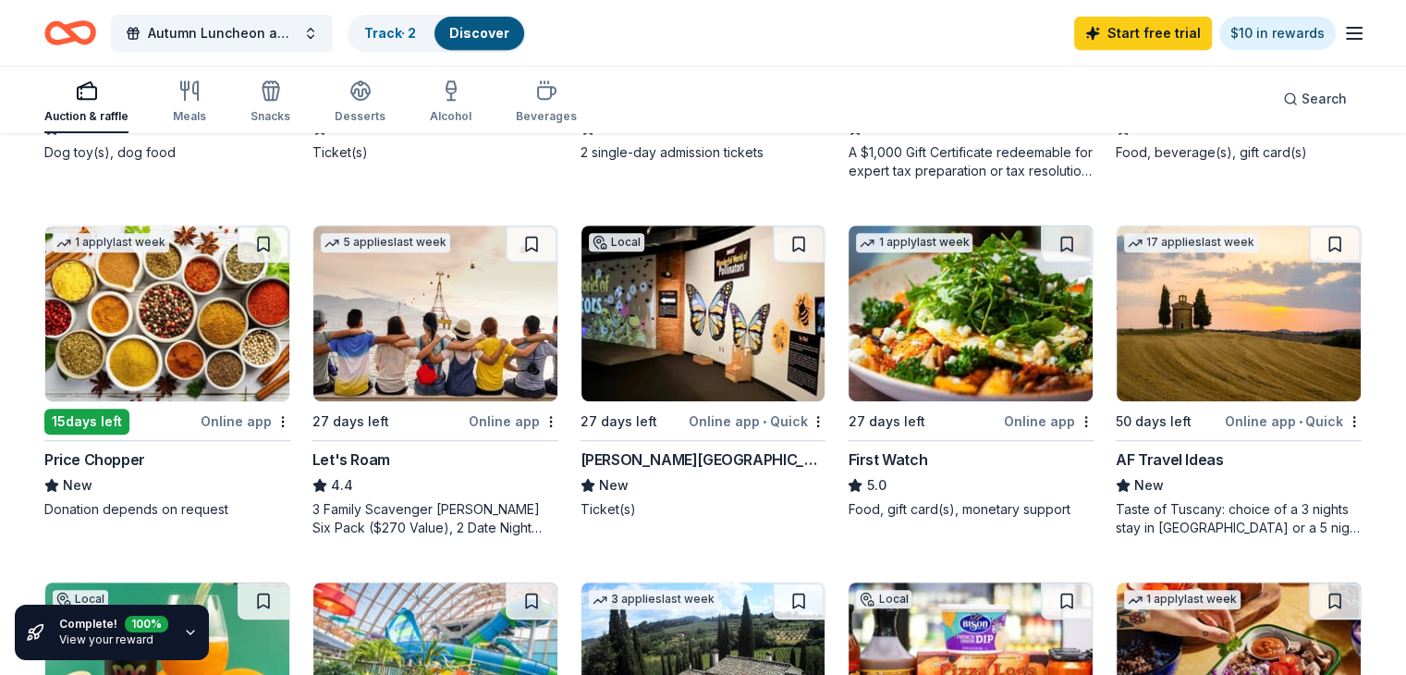
scroll to position [835, 0]
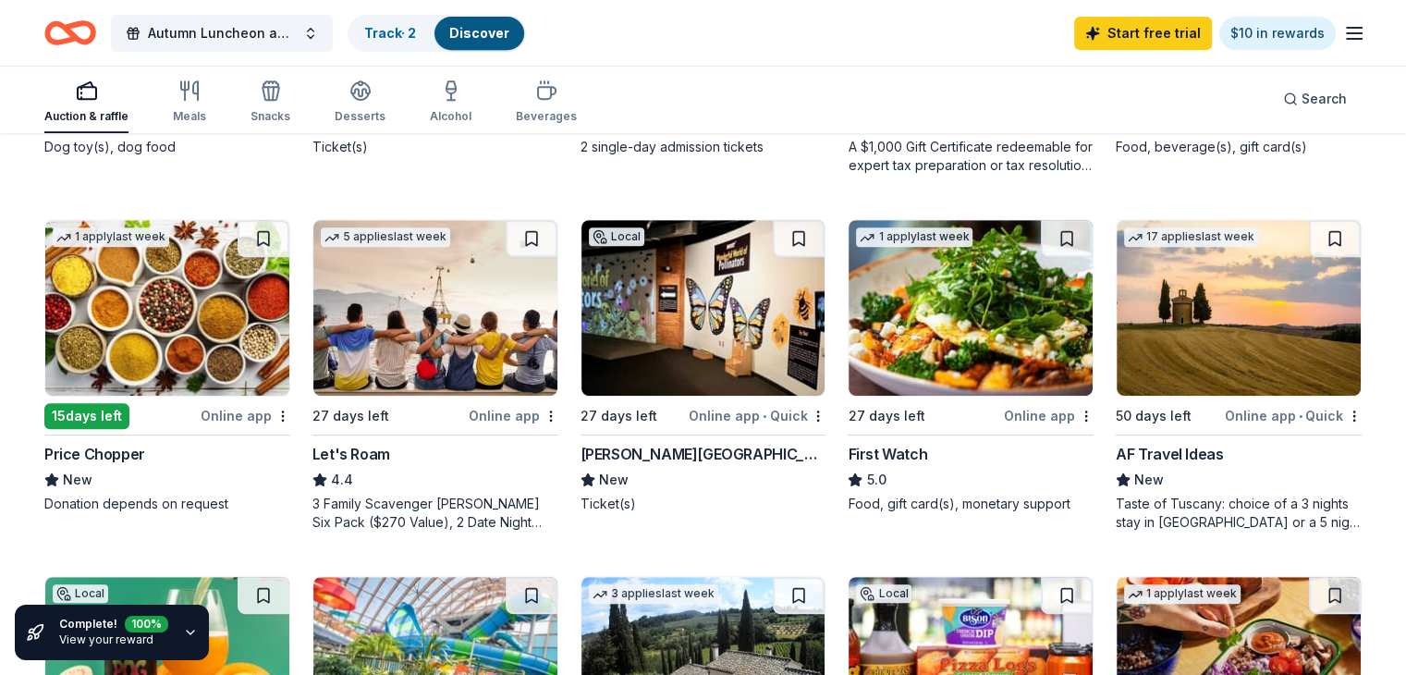
click at [957, 327] on img at bounding box center [970, 308] width 244 height 176
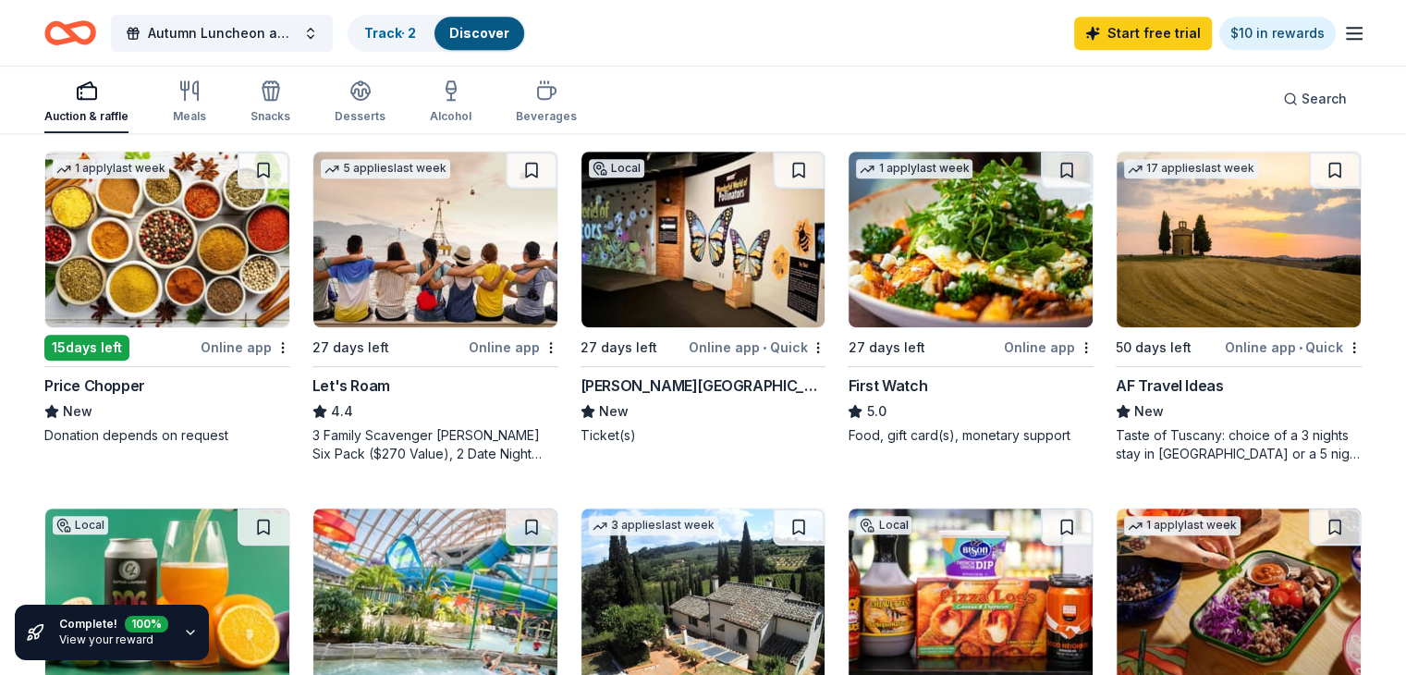
scroll to position [918, 0]
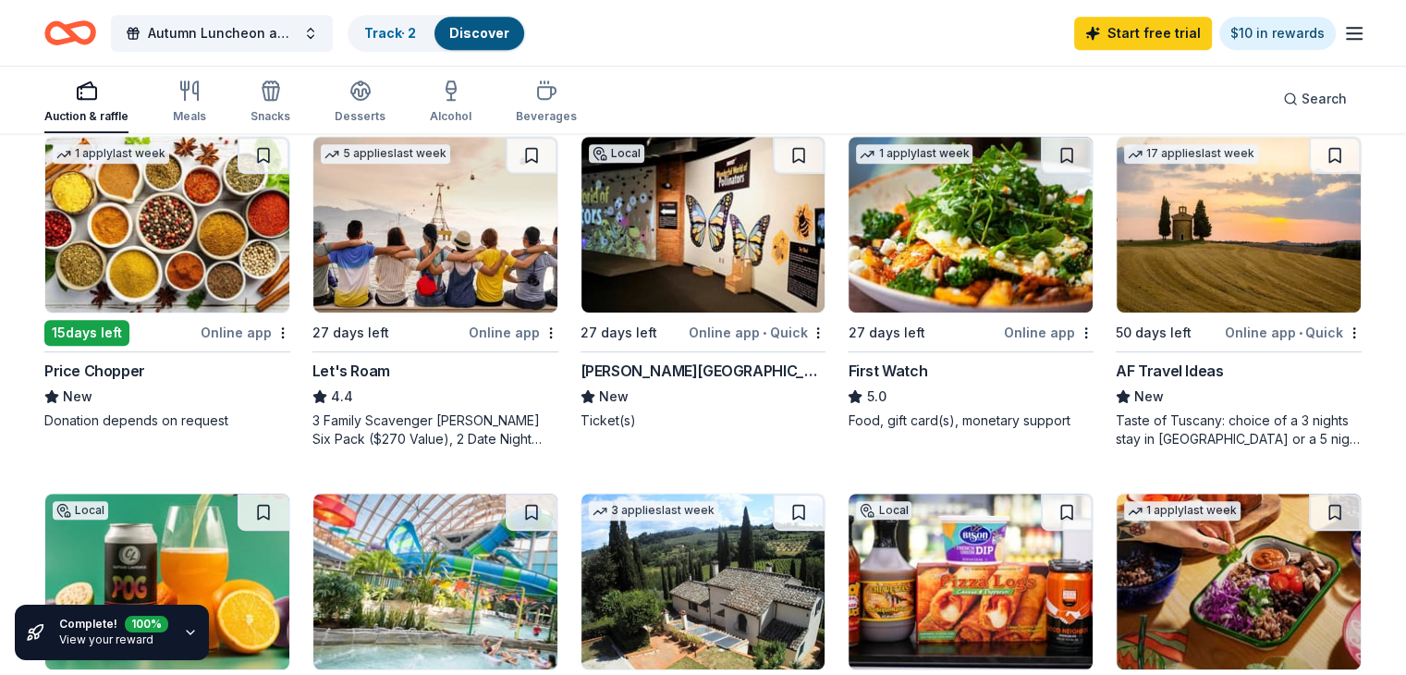
click at [1249, 335] on div "Online app • Quick" at bounding box center [1293, 332] width 137 height 23
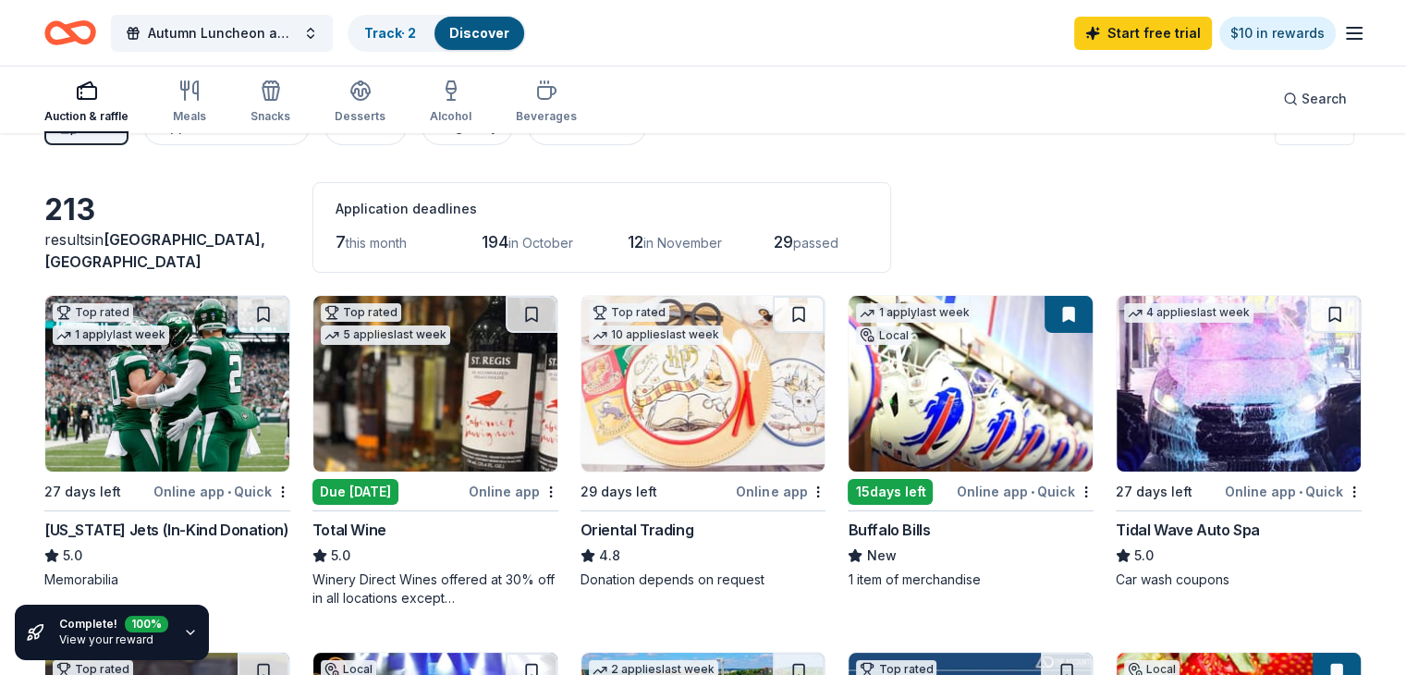
scroll to position [0, 0]
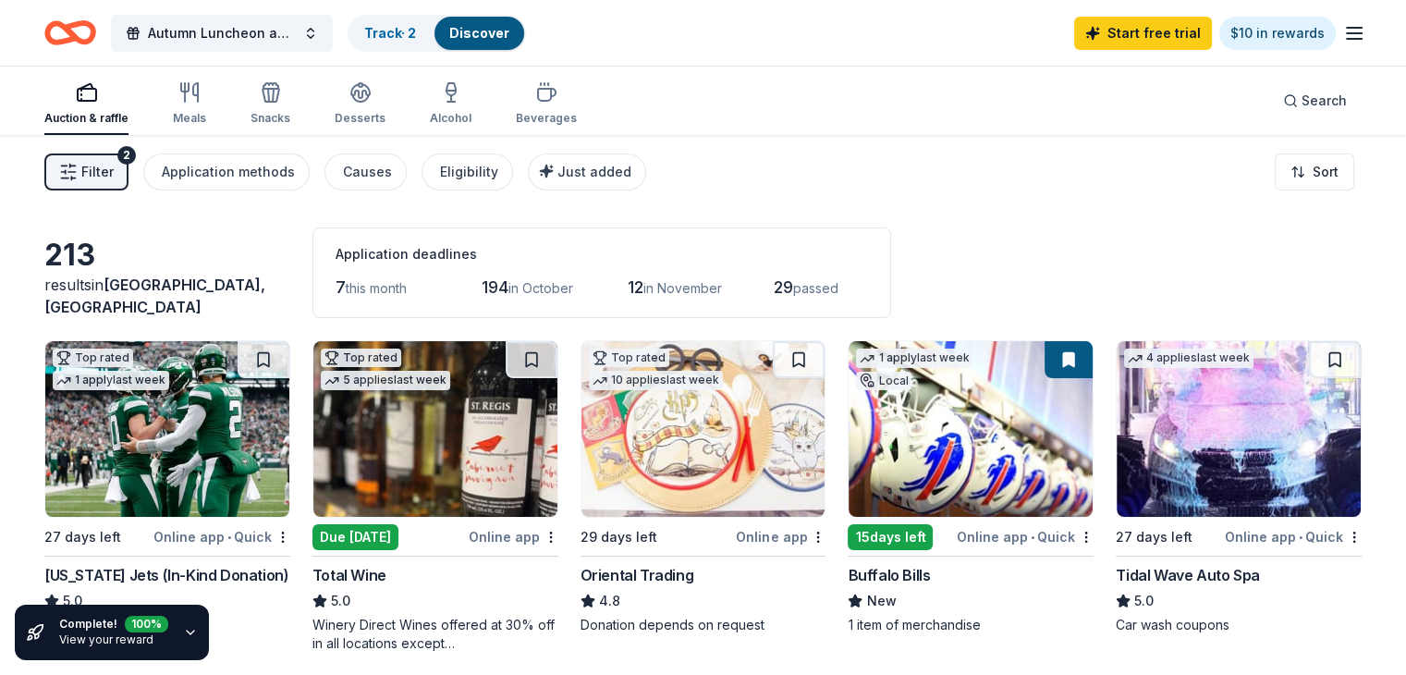
click at [185, 640] on div "Complete! 100 % View your reward" at bounding box center [112, 631] width 194 height 55
click at [187, 630] on icon "button" at bounding box center [190, 632] width 15 height 15
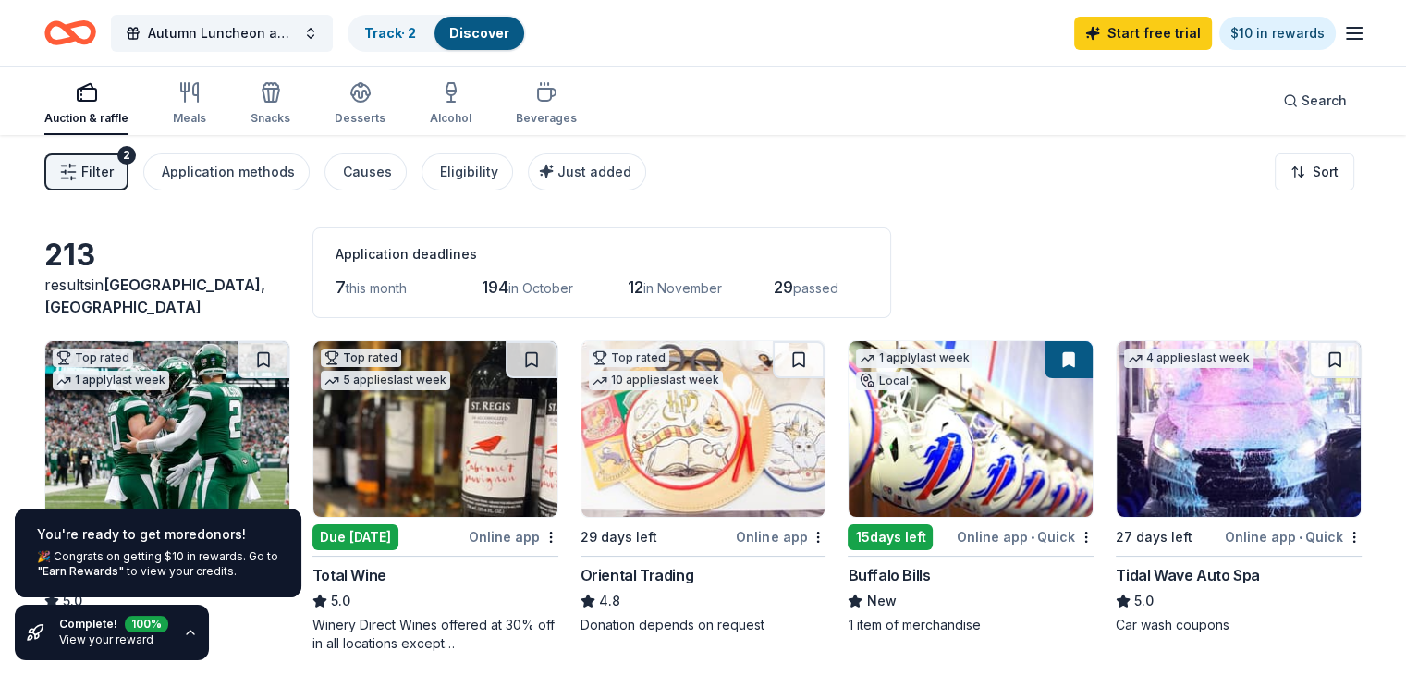
click at [129, 645] on link "View your reward" at bounding box center [106, 639] width 94 height 14
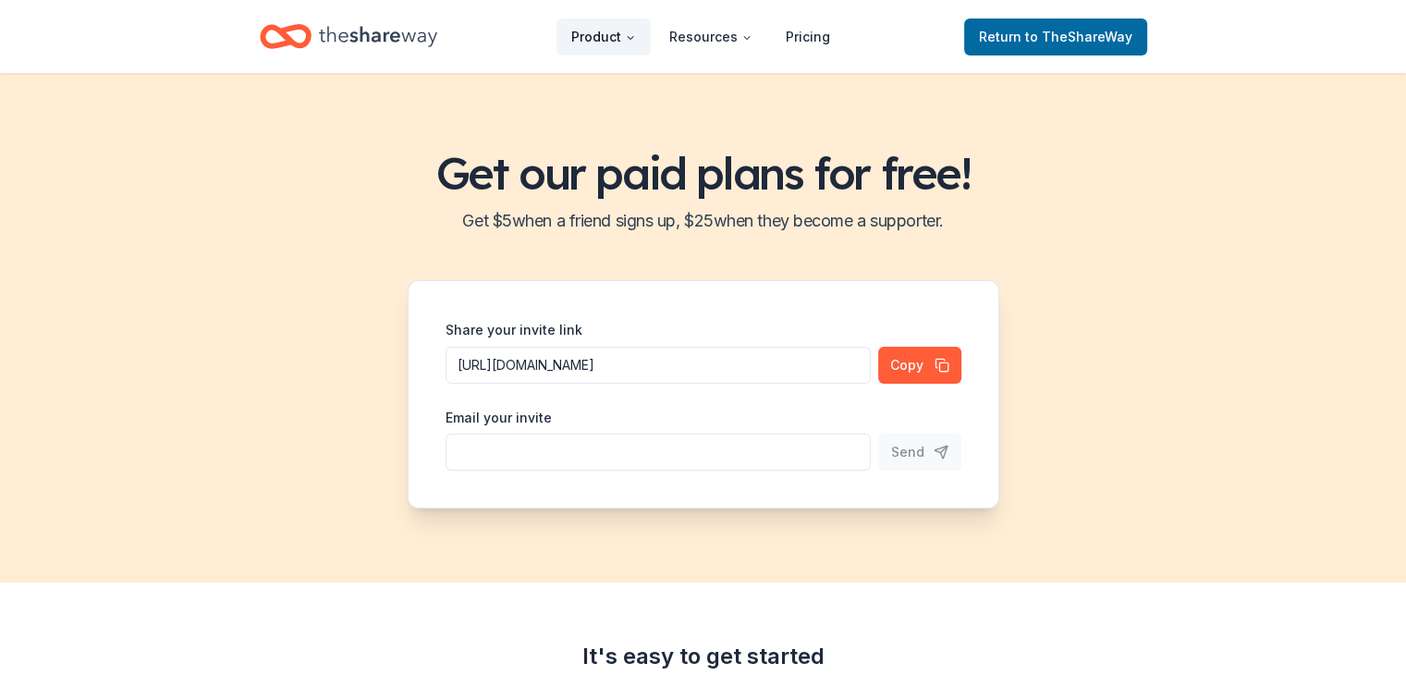
click at [572, 27] on button "Product" at bounding box center [603, 36] width 94 height 37
click at [432, 41] on icon "Home" at bounding box center [378, 36] width 118 height 20
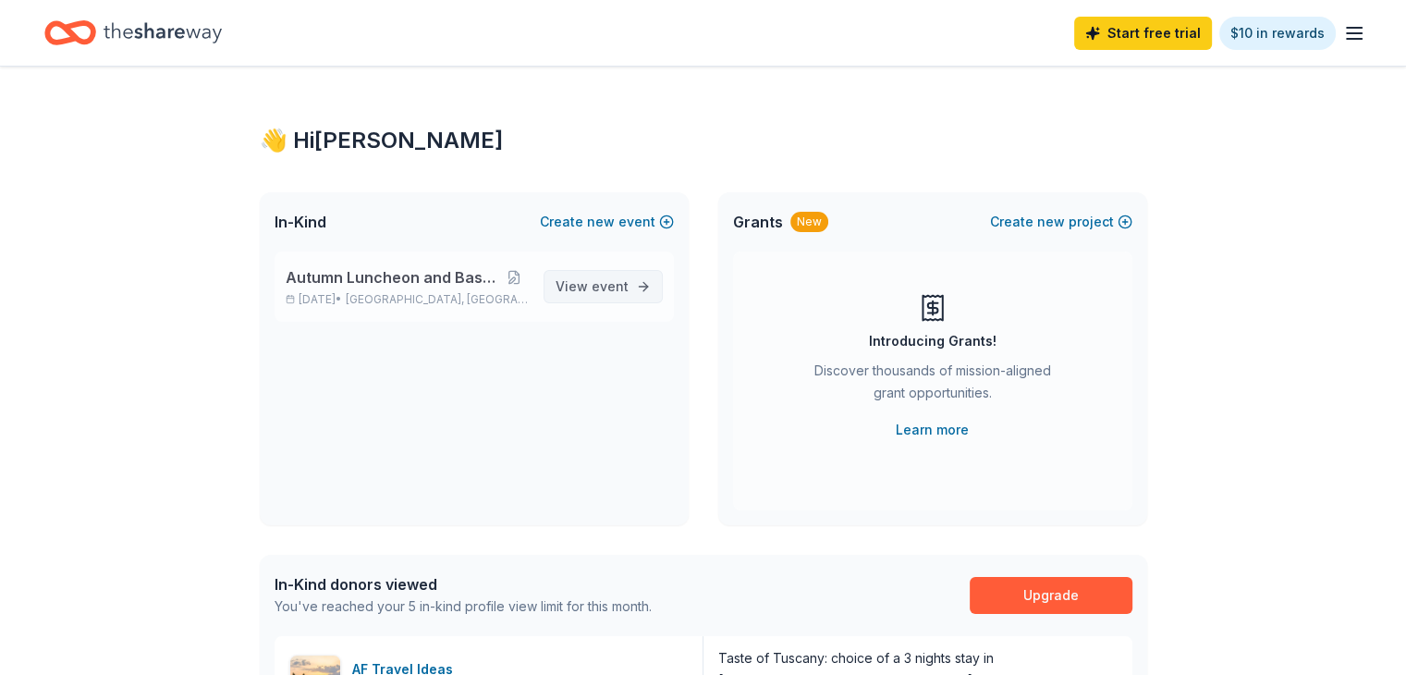
click at [607, 288] on span "event" at bounding box center [609, 286] width 37 height 16
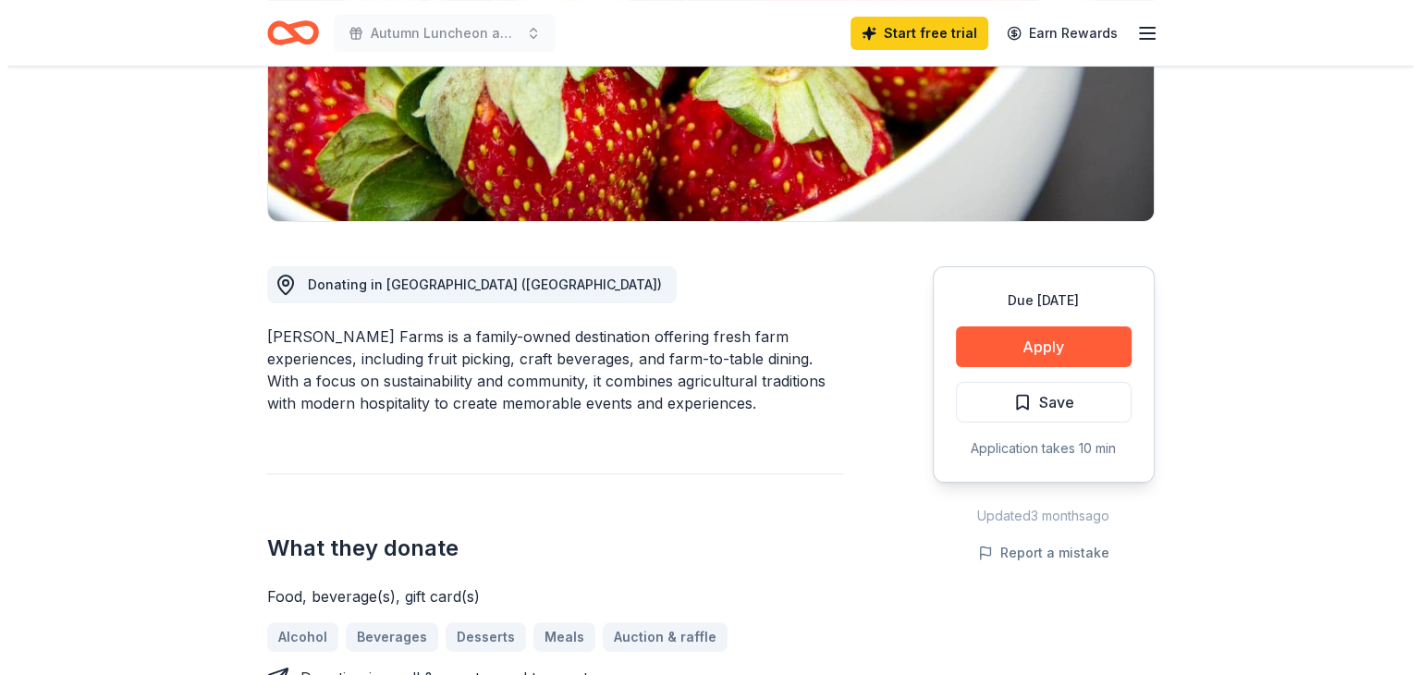
scroll to position [337, 0]
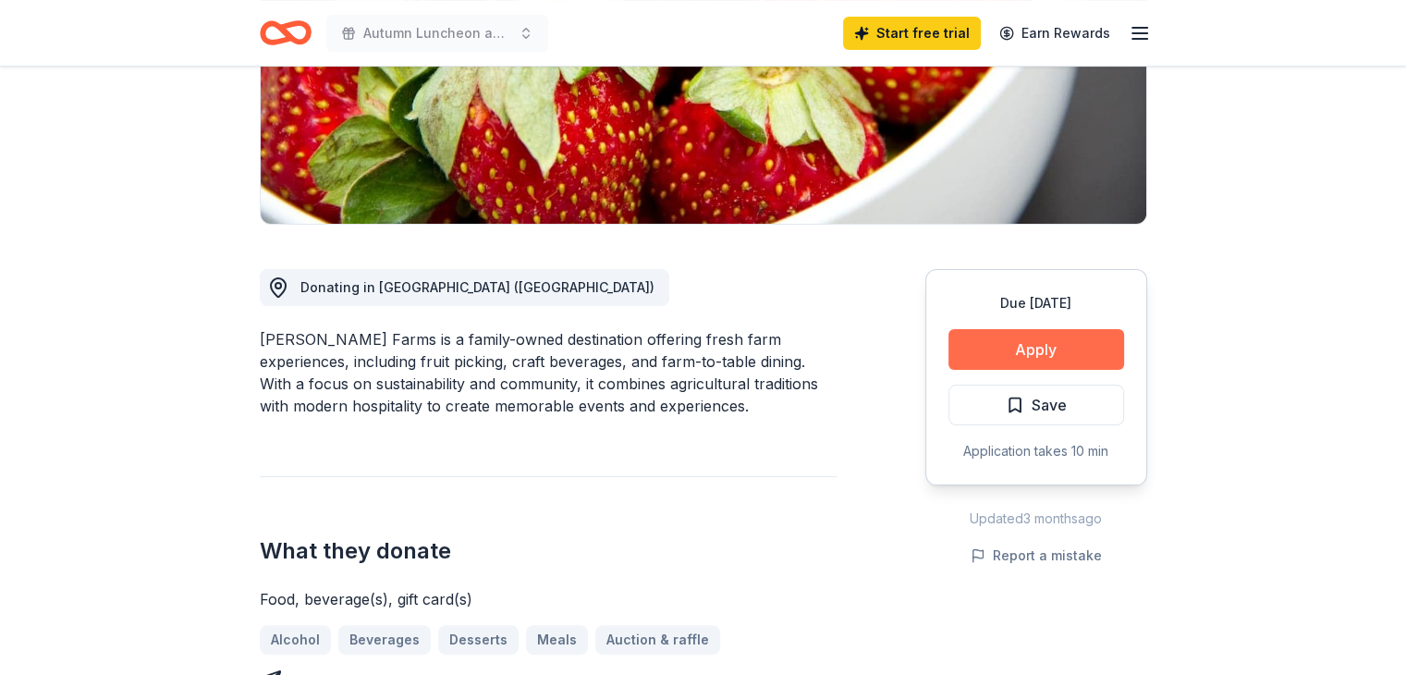
click at [998, 356] on button "Apply" at bounding box center [1036, 349] width 176 height 41
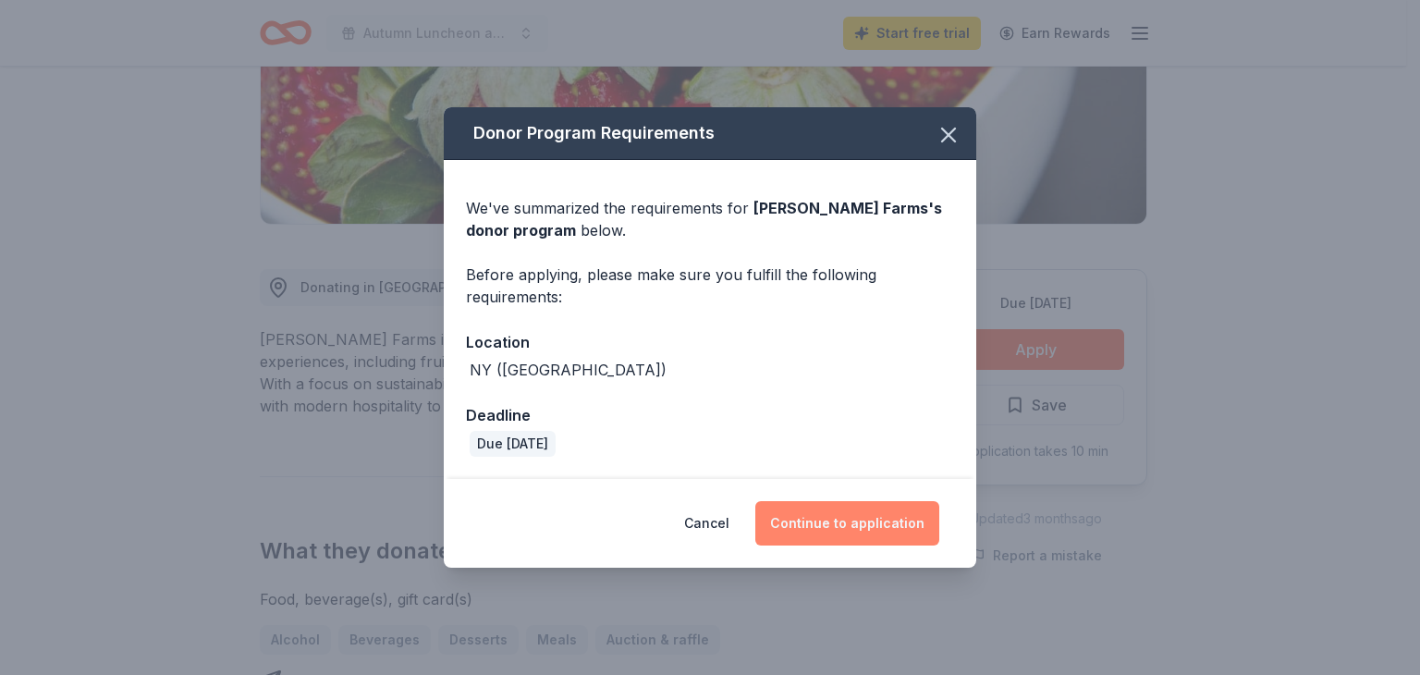
click at [899, 523] on button "Continue to application" at bounding box center [847, 523] width 184 height 44
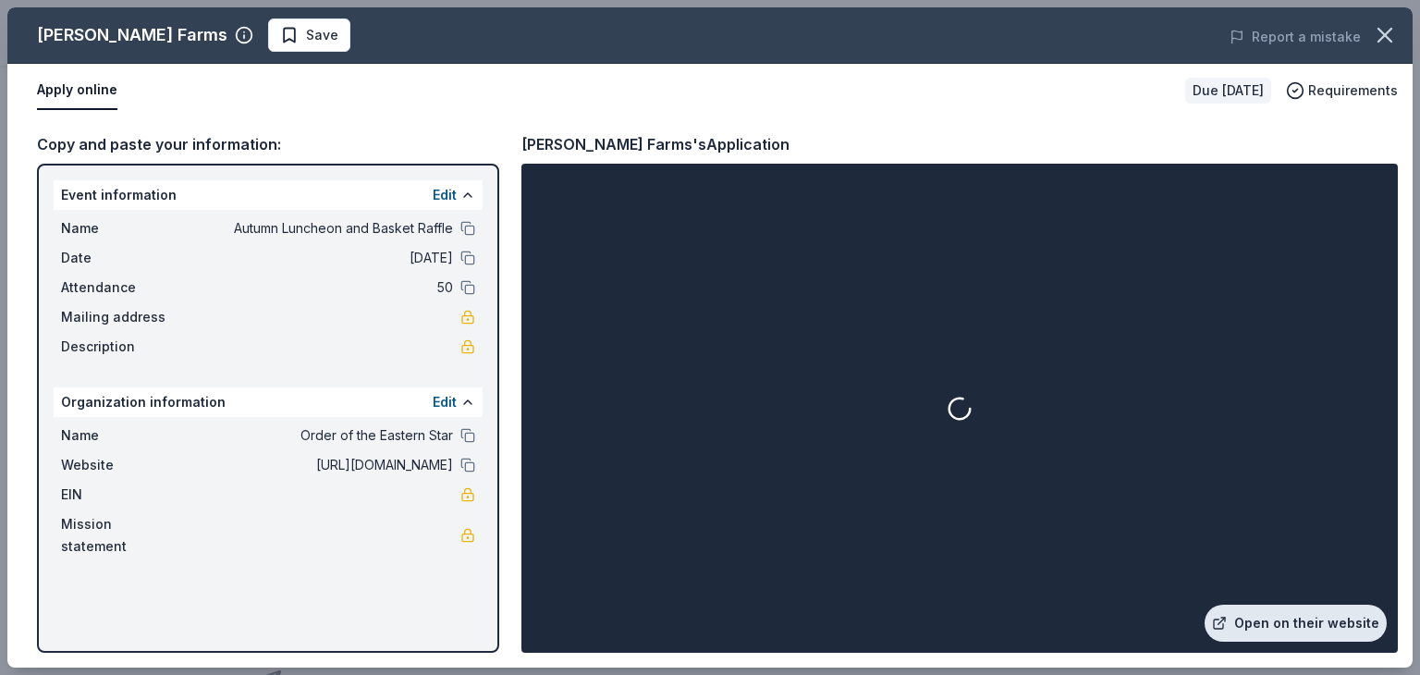
click at [1315, 617] on link "Open on their website" at bounding box center [1295, 622] width 182 height 37
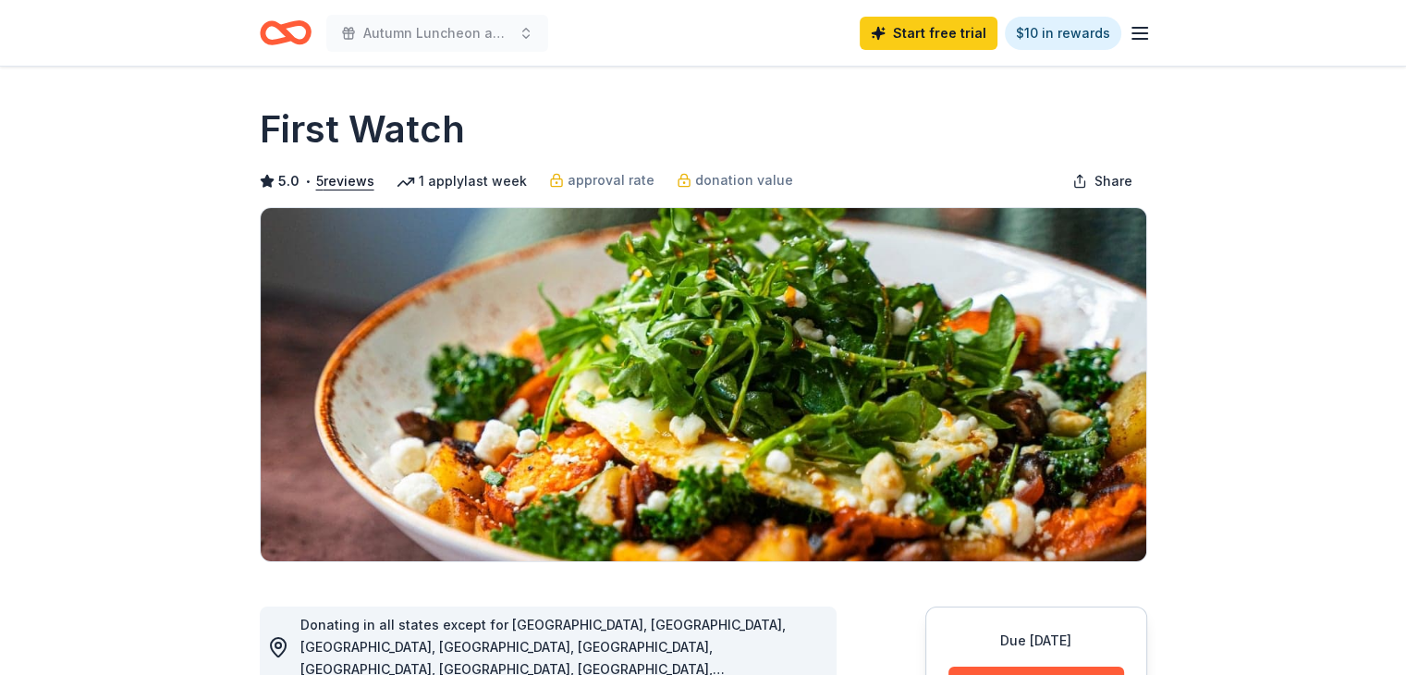
scroll to position [590, 0]
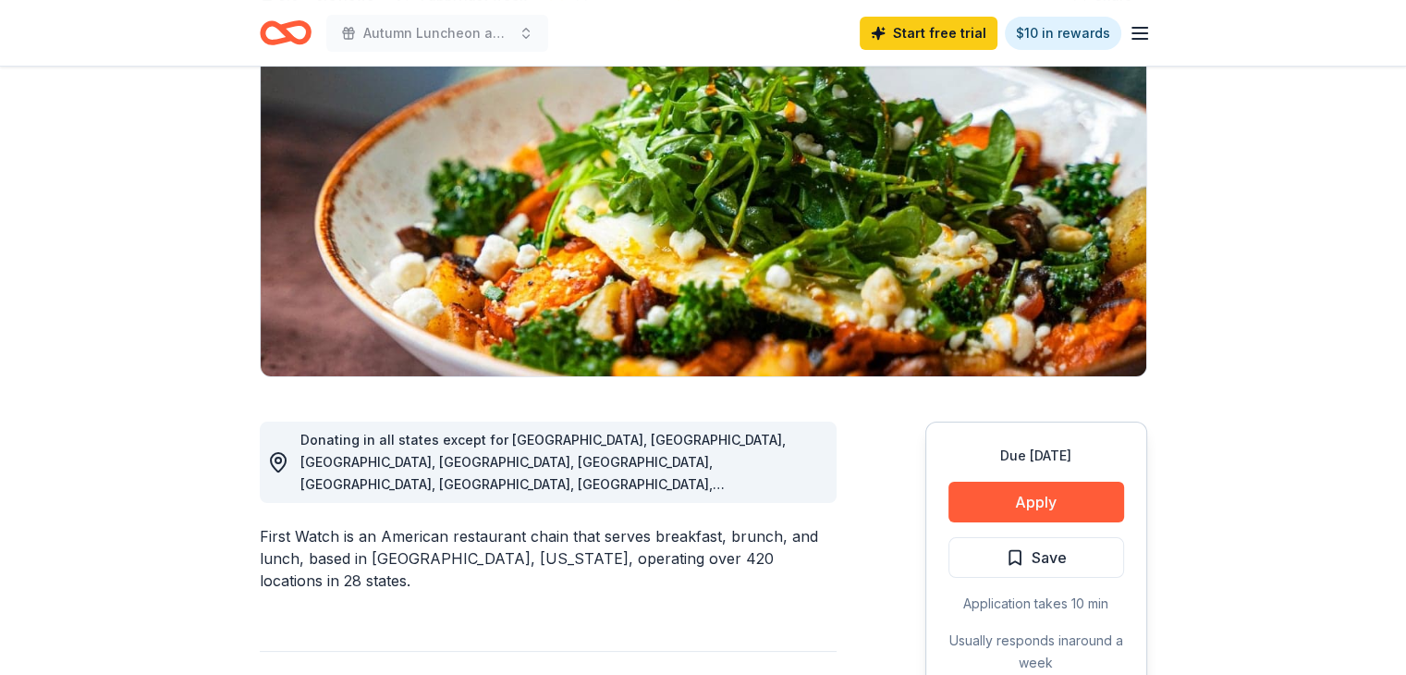
scroll to position [0, 0]
